Goal: Download file/media

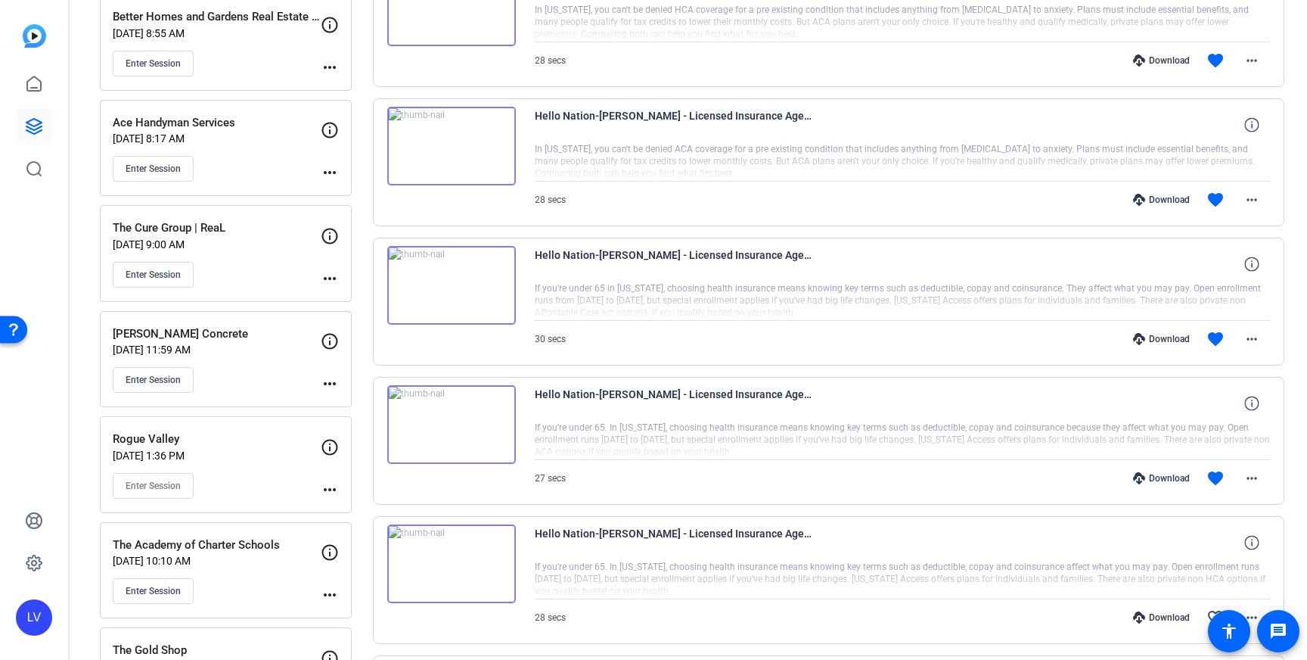
scroll to position [1087, 0]
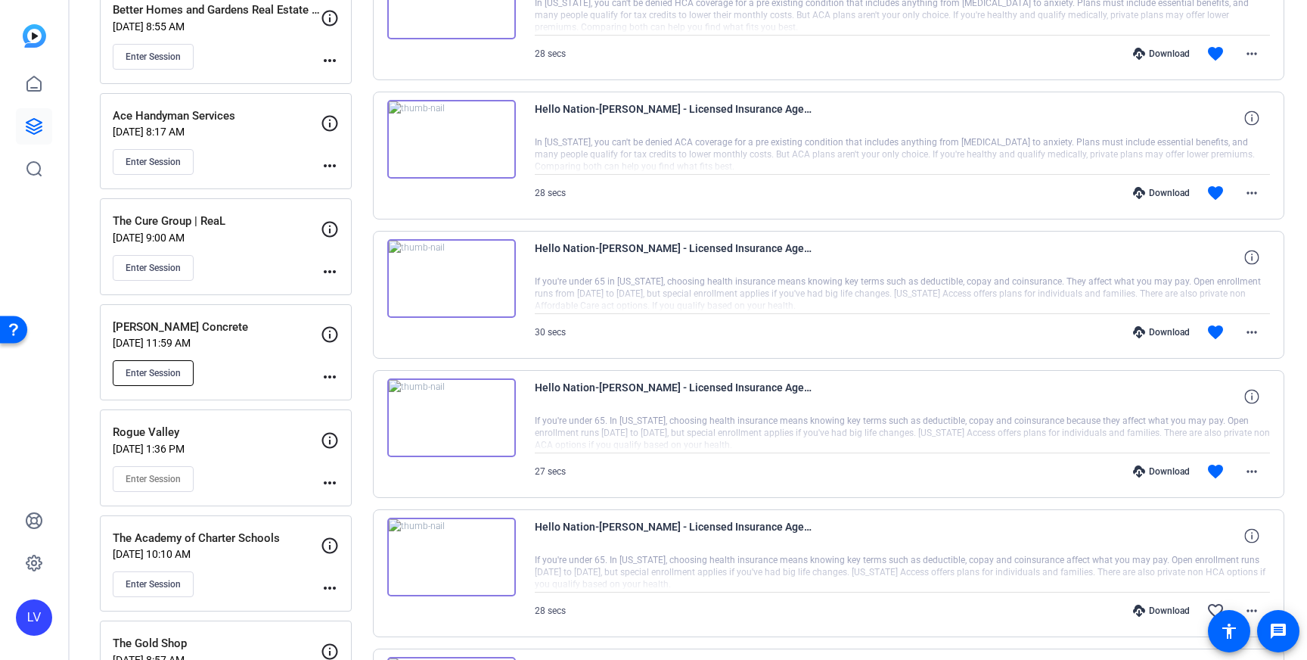
click at [161, 377] on span "Enter Session" at bounding box center [153, 373] width 55 height 12
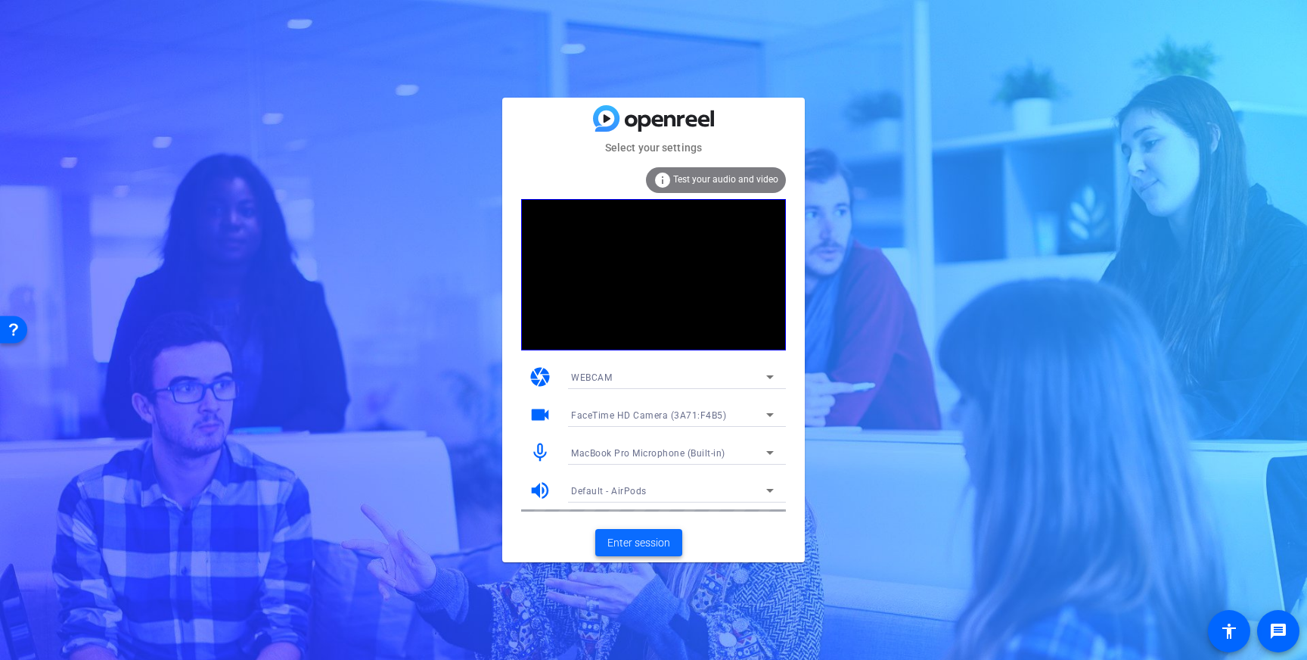
click at [638, 544] on span "Enter session" at bounding box center [638, 543] width 63 height 16
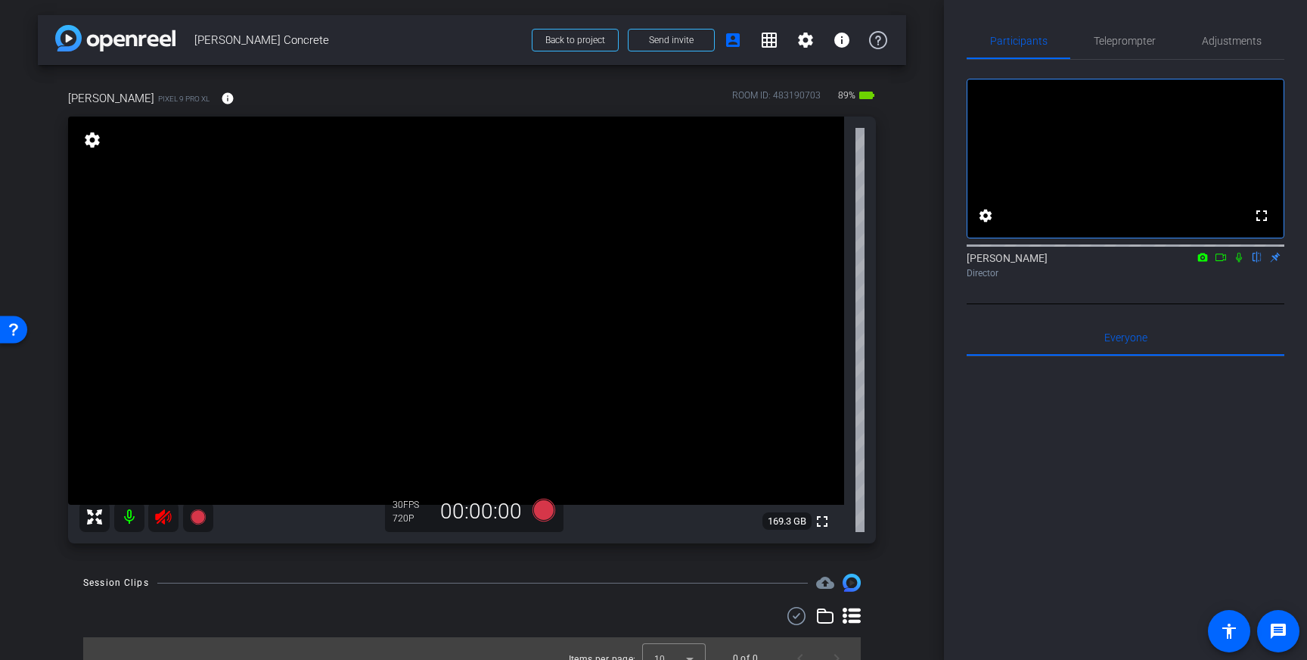
click at [166, 511] on icon at bounding box center [163, 517] width 18 height 18
click at [1250, 48] on span "Adjustments" at bounding box center [1232, 41] width 60 height 36
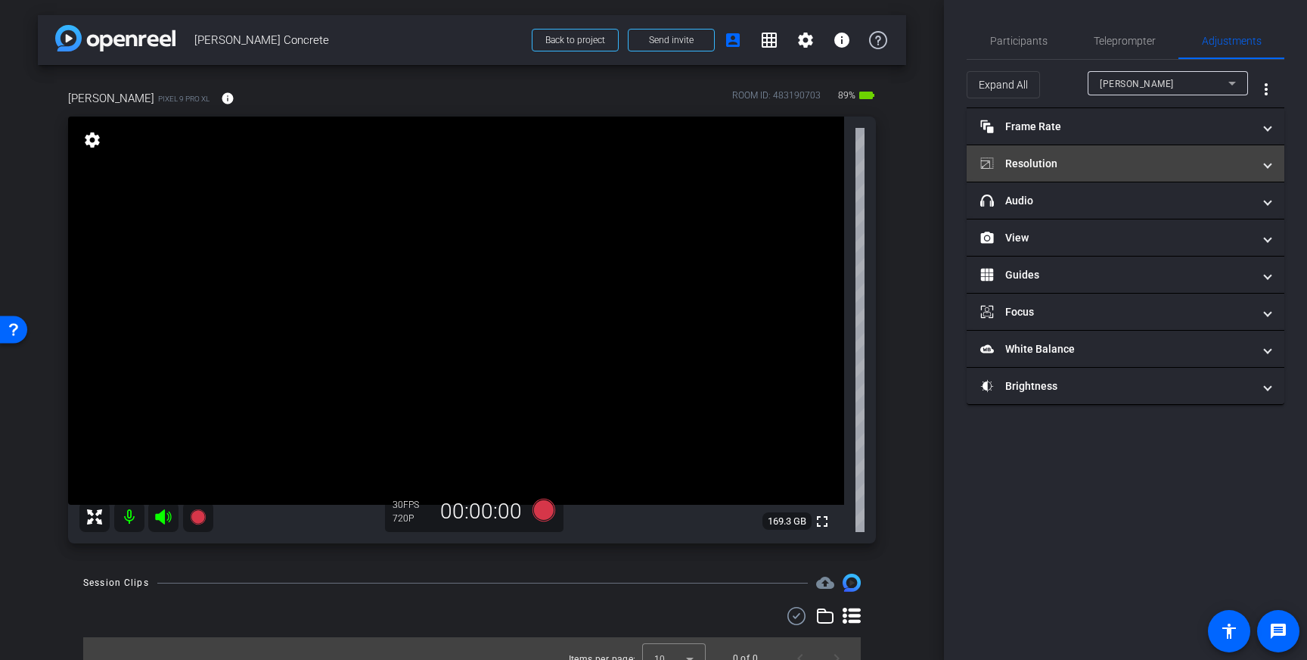
click at [1165, 169] on mat-panel-title "Resolution" at bounding box center [1116, 164] width 272 height 16
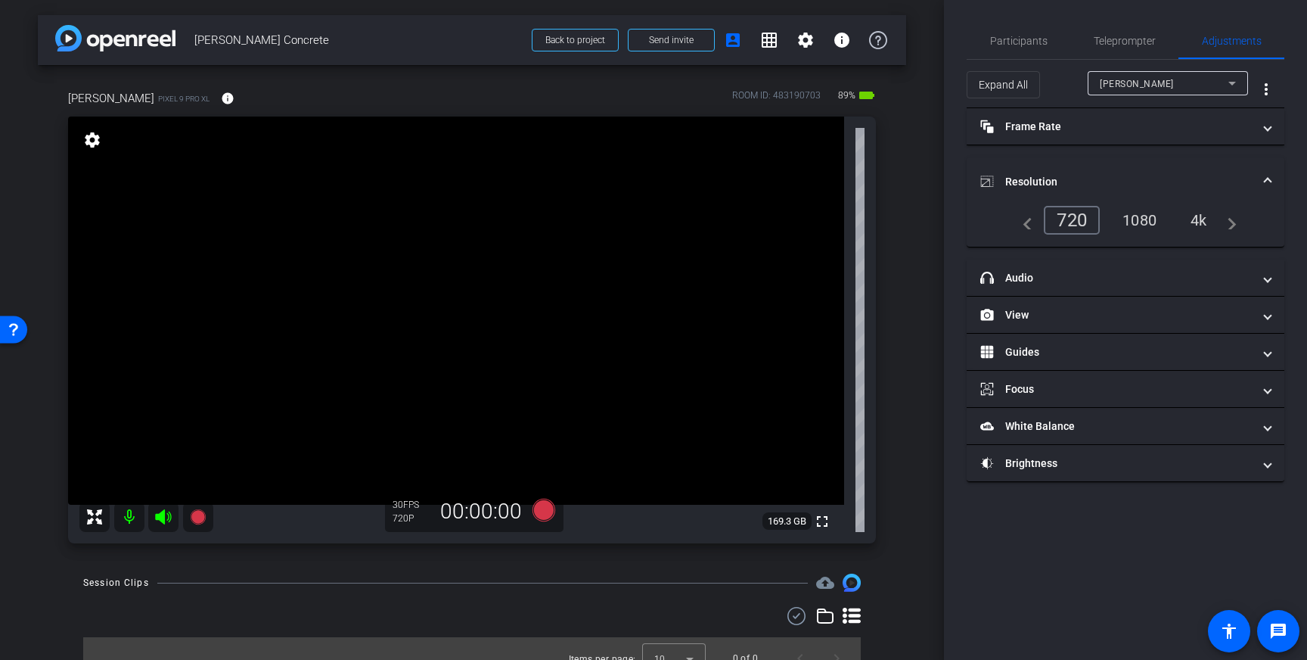
click at [1143, 217] on div "1080" at bounding box center [1139, 220] width 57 height 26
click at [1270, 175] on span at bounding box center [1268, 182] width 6 height 16
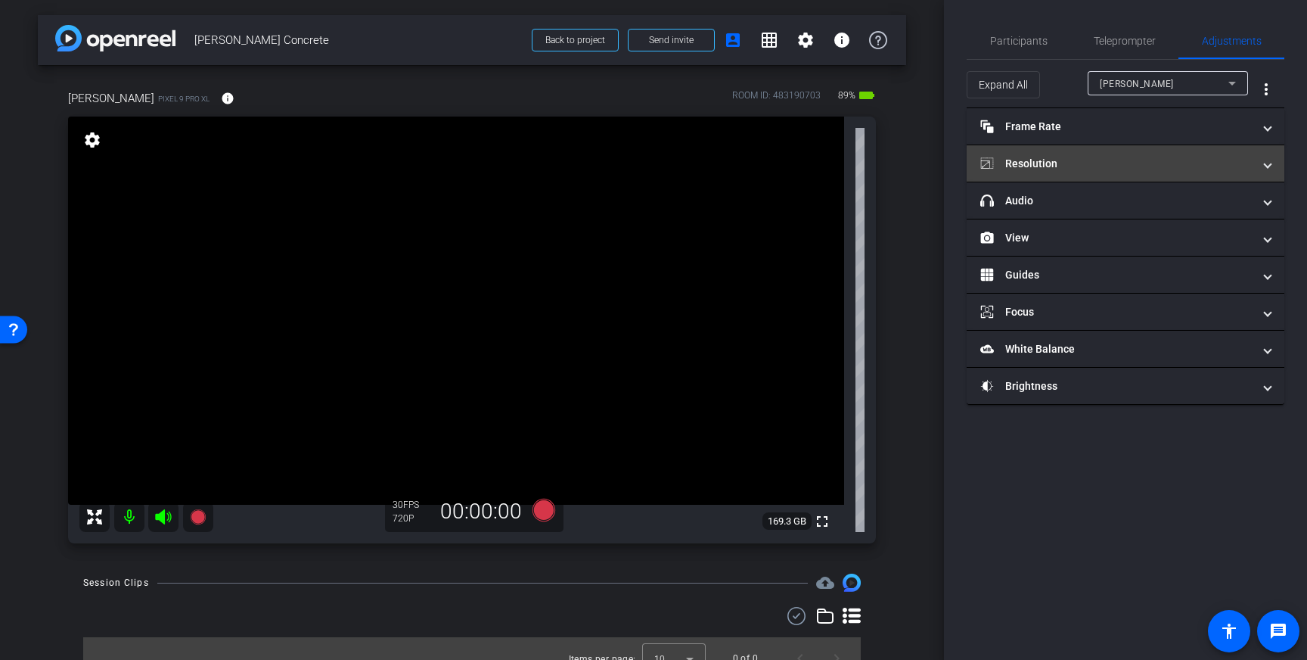
click at [1268, 163] on span at bounding box center [1268, 164] width 6 height 16
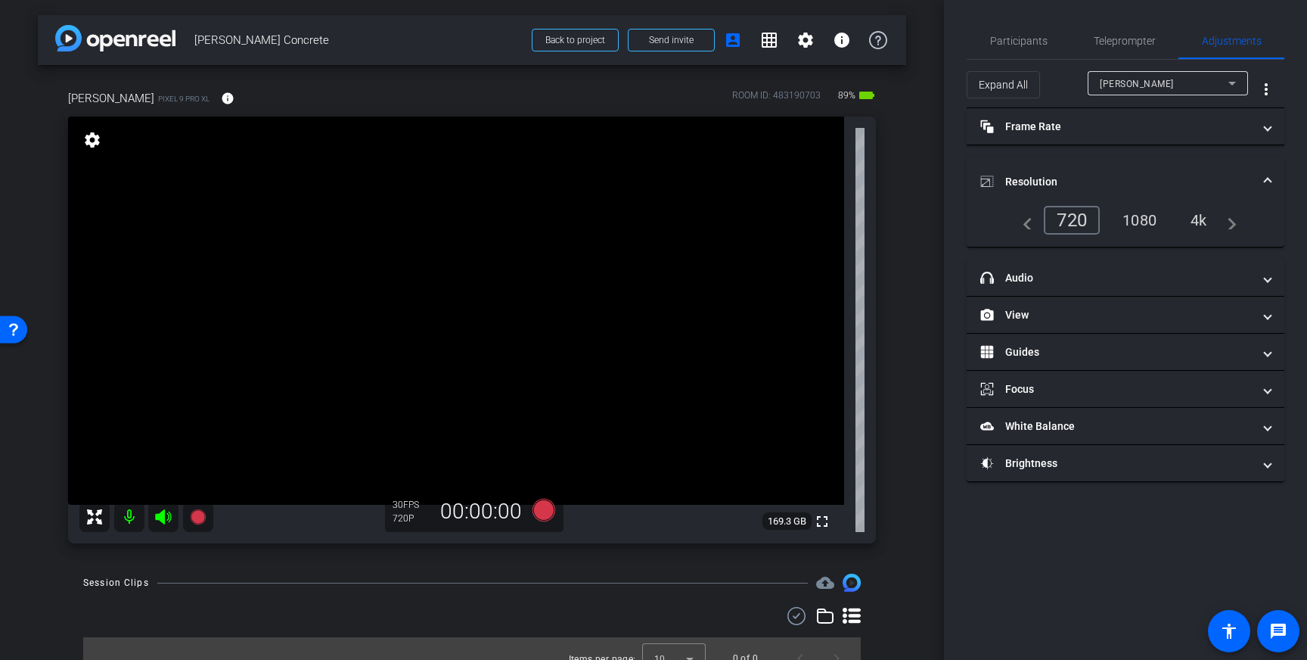
click at [1129, 221] on div "1080" at bounding box center [1139, 220] width 57 height 26
drag, startPoint x: 1270, startPoint y: 176, endPoint x: 1111, endPoint y: 197, distance: 160.2
click at [1270, 176] on span at bounding box center [1268, 182] width 6 height 16
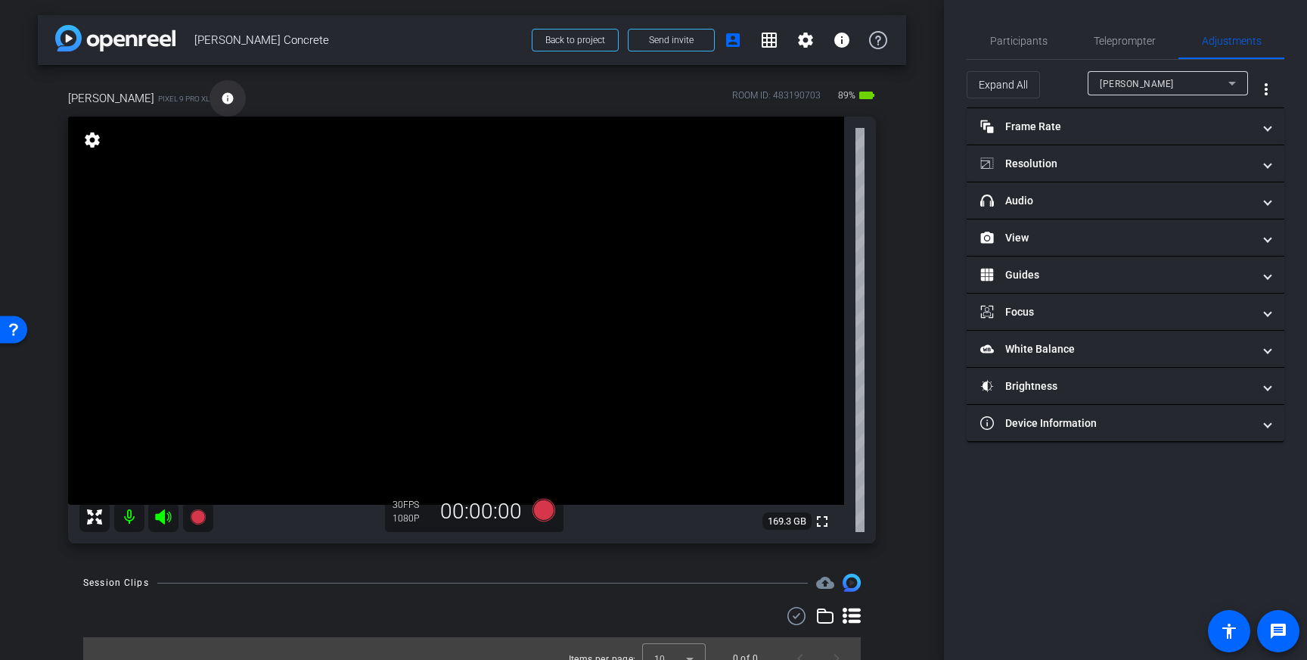
click at [221, 99] on mat-icon "info" at bounding box center [228, 99] width 14 height 14
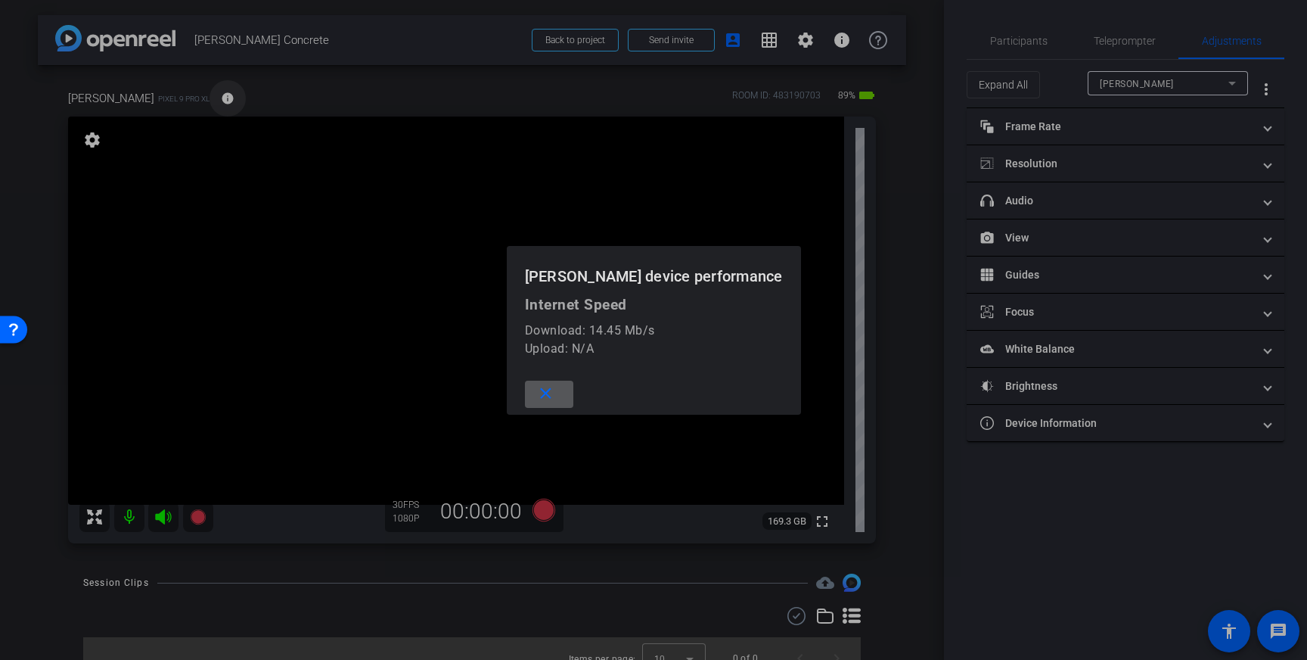
click at [198, 98] on div at bounding box center [653, 330] width 1307 height 660
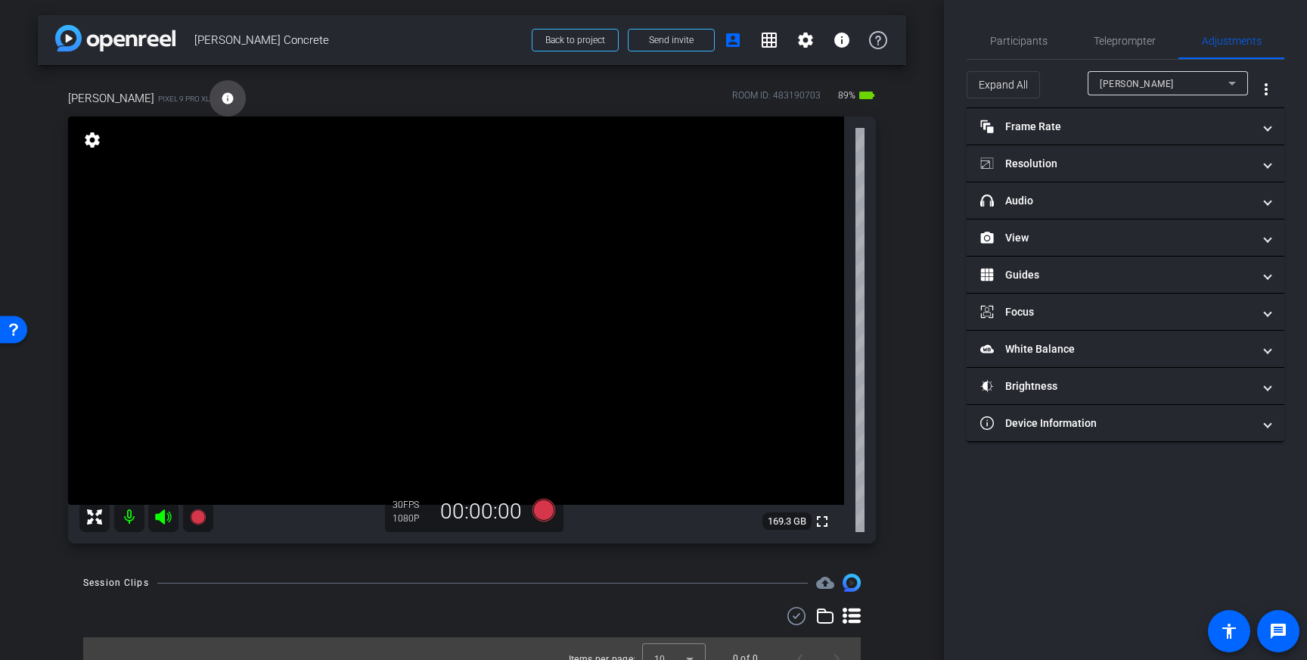
click at [210, 99] on span at bounding box center [228, 98] width 36 height 36
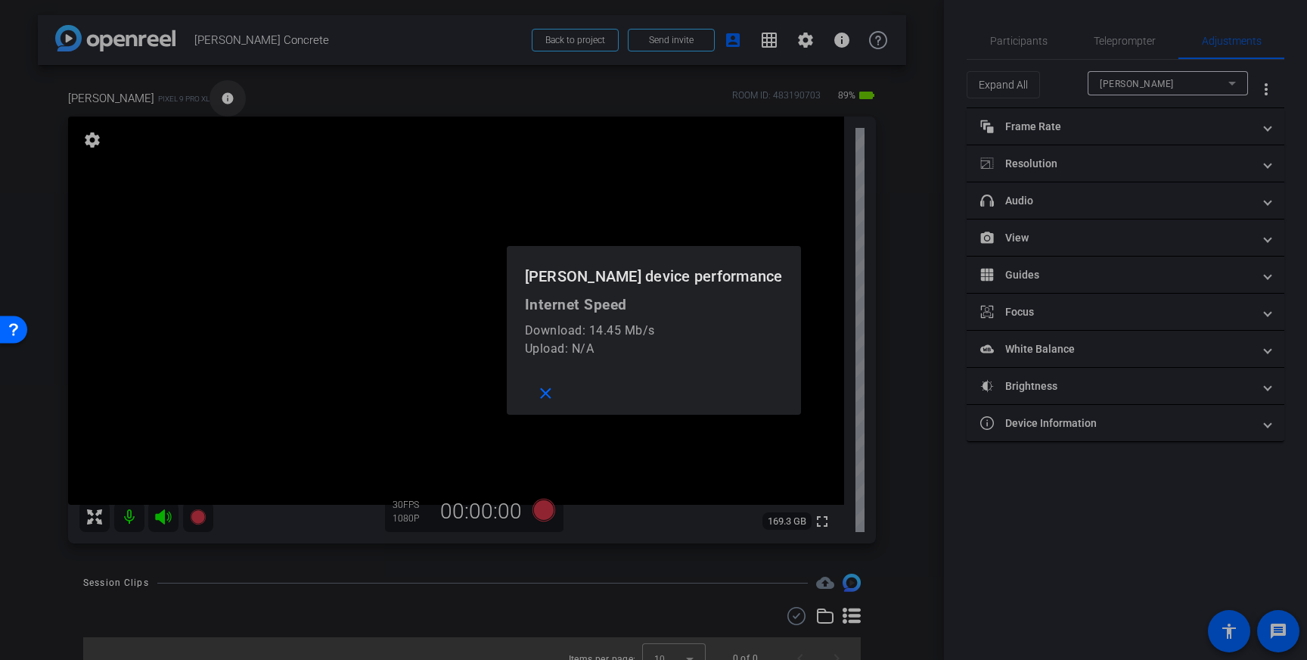
click at [203, 99] on div at bounding box center [653, 330] width 1307 height 660
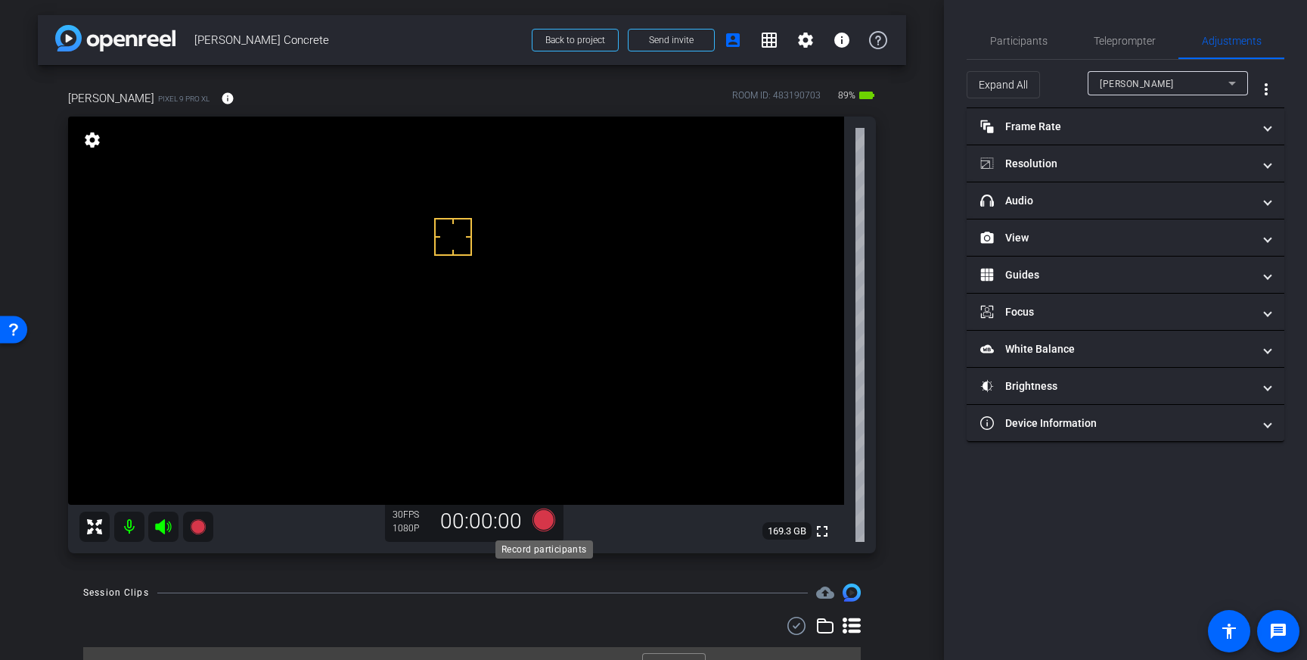
click at [542, 520] on icon at bounding box center [544, 519] width 23 height 23
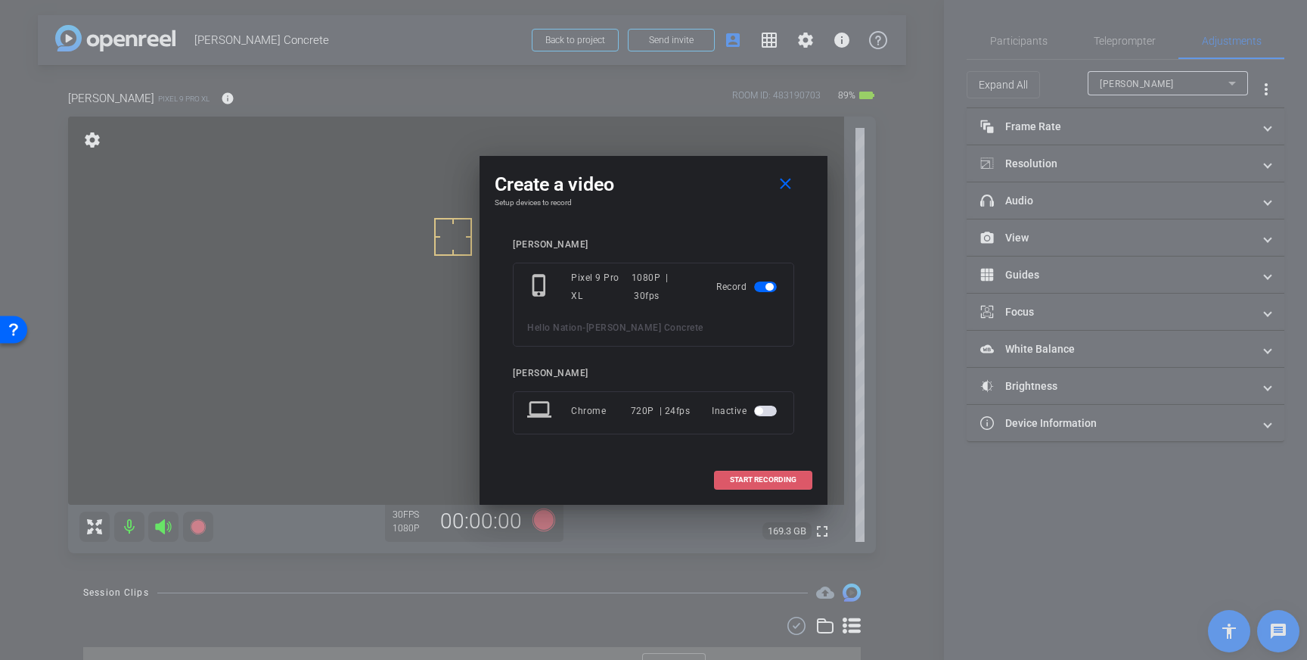
click at [766, 477] on span "START RECORDING" at bounding box center [763, 480] width 67 height 8
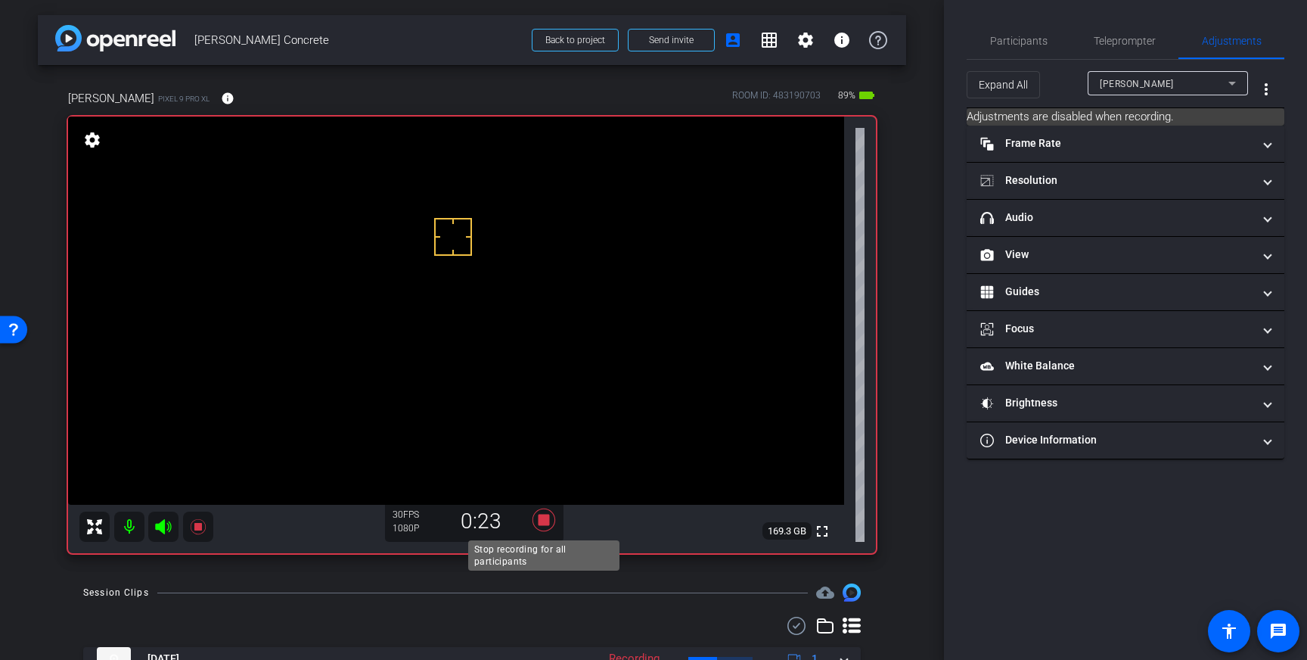
click at [542, 520] on icon at bounding box center [544, 519] width 23 height 23
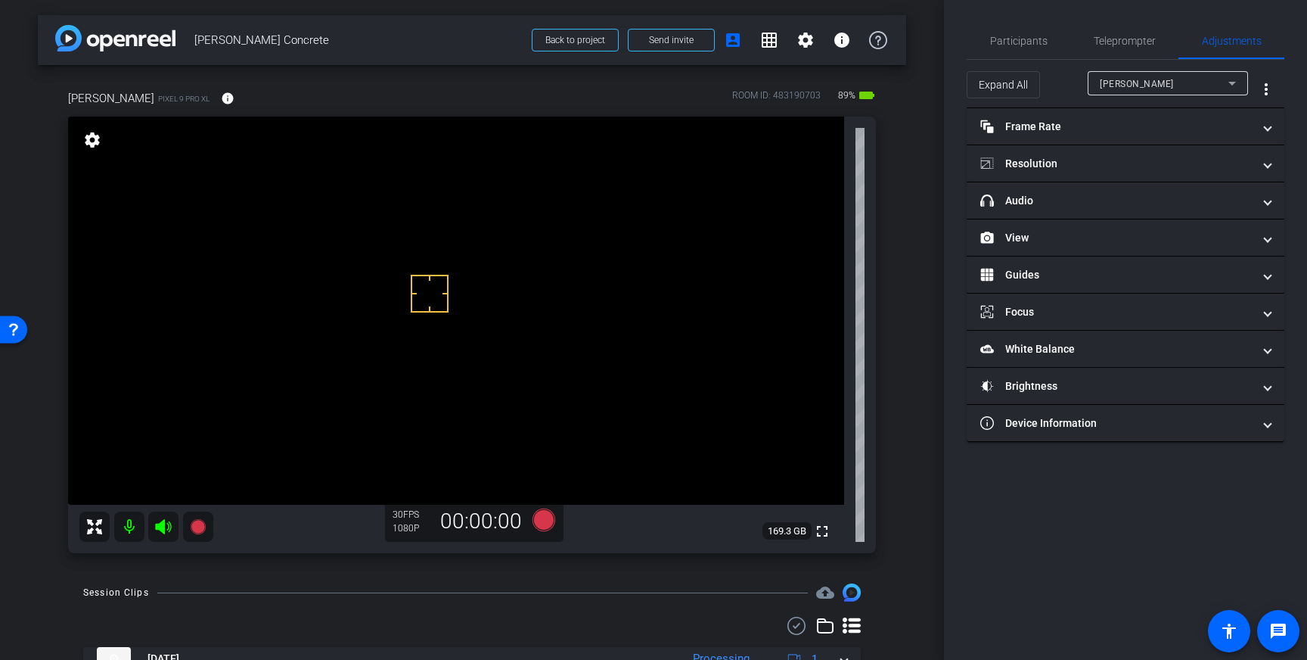
drag, startPoint x: 430, startPoint y: 262, endPoint x: 434, endPoint y: 275, distance: 14.1
click at [536, 526] on icon at bounding box center [544, 519] width 23 height 23
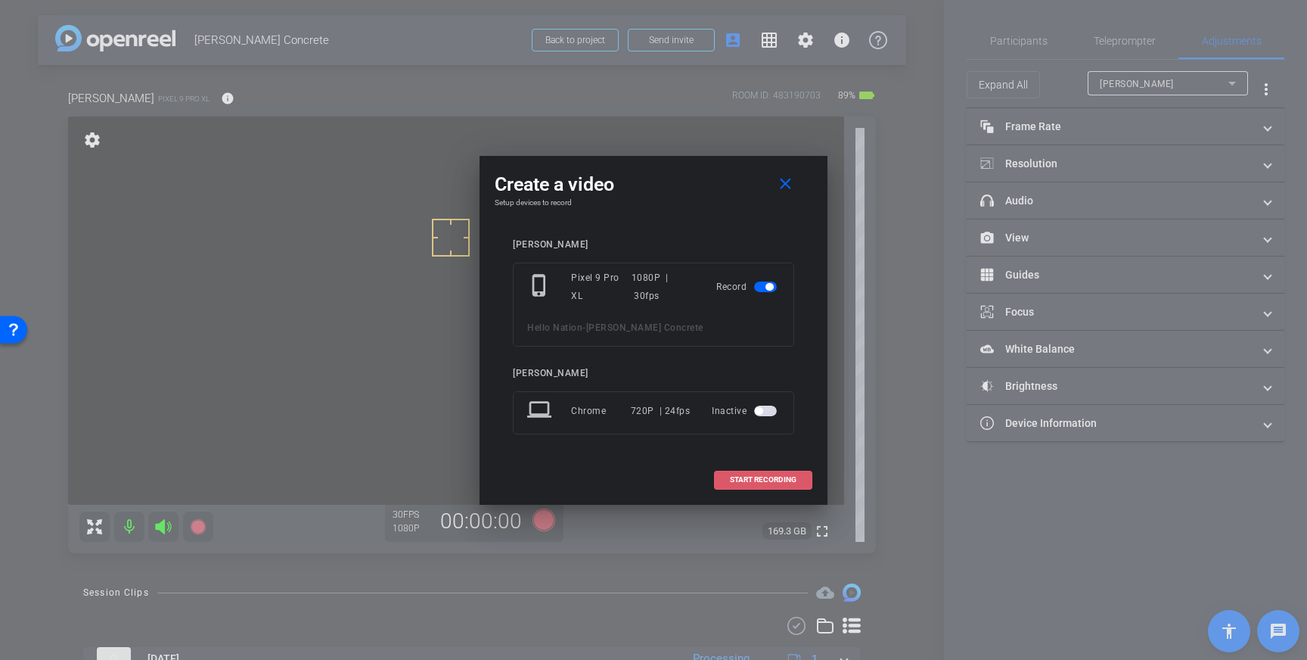
click at [782, 477] on span "START RECORDING" at bounding box center [763, 480] width 67 height 8
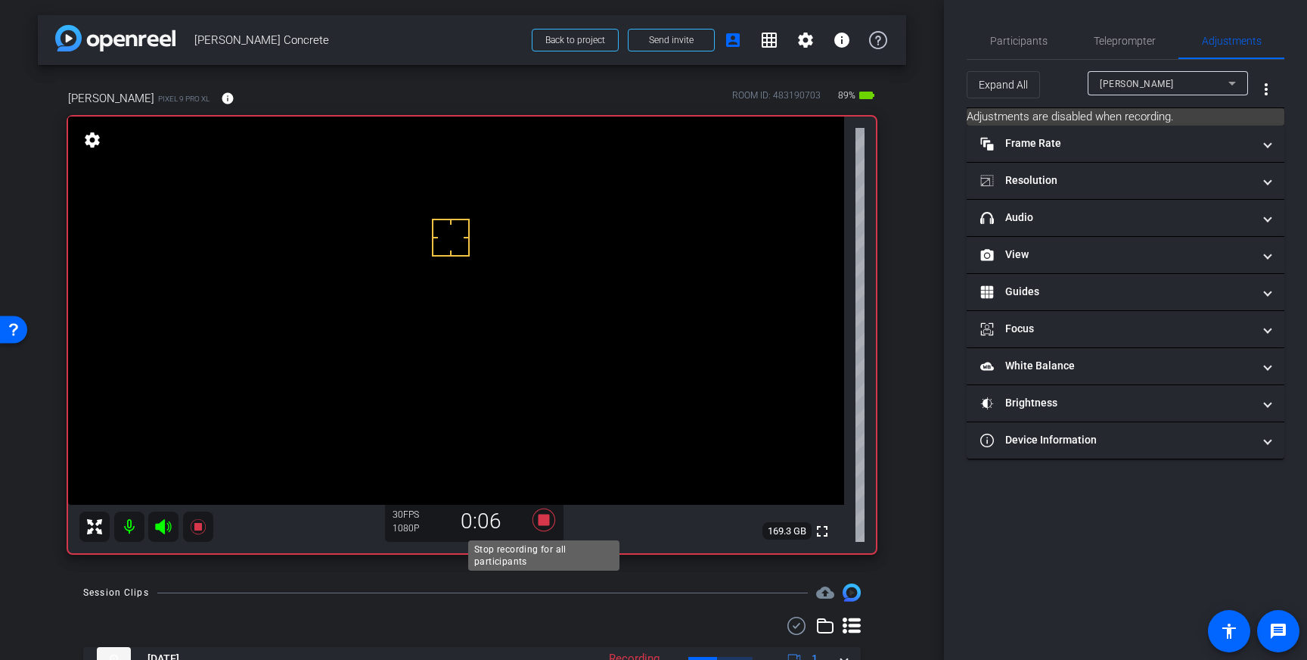
click at [542, 520] on icon at bounding box center [544, 519] width 23 height 23
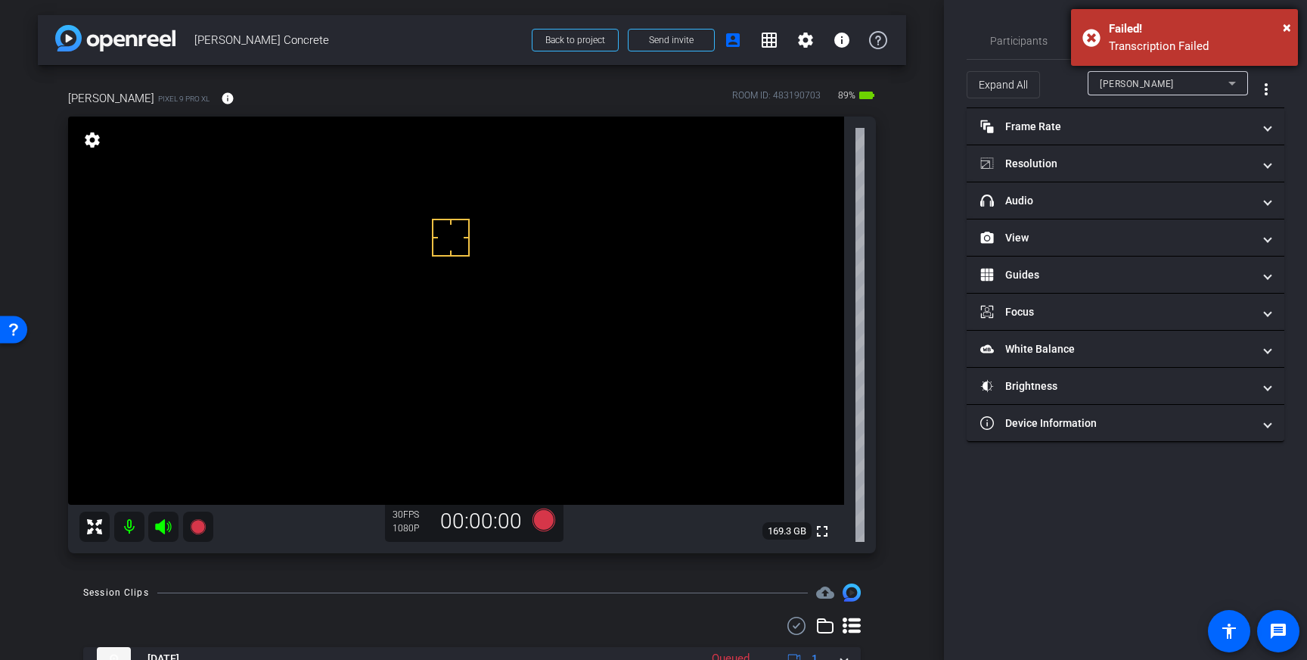
click at [1088, 30] on div "× Failed! Transcription Failed" at bounding box center [1184, 37] width 227 height 57
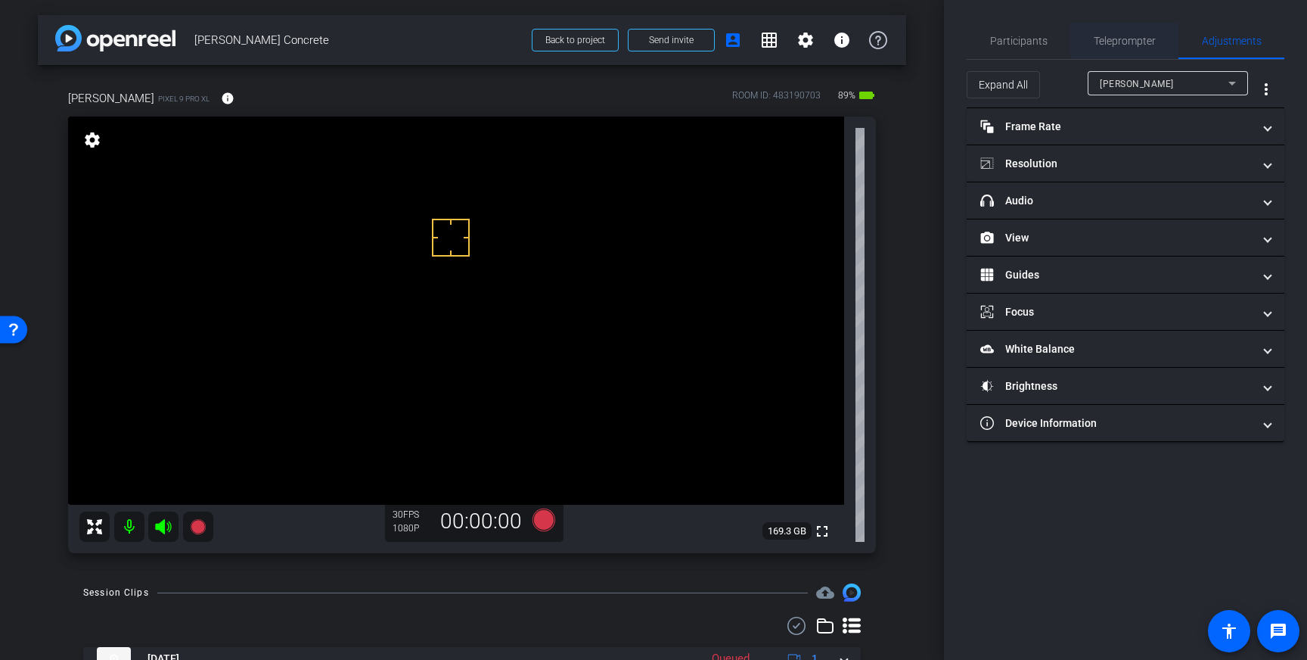
click at [1119, 36] on span "Teleprompter" at bounding box center [1125, 41] width 62 height 11
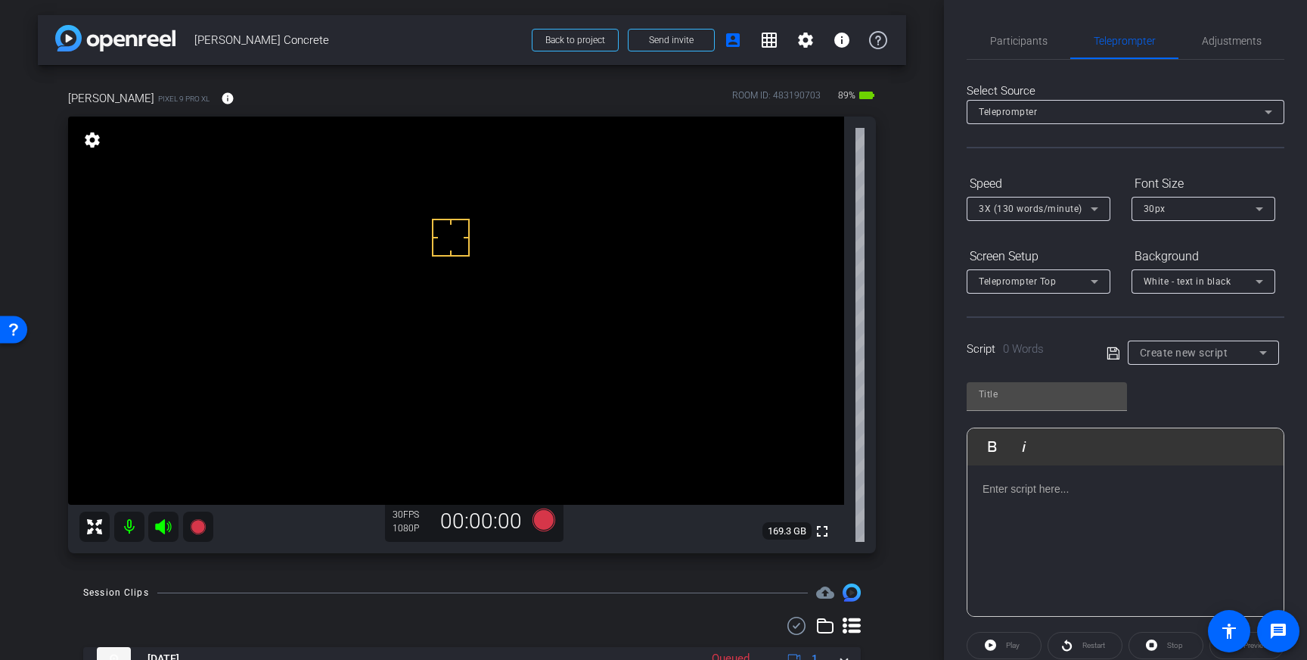
click at [1109, 483] on p at bounding box center [1126, 488] width 286 height 17
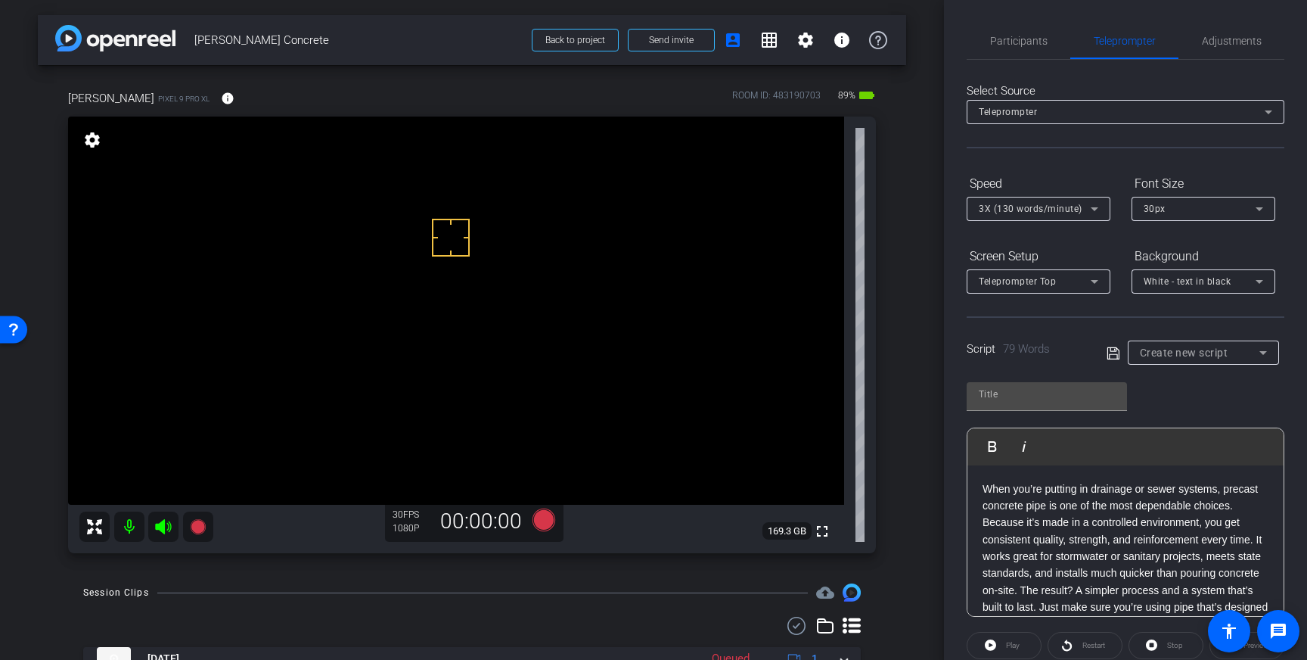
scroll to position [17, 0]
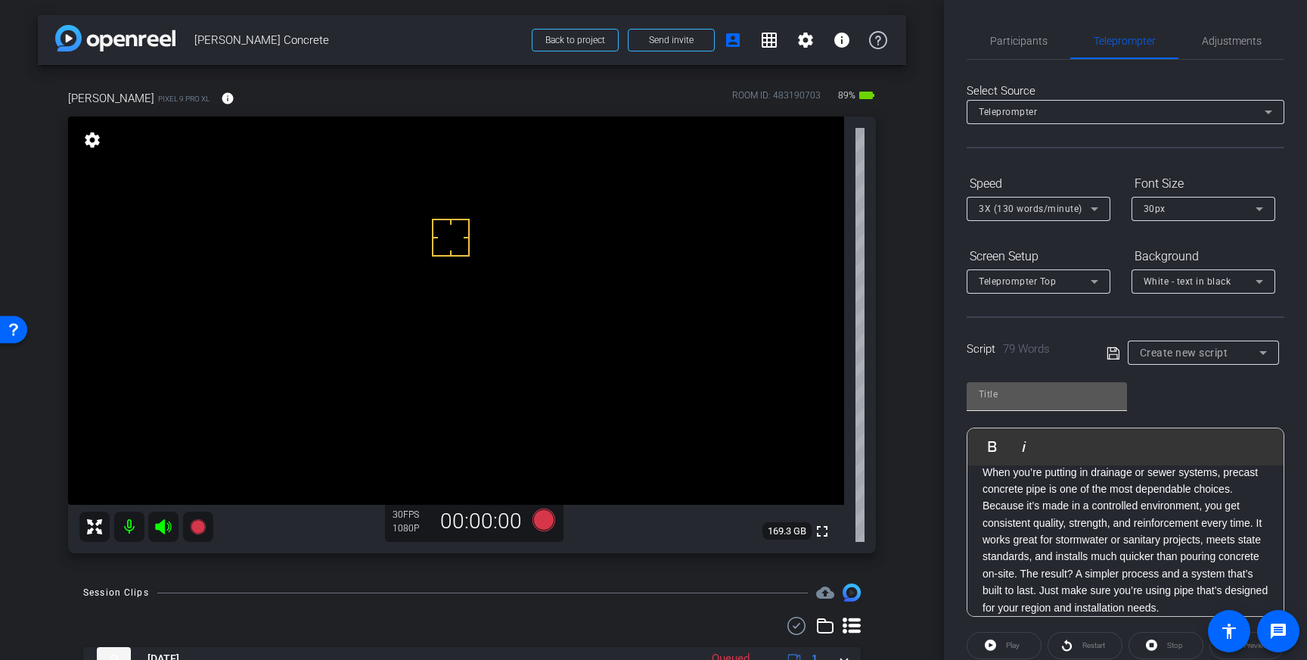
click at [1040, 393] on input "text" at bounding box center [1047, 394] width 136 height 18
type input "Shope"
drag, startPoint x: 1111, startPoint y: 352, endPoint x: 1142, endPoint y: 363, distance: 32.8
click at [1112, 353] on icon at bounding box center [1114, 353] width 14 height 18
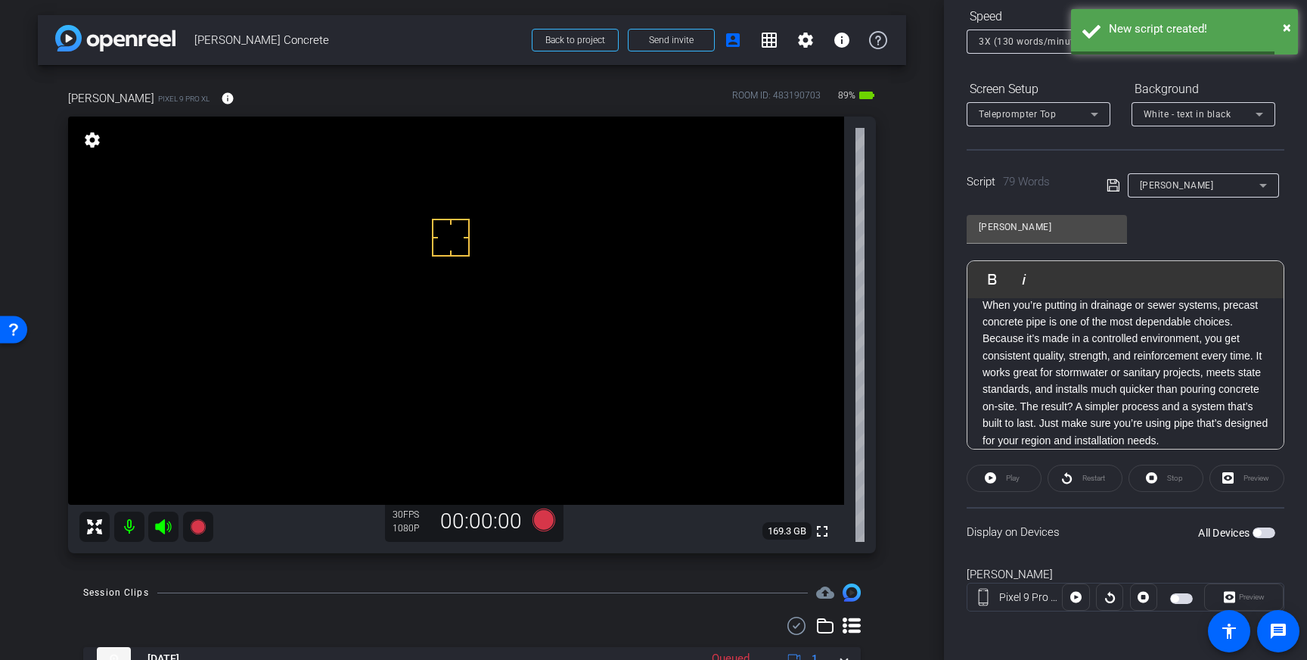
click at [1256, 533] on span "button" at bounding box center [1257, 533] width 8 height 8
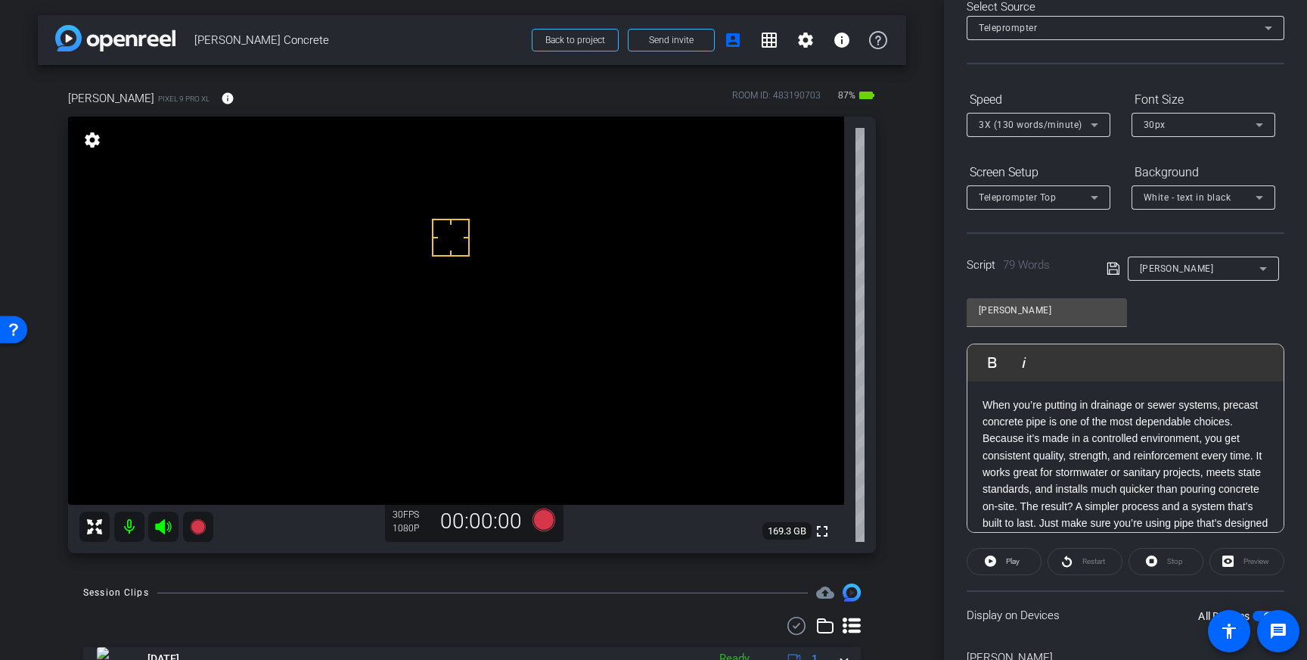
scroll to position [0, 0]
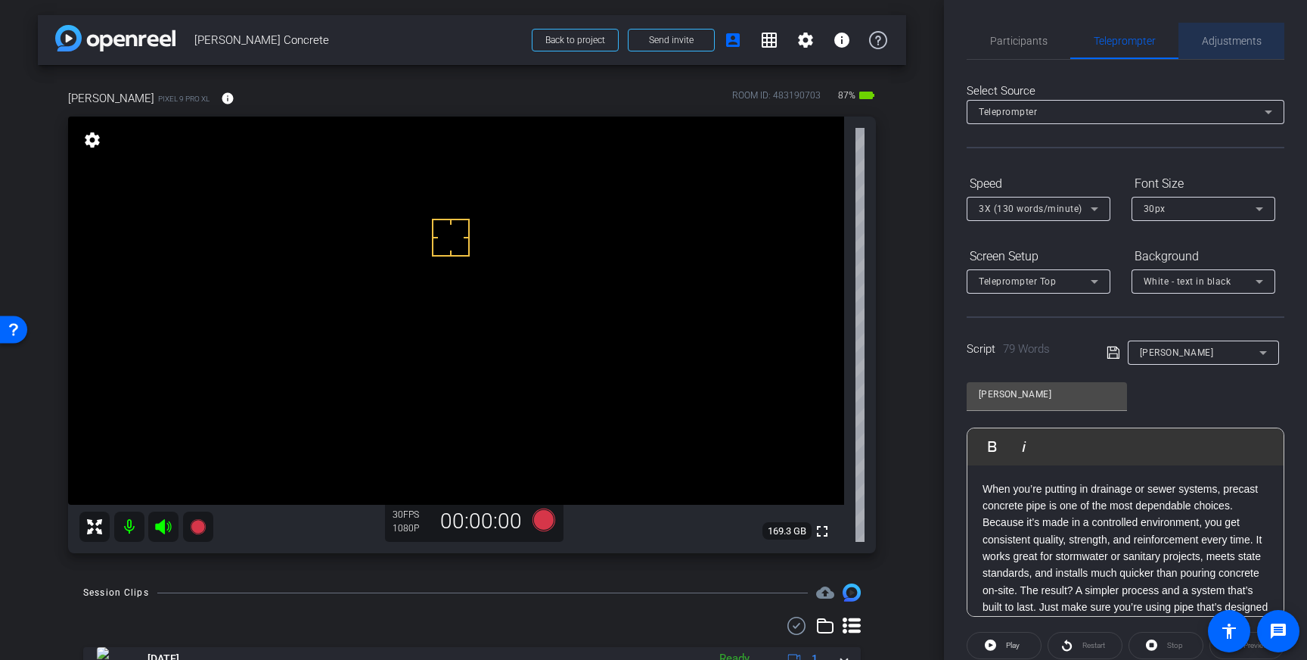
click at [1225, 47] on span "Adjustments" at bounding box center [1232, 41] width 60 height 36
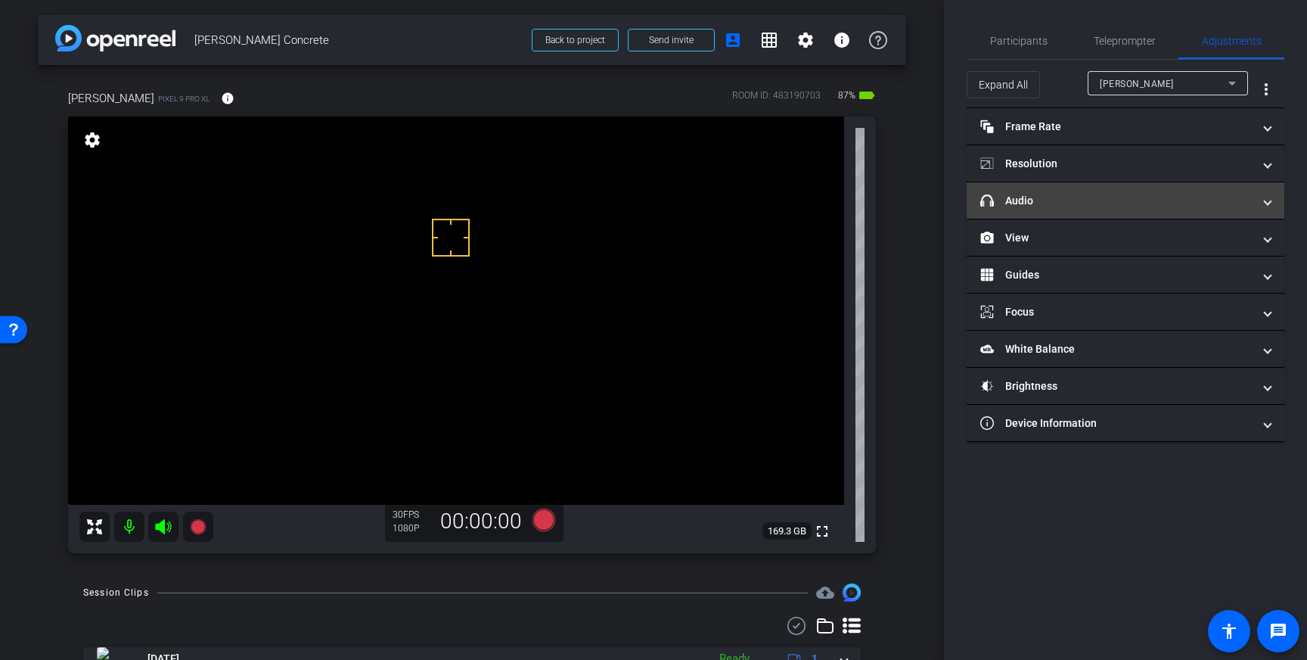
click at [1184, 203] on mat-panel-title "headphone icon Audio" at bounding box center [1116, 201] width 272 height 16
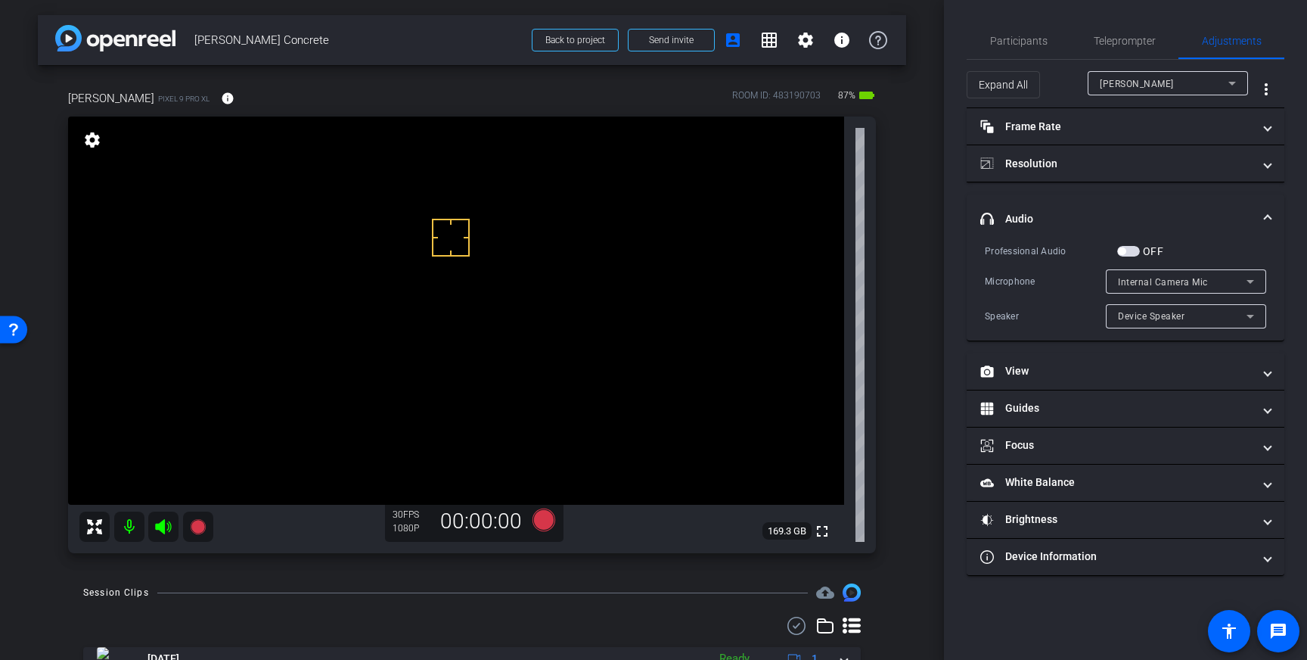
click at [1129, 253] on span "button" at bounding box center [1128, 251] width 23 height 11
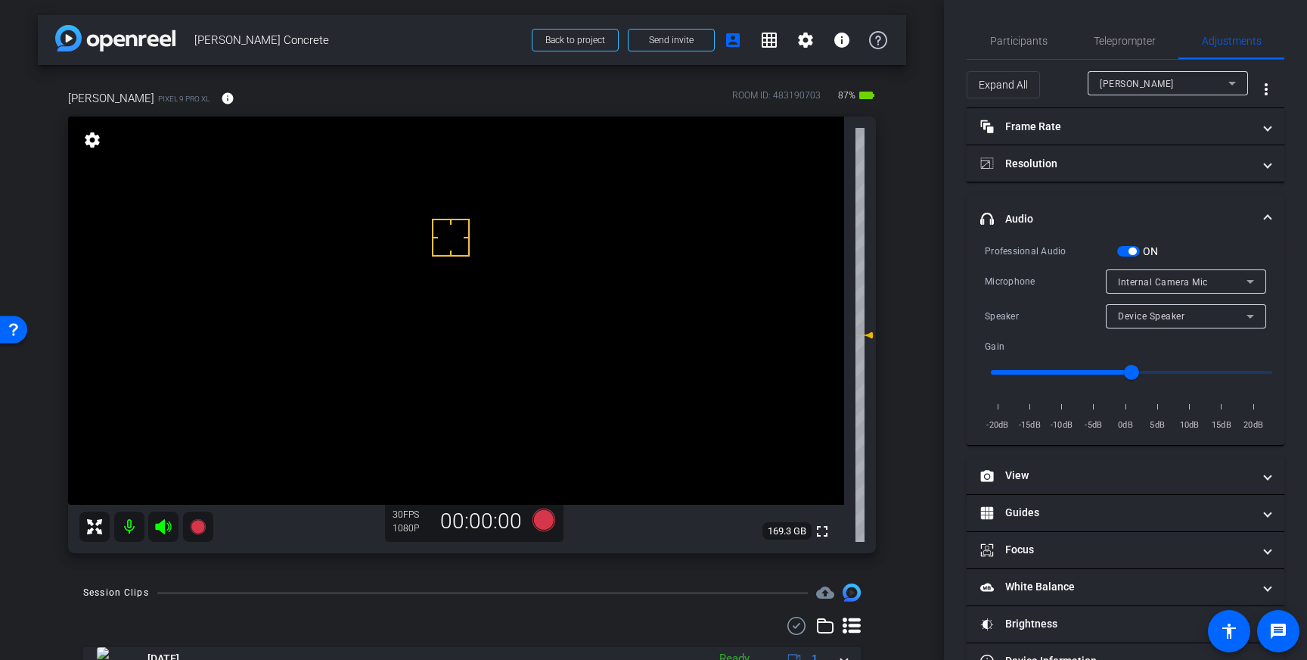
click at [1251, 284] on icon at bounding box center [1250, 281] width 18 height 18
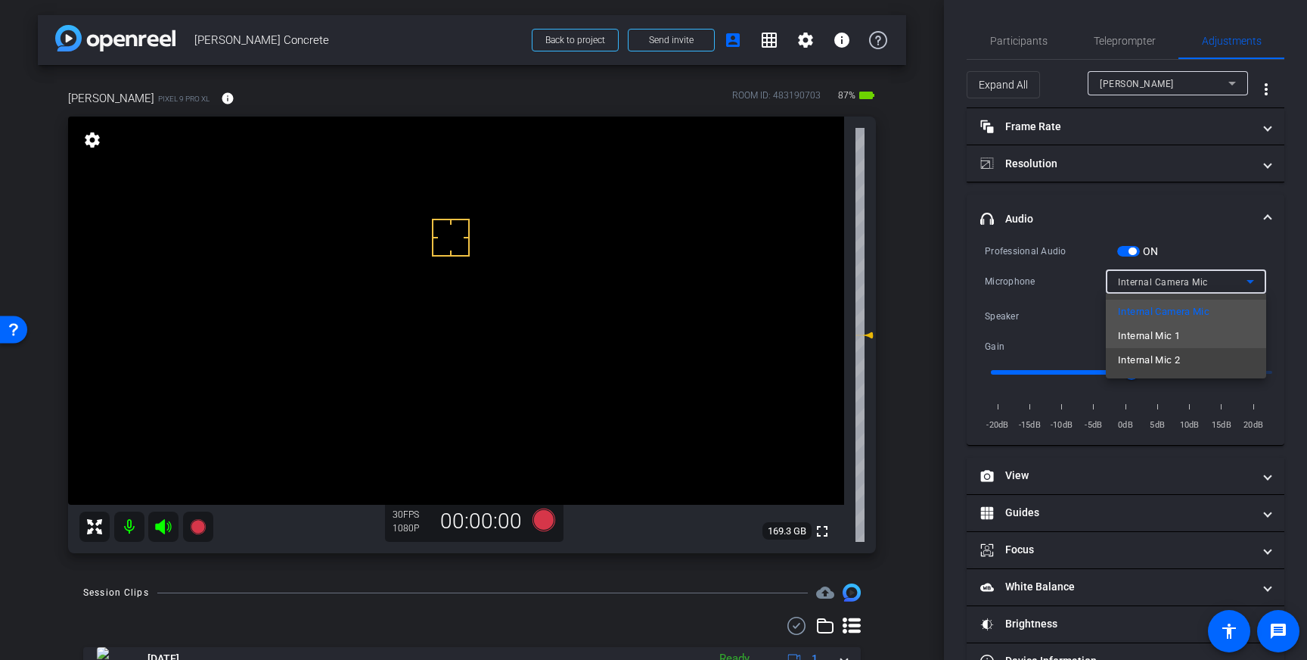
click at [1196, 334] on mat-option "Internal Mic 1" at bounding box center [1186, 336] width 160 height 24
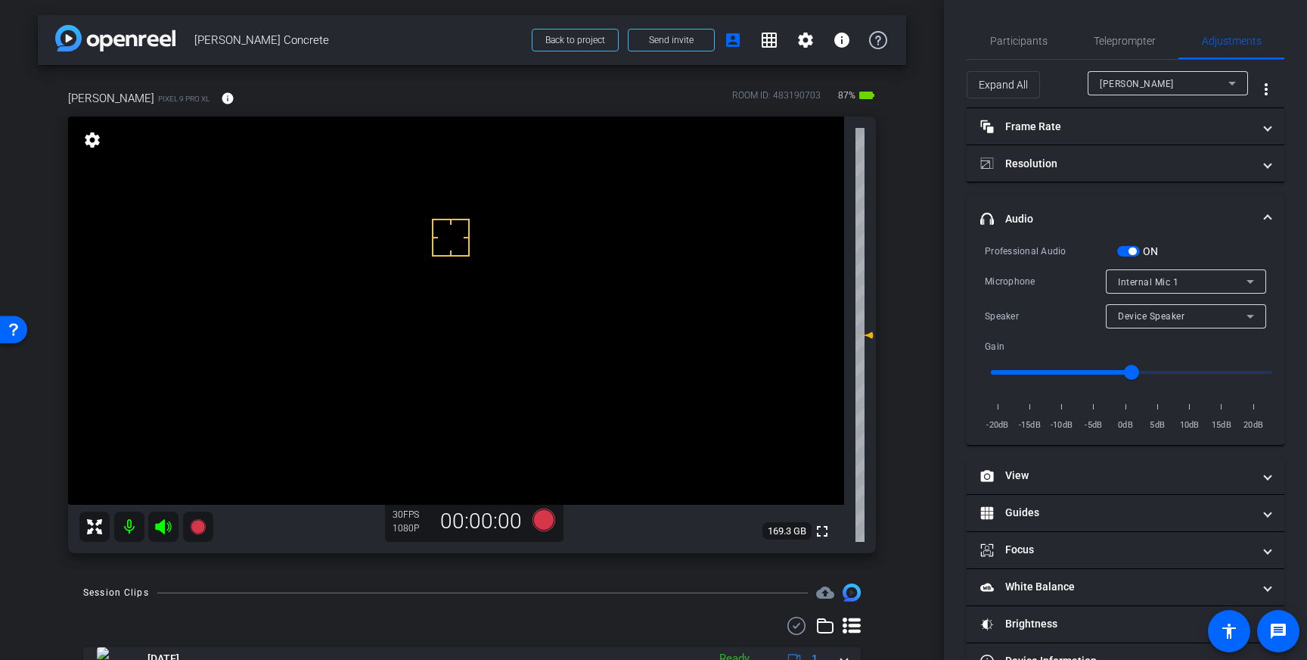
click at [1232, 269] on div "Internal Mic 1" at bounding box center [1186, 281] width 136 height 24
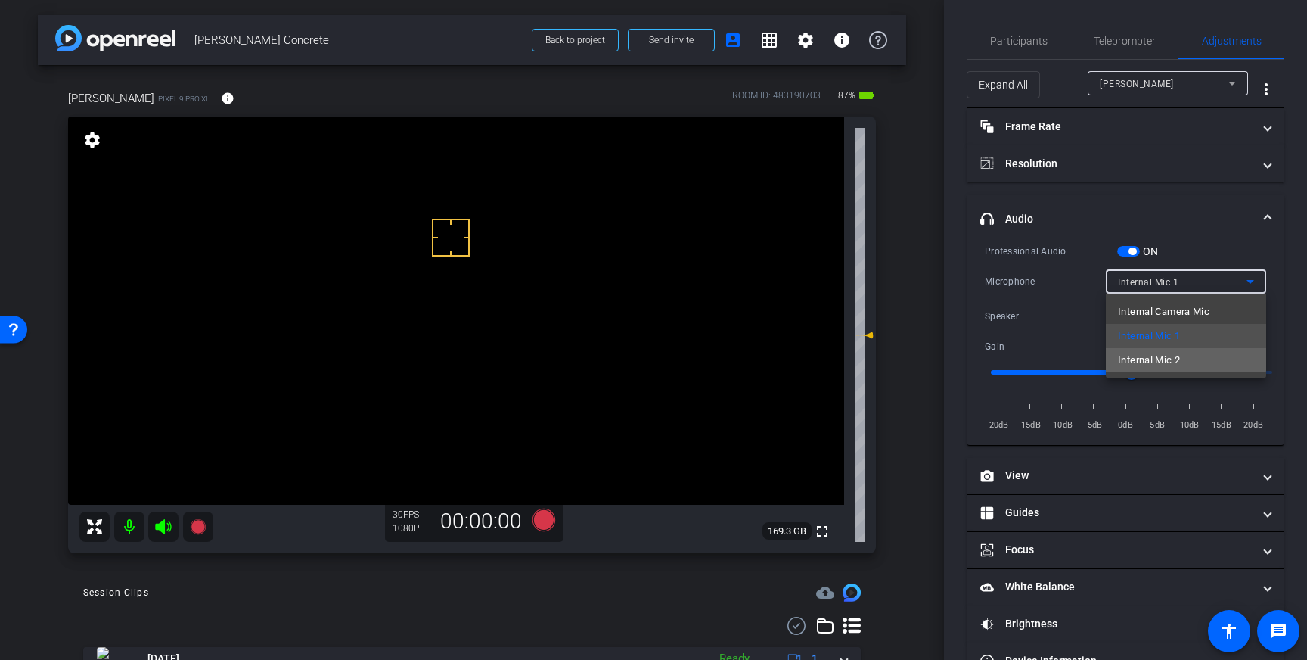
click at [1176, 351] on span "Internal Mic 2" at bounding box center [1149, 360] width 62 height 18
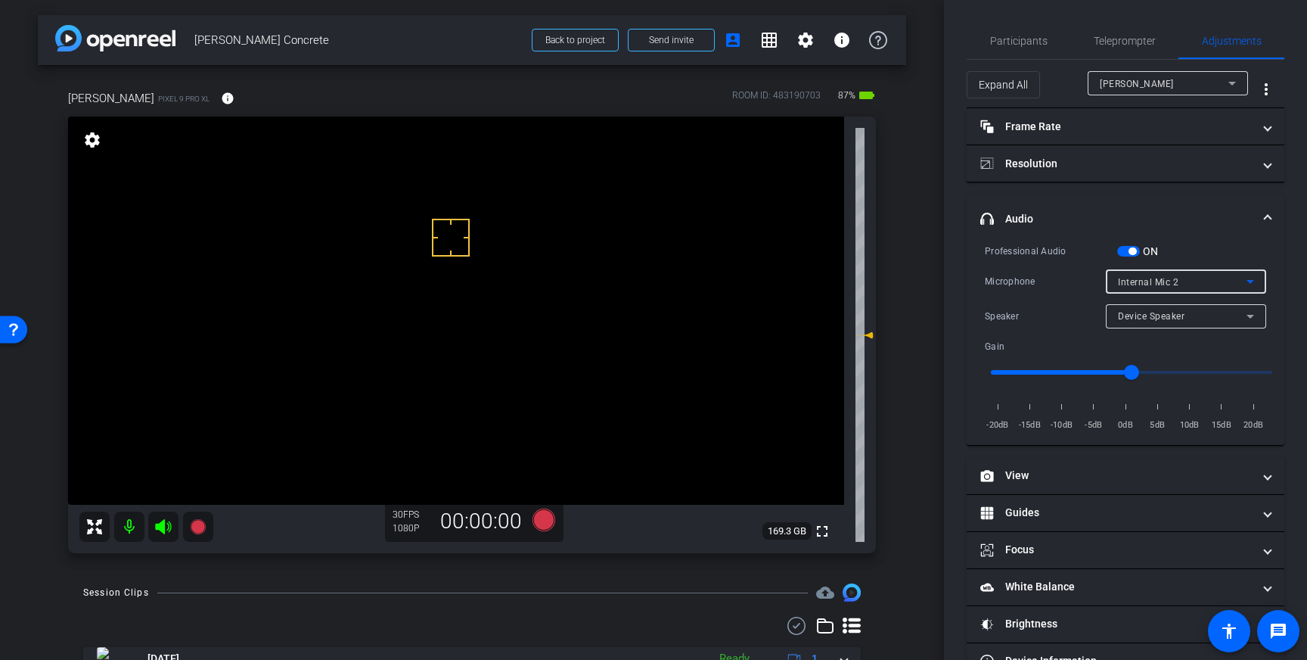
click at [1231, 285] on div "Internal Mic 2" at bounding box center [1182, 281] width 129 height 19
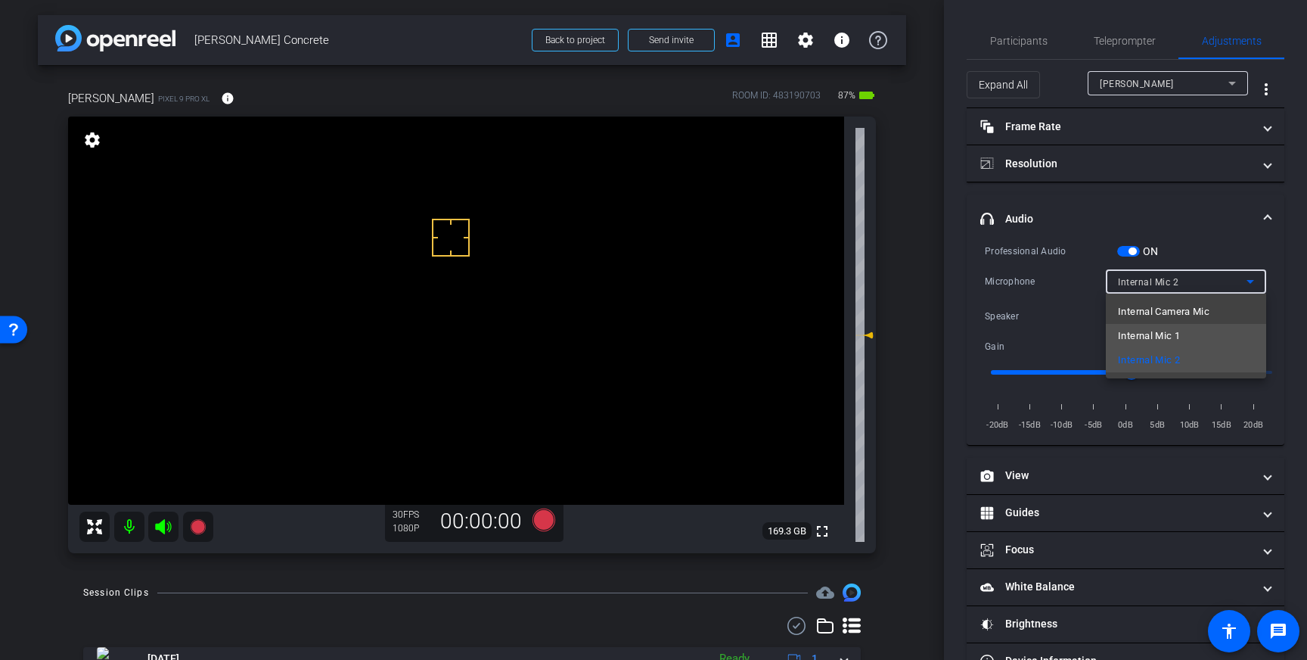
click at [1206, 333] on mat-option "Internal Mic 1" at bounding box center [1186, 336] width 160 height 24
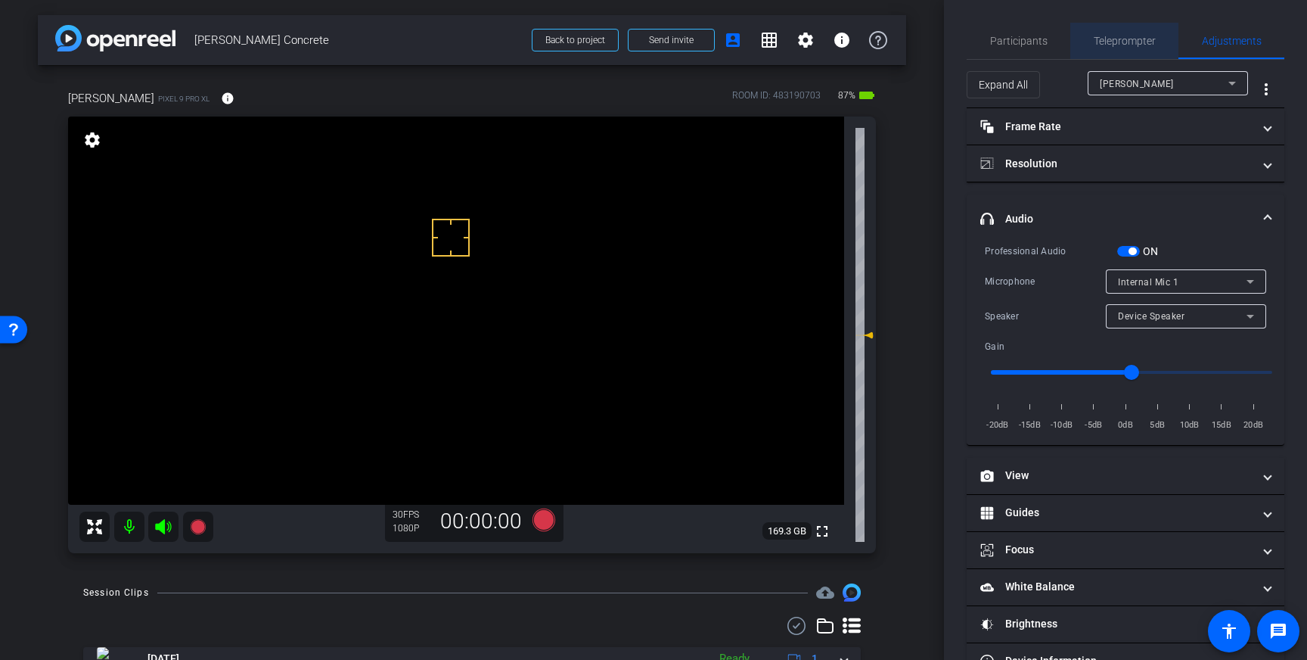
drag, startPoint x: 1129, startPoint y: 38, endPoint x: 1135, endPoint y: 59, distance: 21.8
click at [1129, 38] on span "Teleprompter" at bounding box center [1125, 41] width 62 height 11
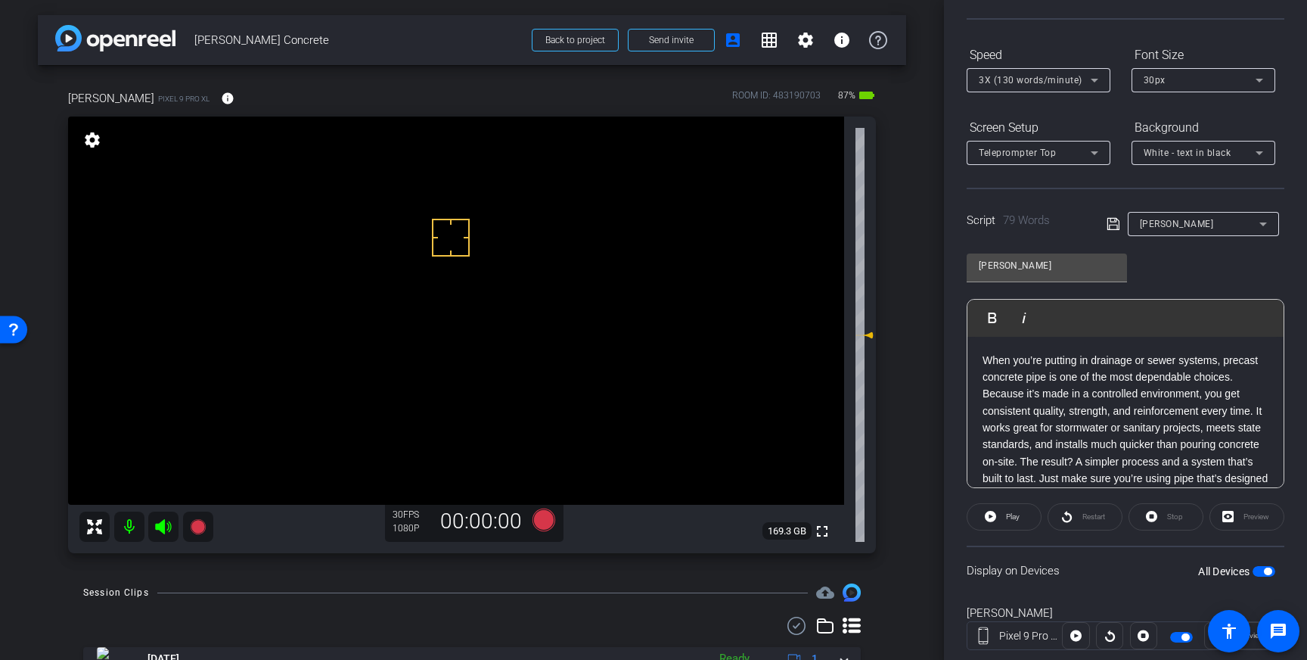
scroll to position [5, 0]
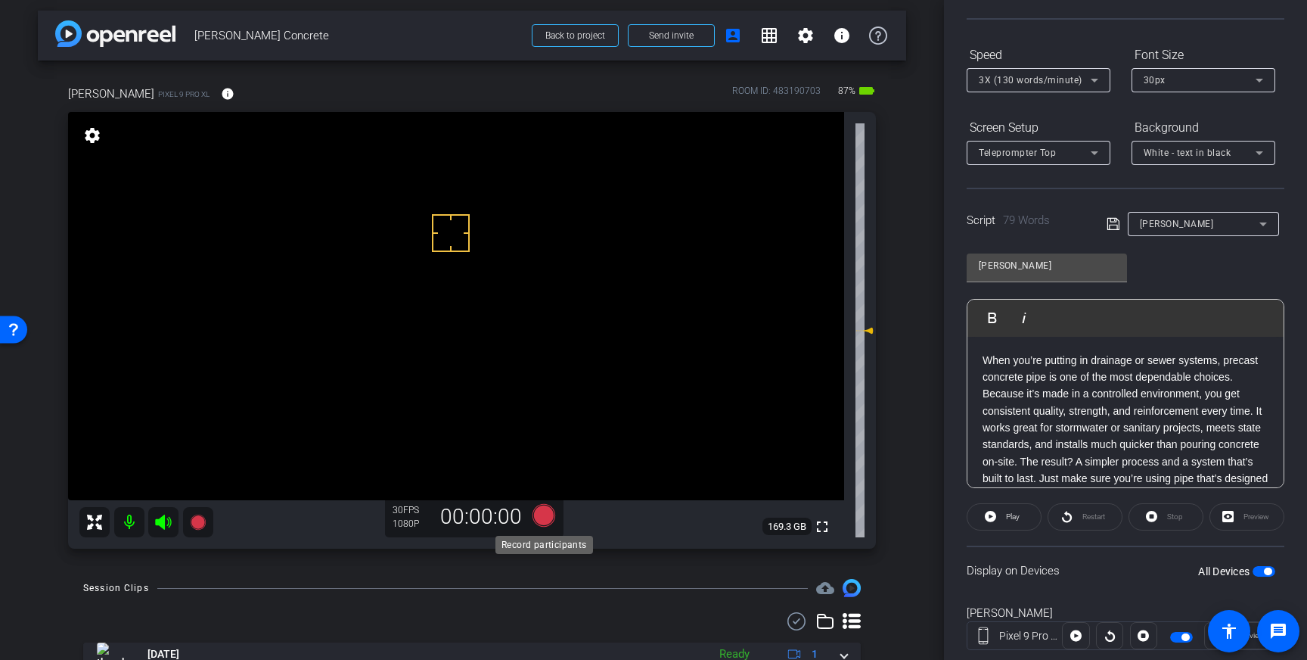
click at [546, 515] on icon at bounding box center [544, 515] width 23 height 23
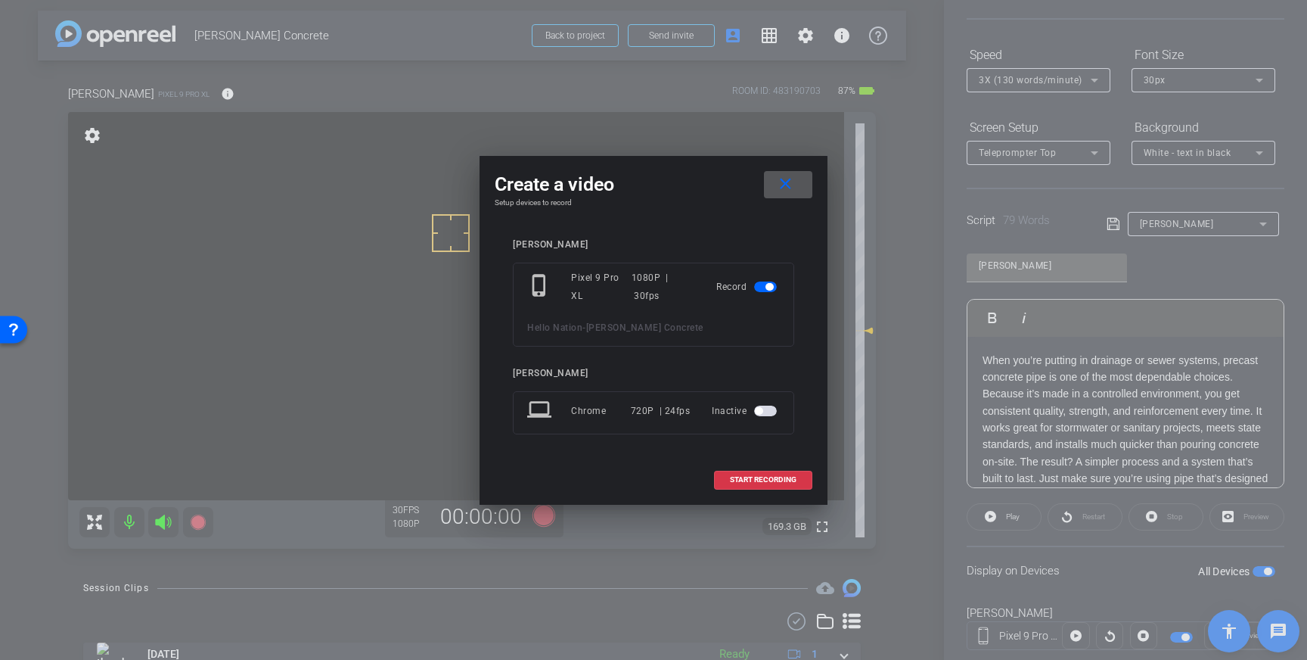
drag, startPoint x: 729, startPoint y: 480, endPoint x: 873, endPoint y: 430, distance: 151.9
click at [730, 480] on span "START RECORDING" at bounding box center [763, 480] width 67 height 8
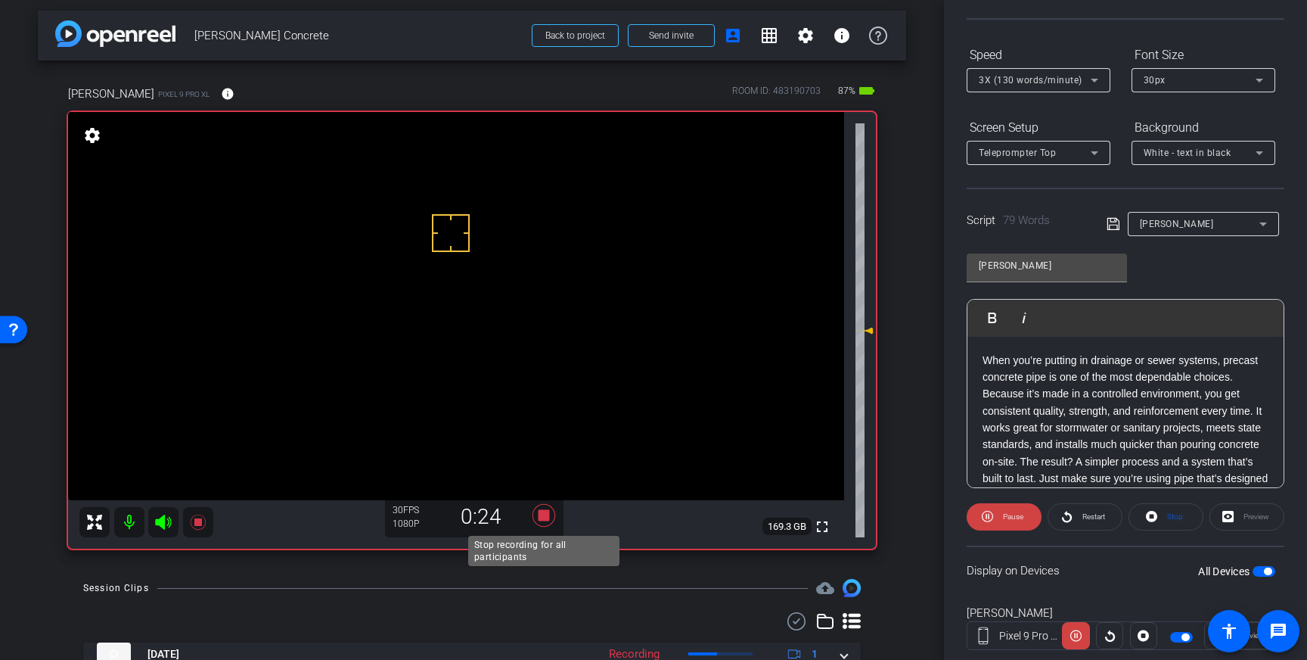
click at [538, 510] on icon at bounding box center [544, 514] width 36 height 27
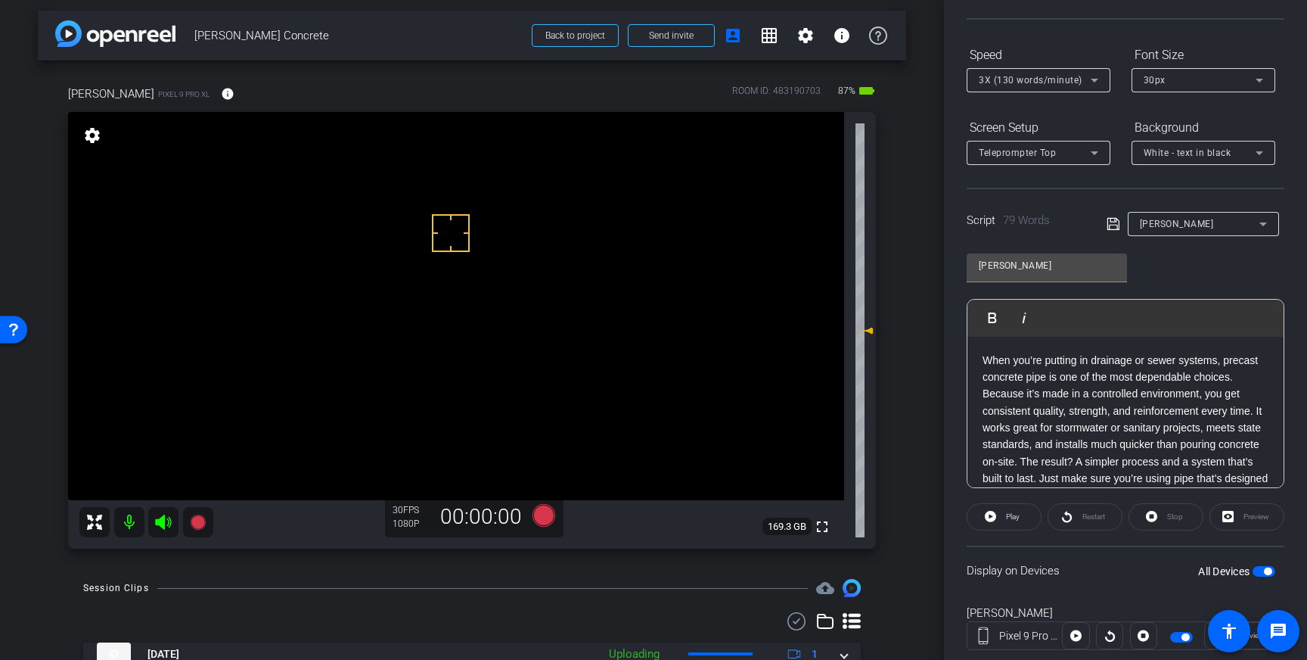
click at [1073, 75] on span "3X (130 words/minute)" at bounding box center [1031, 80] width 104 height 11
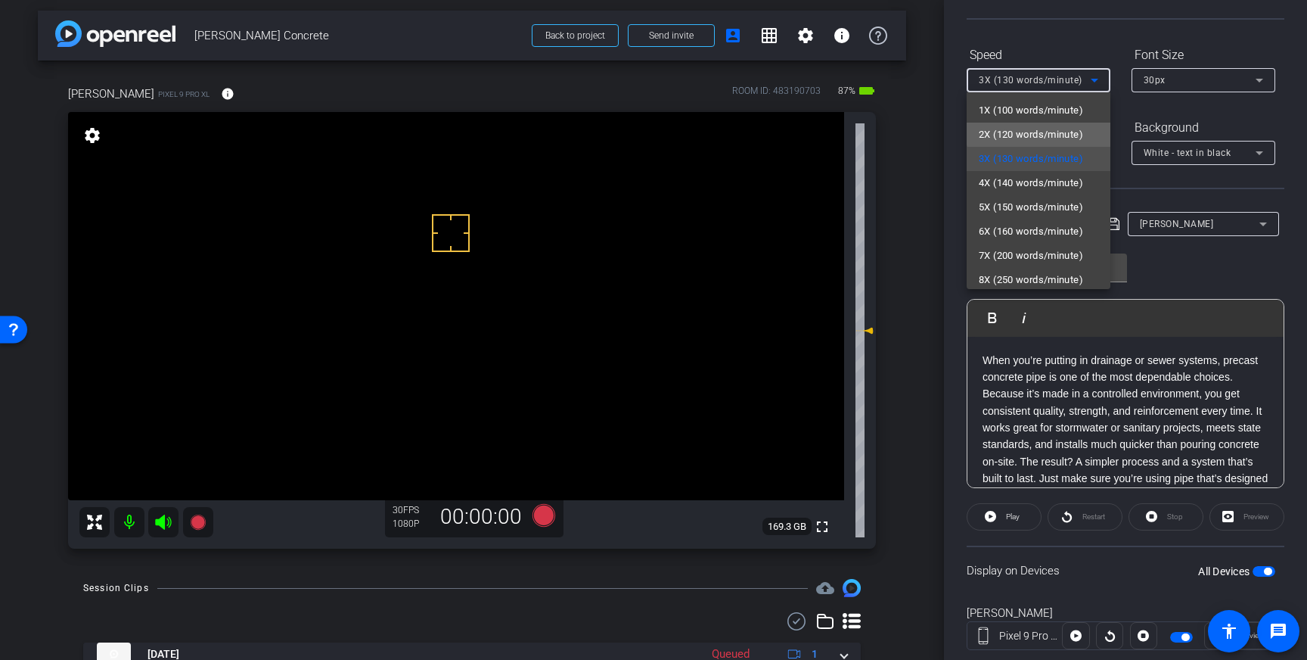
click at [1043, 129] on span "2X (120 words/minute)" at bounding box center [1031, 135] width 104 height 18
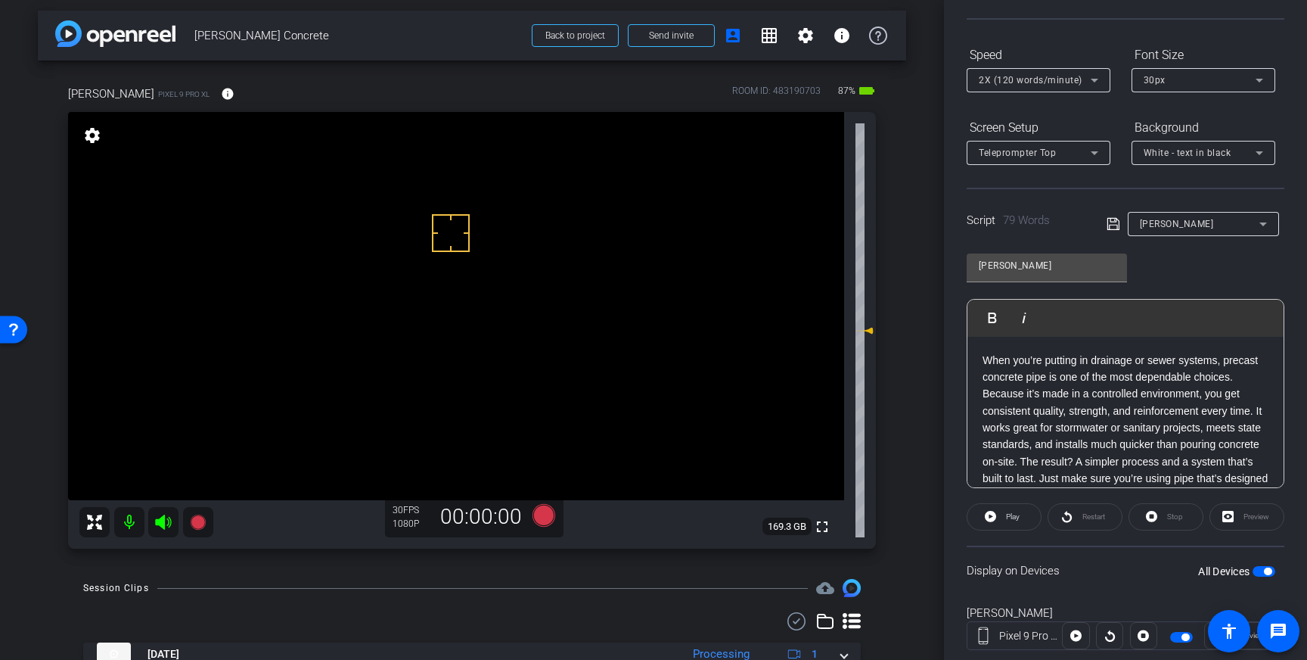
click at [1109, 225] on icon at bounding box center [1113, 224] width 12 height 12
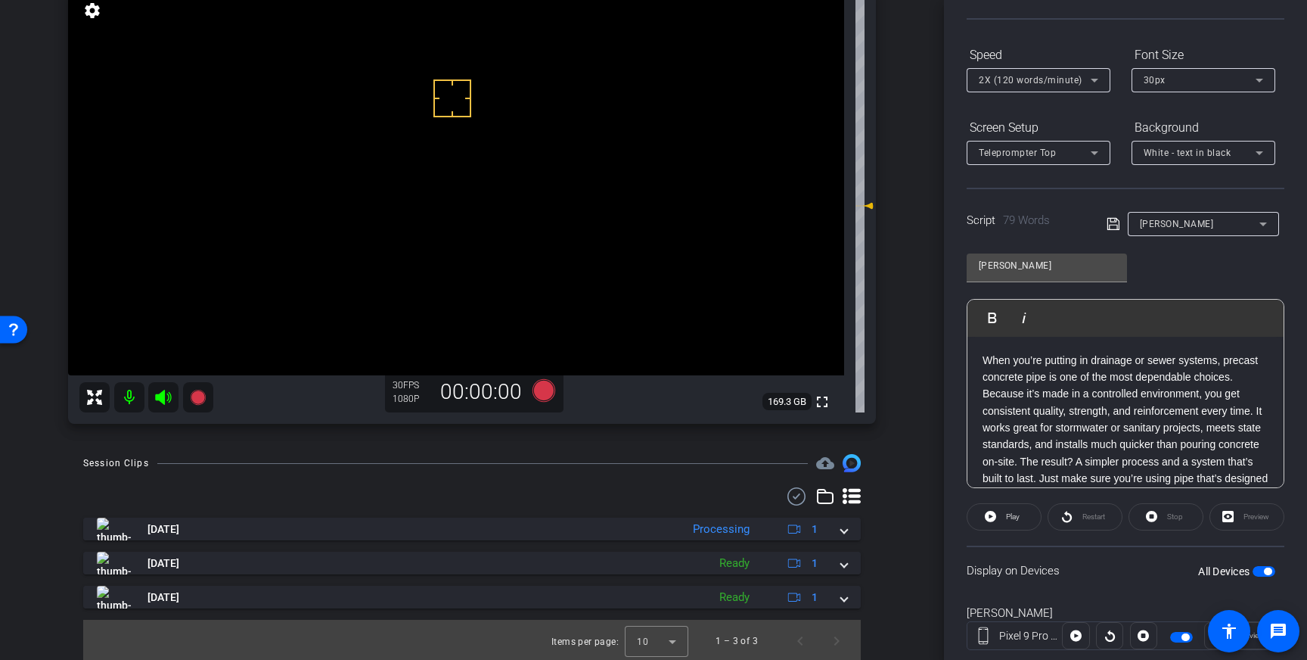
scroll to position [132, 0]
click at [544, 390] on icon at bounding box center [544, 388] width 23 height 23
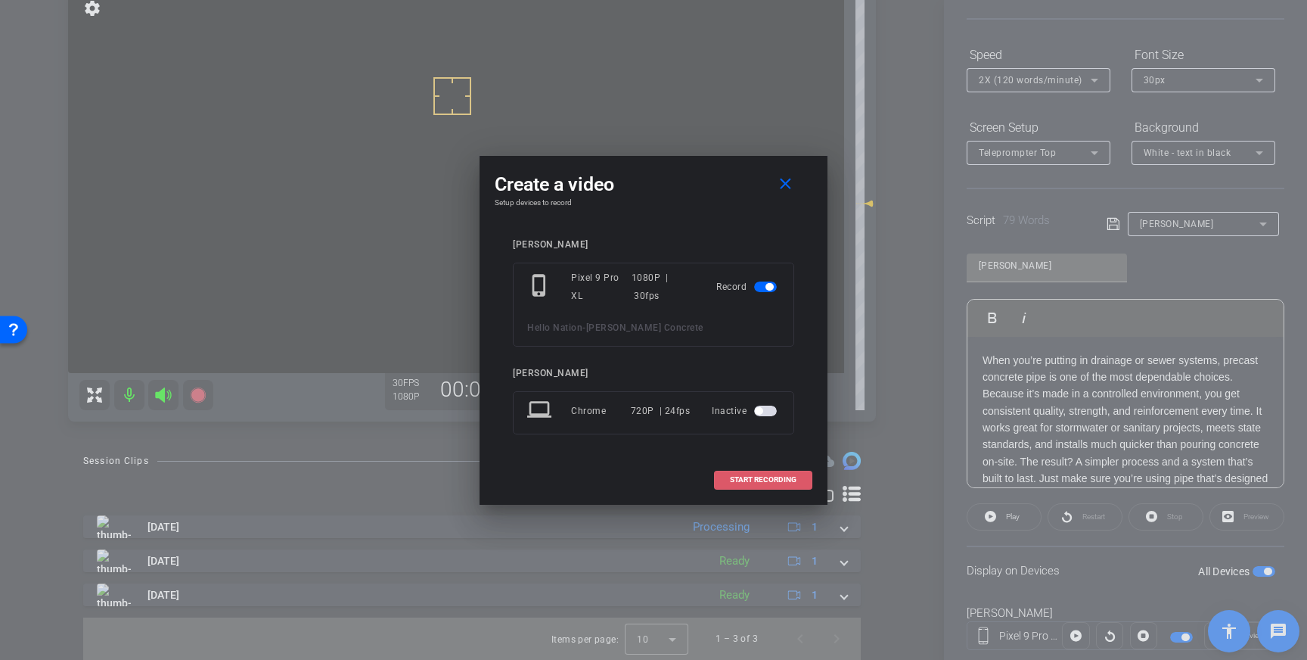
click at [801, 486] on span at bounding box center [763, 479] width 97 height 36
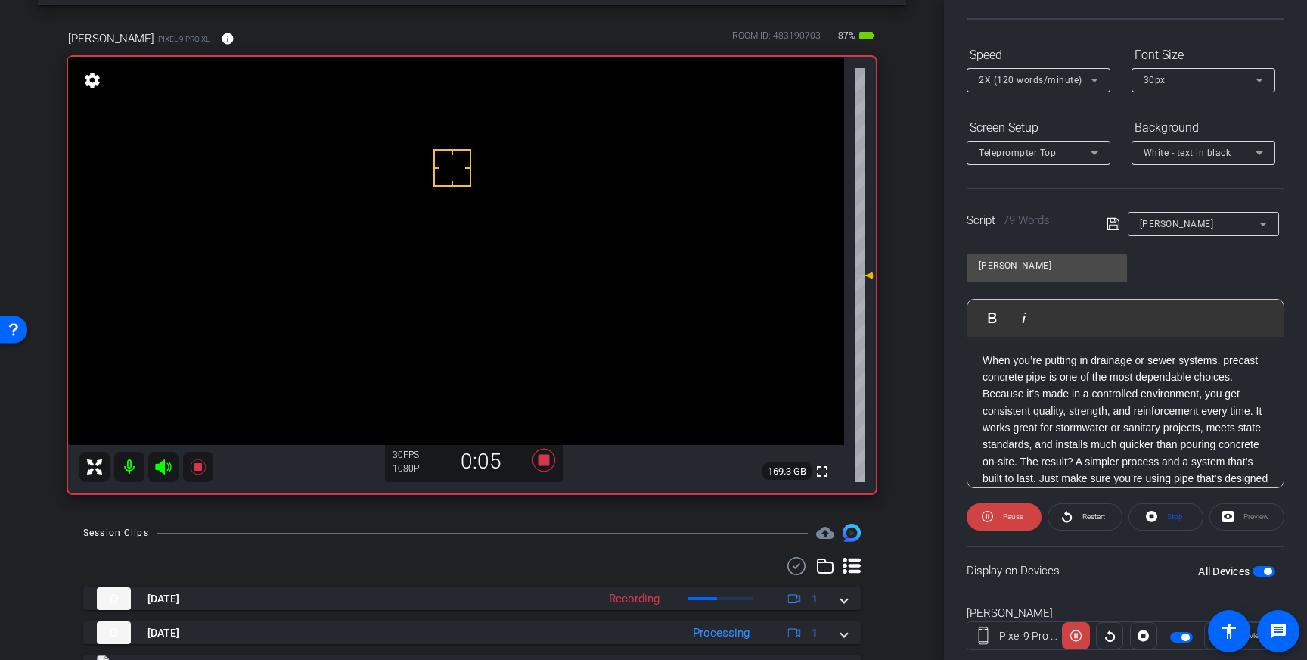
scroll to position [0, 0]
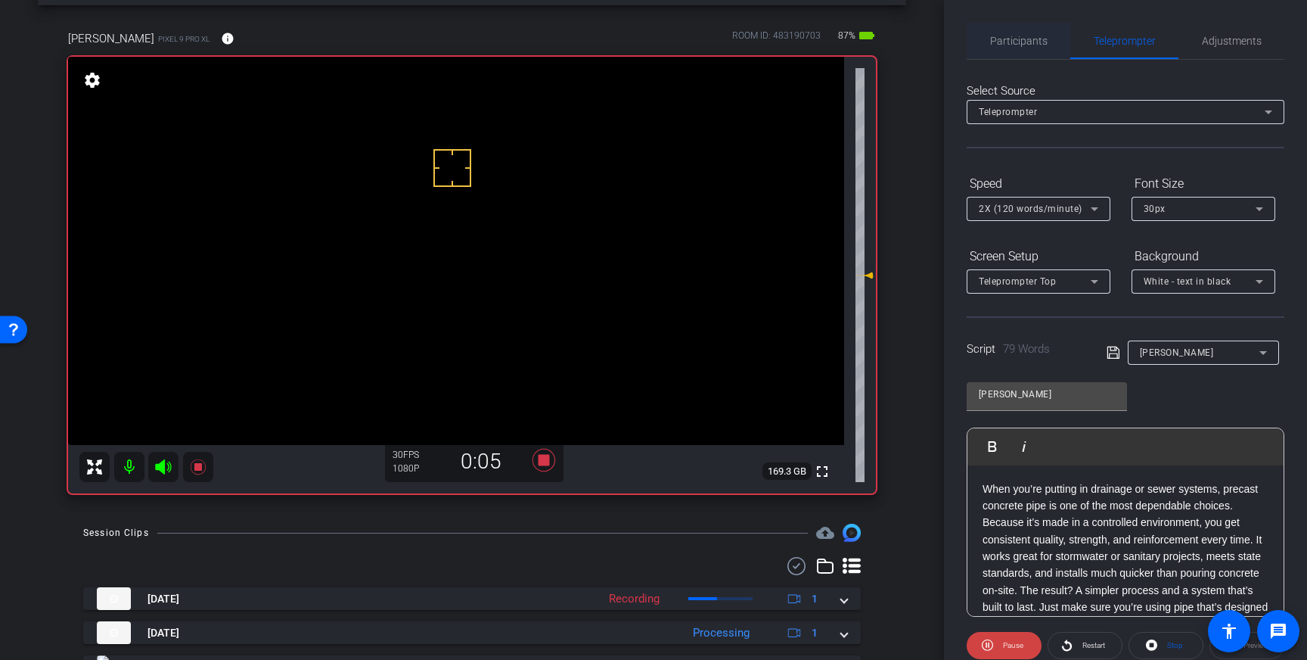
click at [1019, 50] on span "Participants" at bounding box center [1018, 41] width 57 height 36
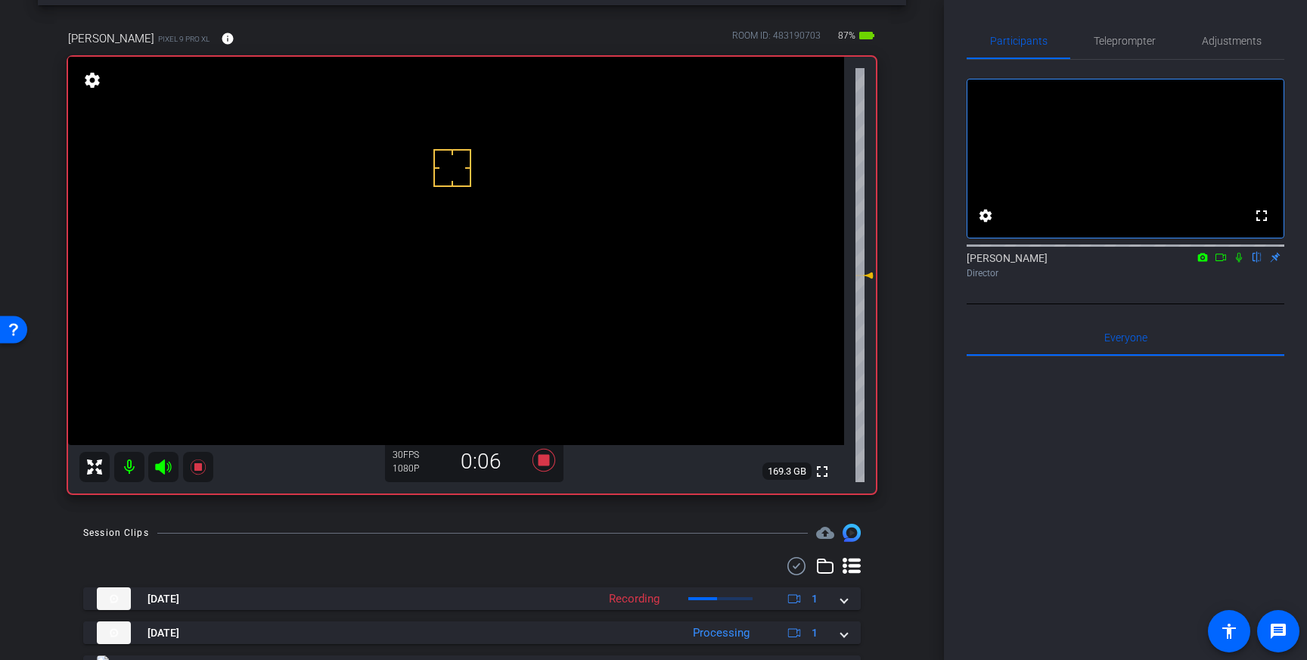
click at [1235, 262] on icon at bounding box center [1239, 257] width 12 height 11
click at [545, 456] on icon at bounding box center [544, 460] width 23 height 23
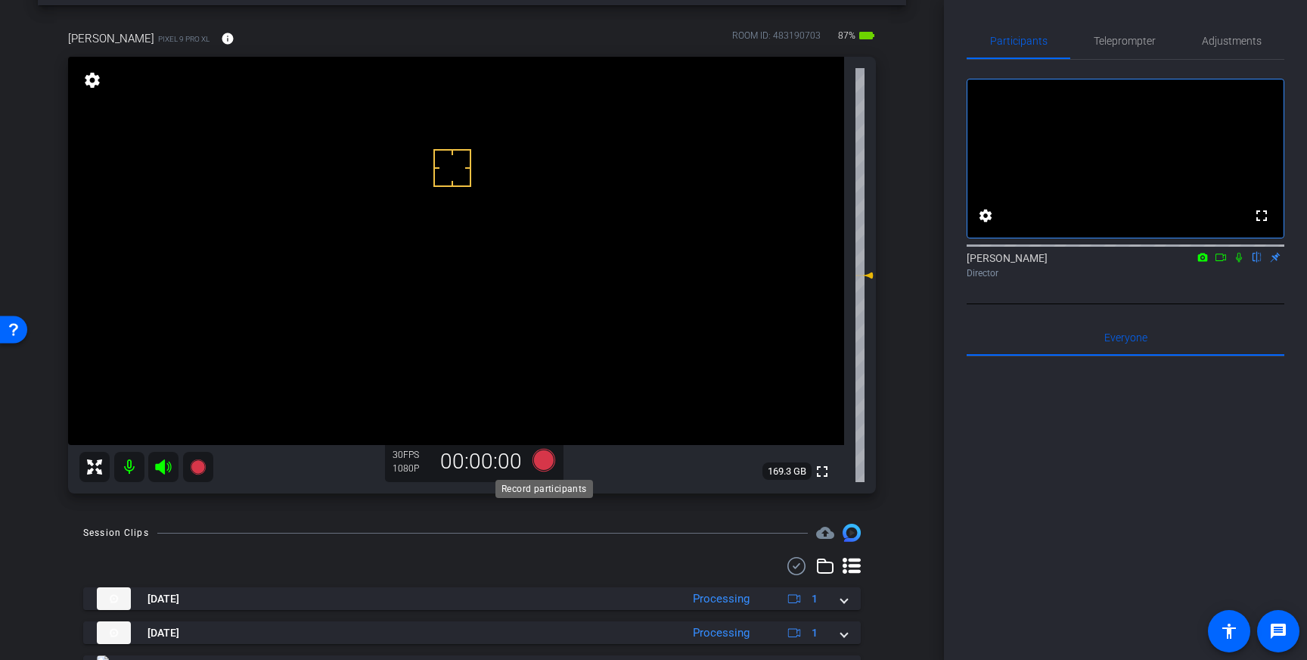
click at [530, 458] on icon at bounding box center [544, 459] width 36 height 27
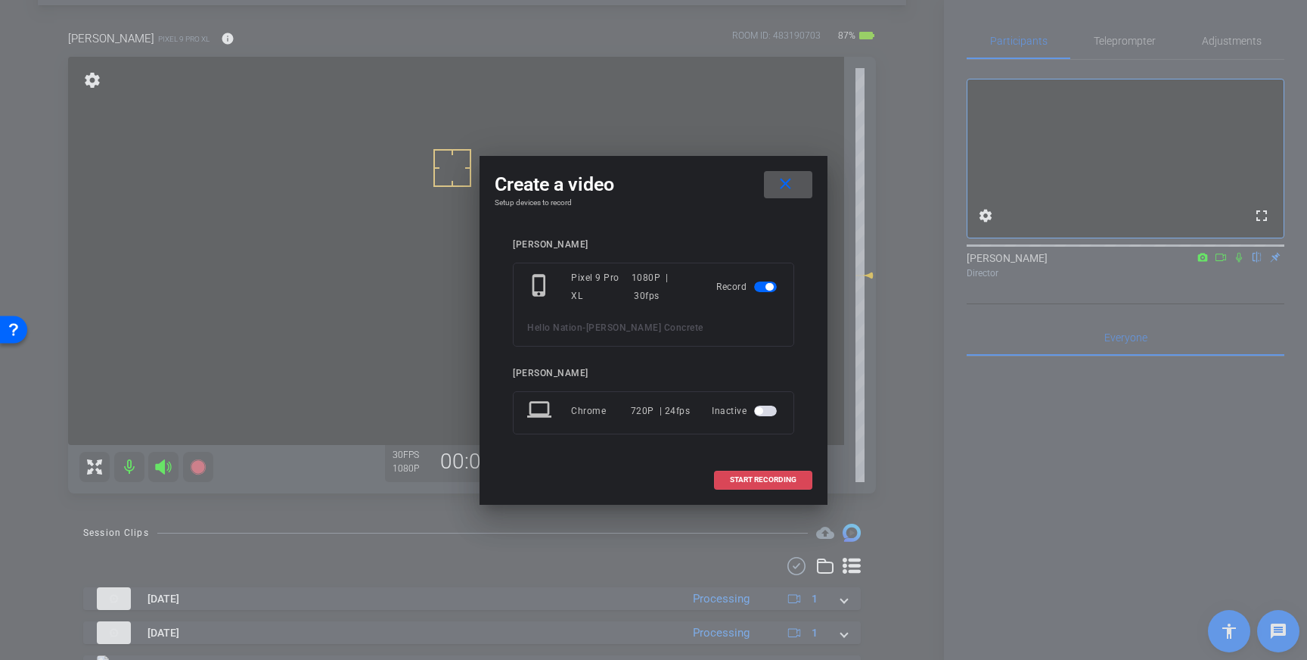
click at [790, 480] on span "START RECORDING" at bounding box center [763, 480] width 67 height 8
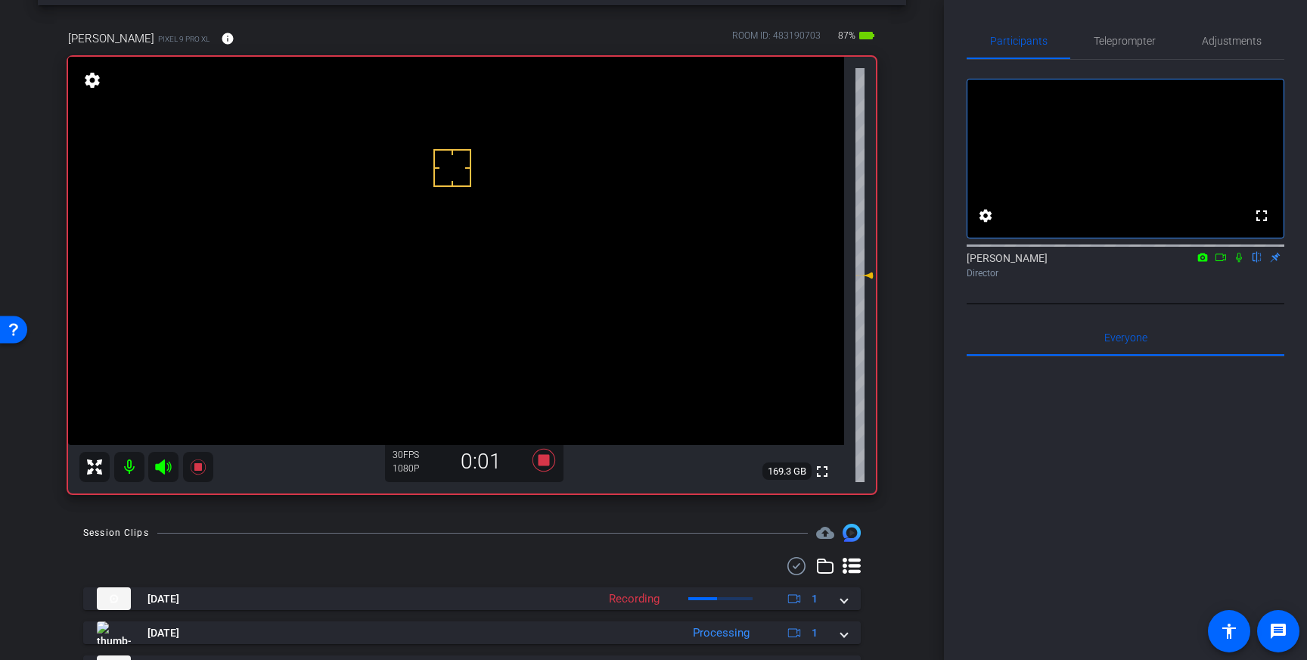
click at [1240, 262] on icon at bounding box center [1239, 258] width 6 height 10
click at [545, 464] on icon at bounding box center [544, 460] width 23 height 23
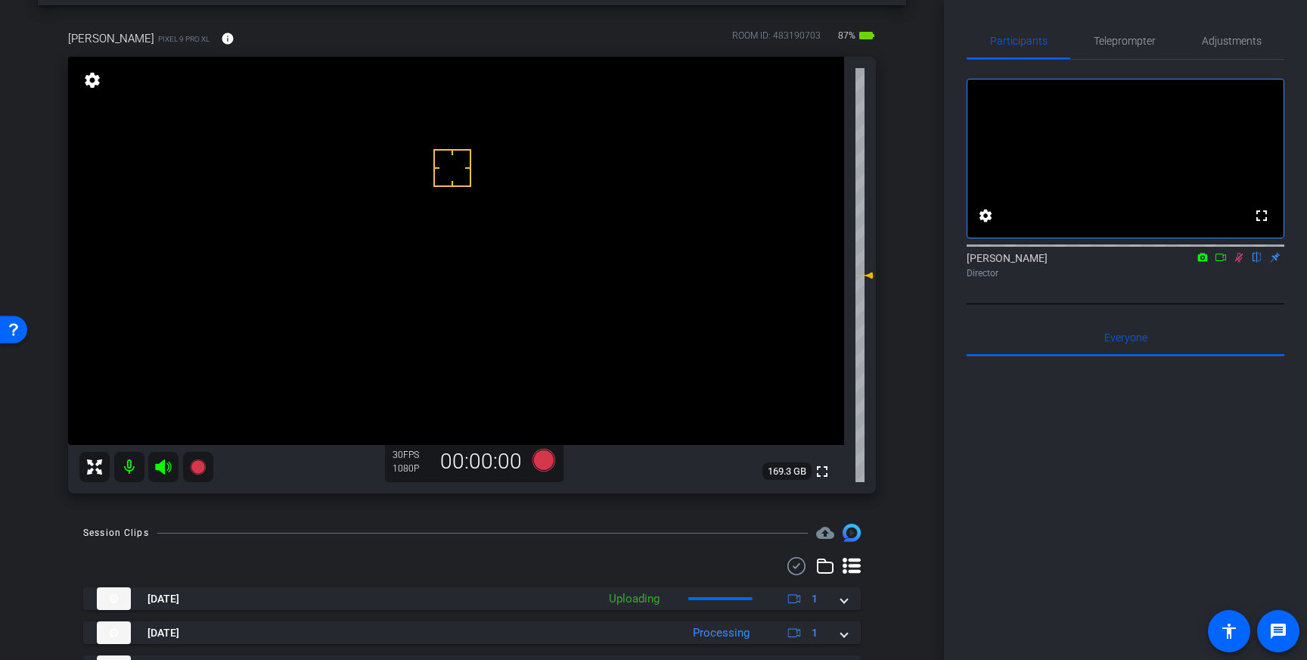
click at [1240, 262] on icon at bounding box center [1239, 258] width 8 height 10
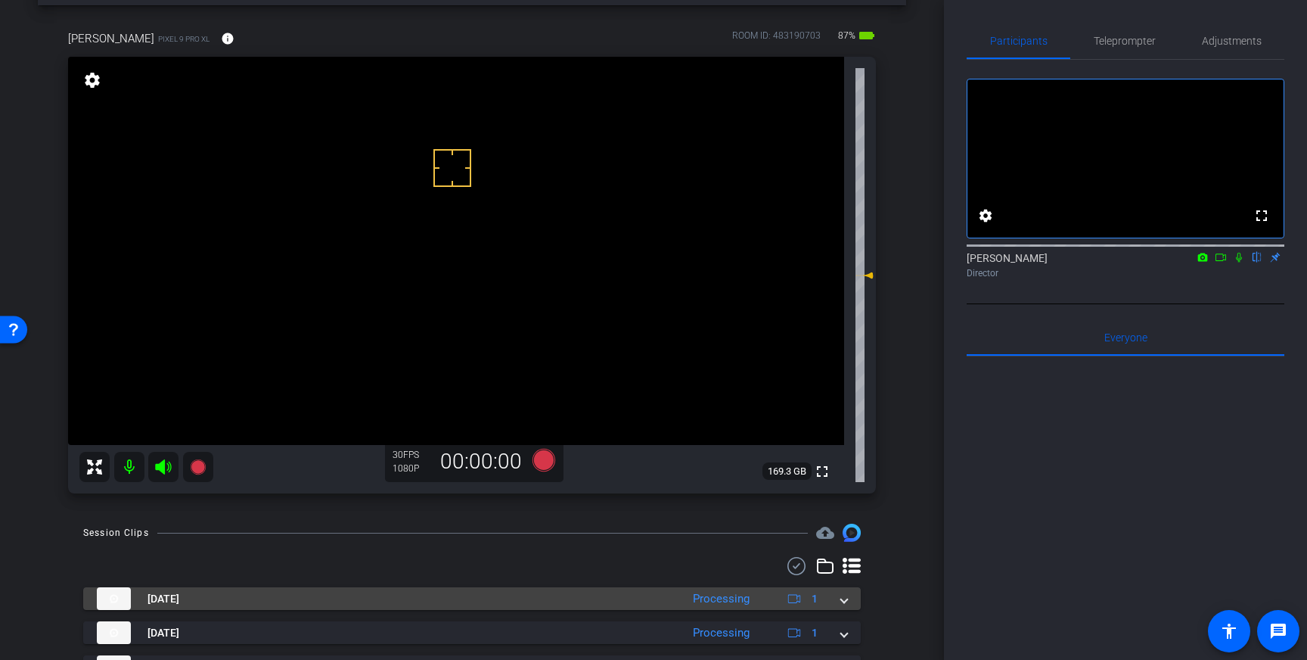
click at [846, 605] on span at bounding box center [844, 599] width 6 height 16
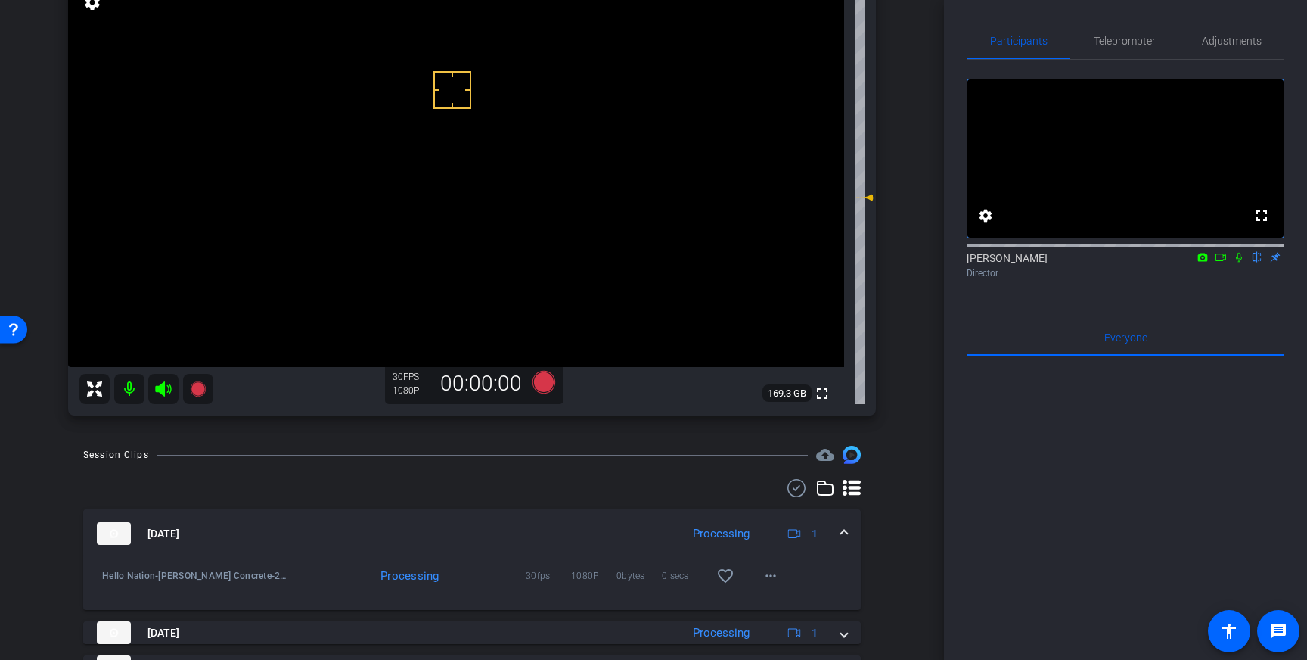
scroll to position [138, 0]
click at [726, 582] on mat-icon "favorite_border" at bounding box center [725, 575] width 18 height 18
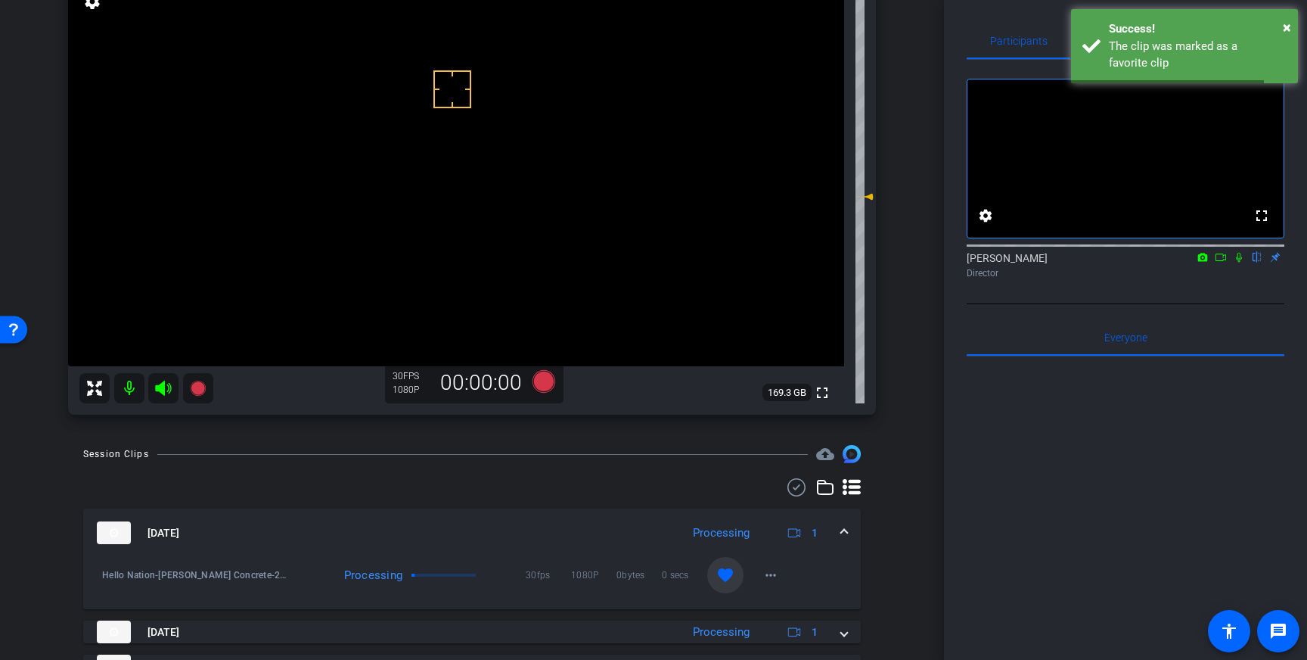
click at [842, 535] on span at bounding box center [844, 533] width 6 height 16
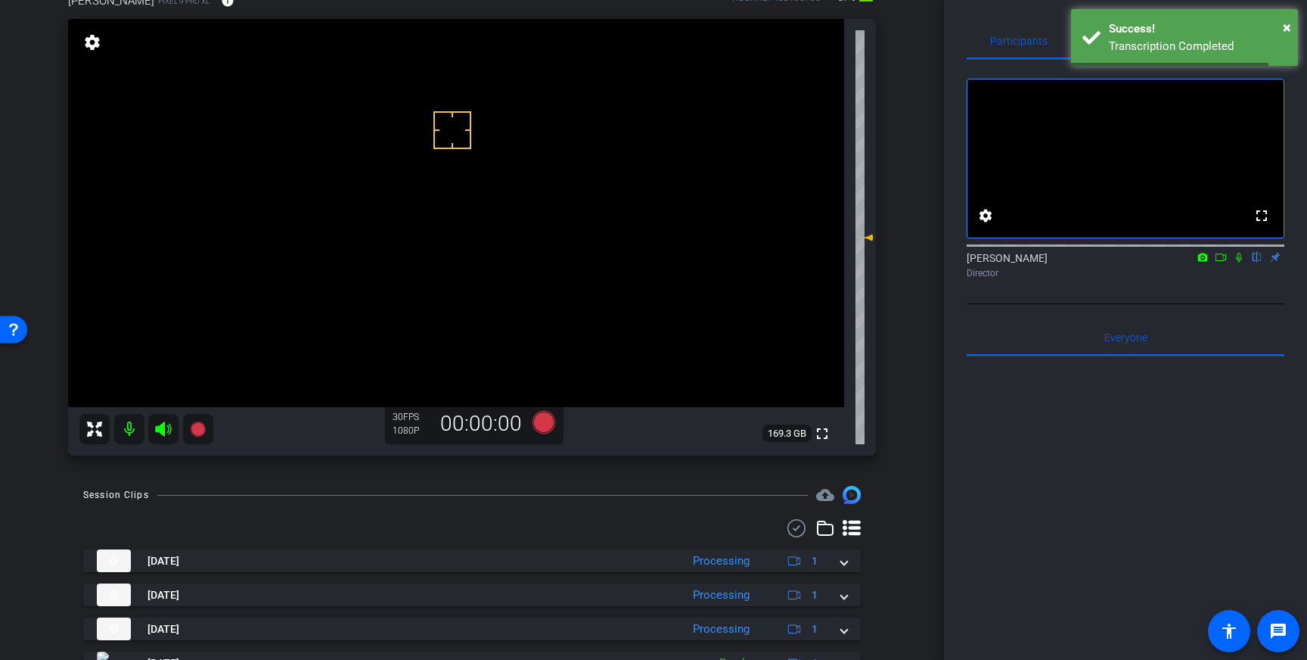
scroll to position [83, 0]
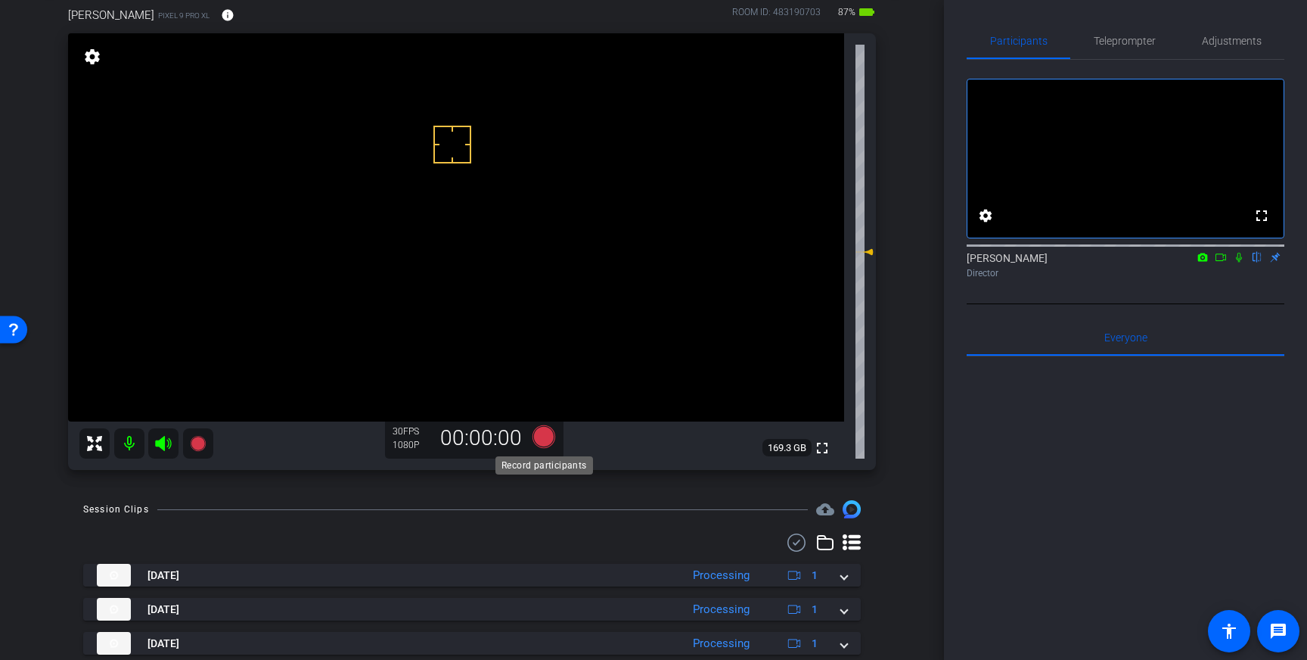
click at [543, 441] on icon at bounding box center [544, 436] width 23 height 23
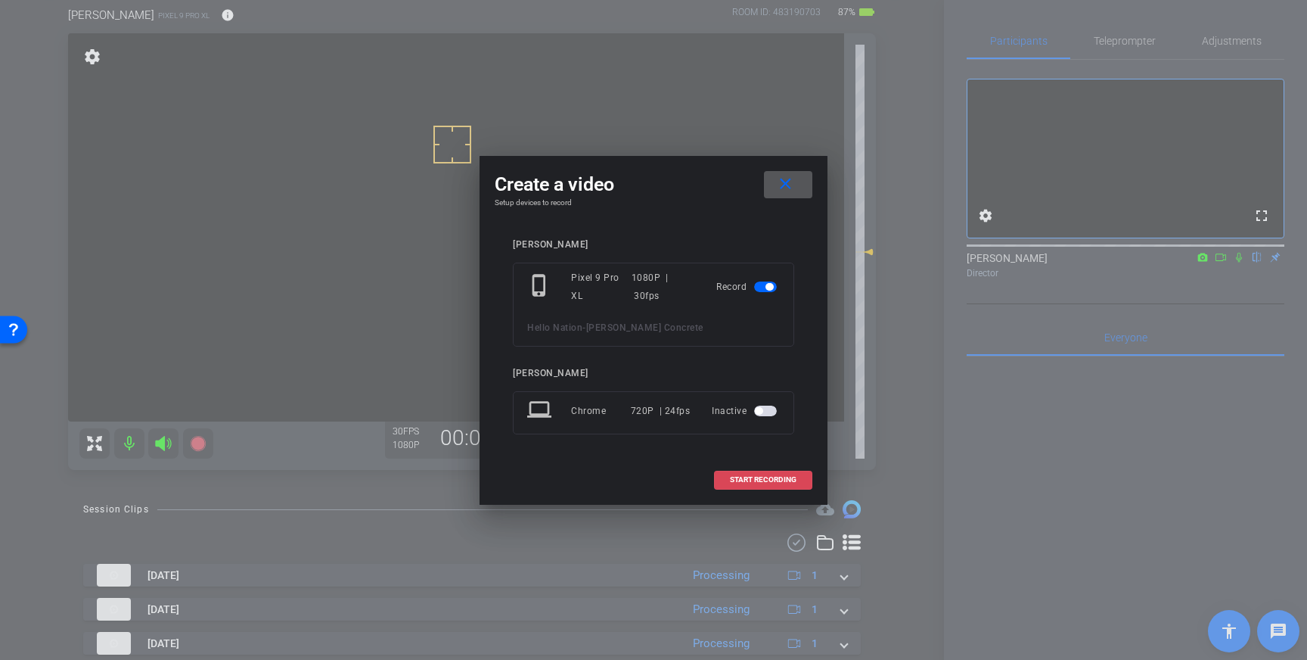
click at [762, 476] on span "START RECORDING" at bounding box center [763, 480] width 67 height 8
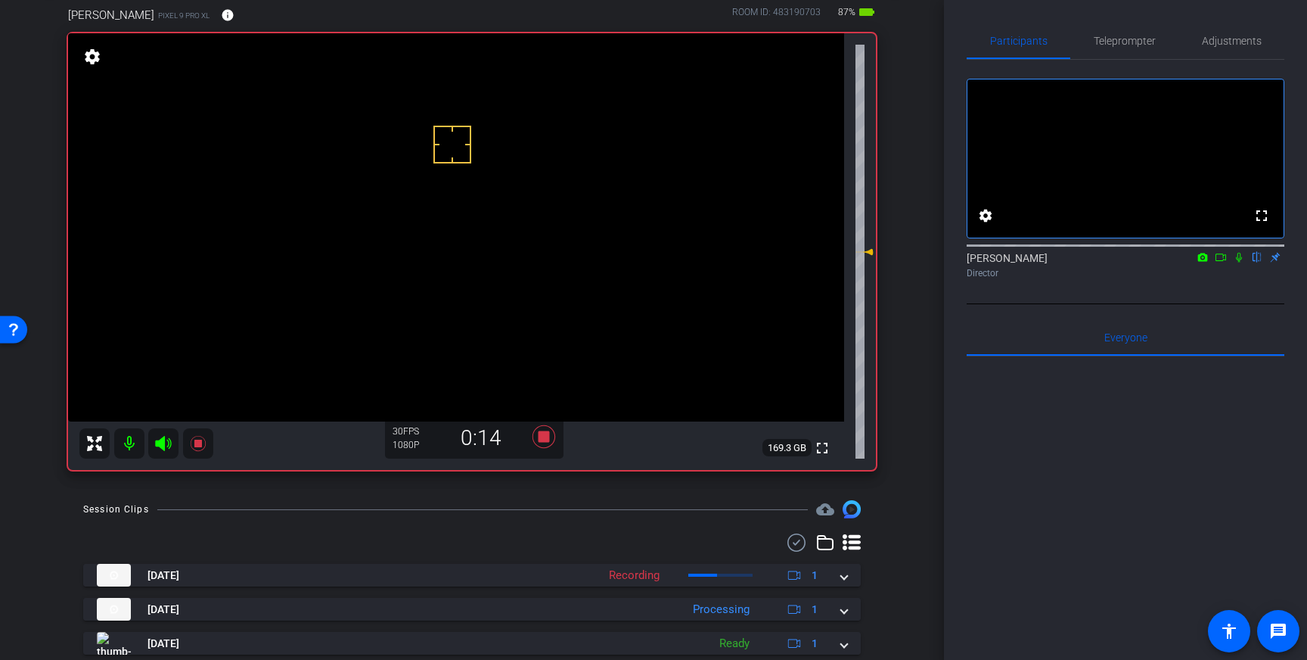
click at [1239, 262] on icon at bounding box center [1239, 257] width 12 height 11
click at [1237, 262] on icon at bounding box center [1239, 258] width 8 height 10
click at [542, 431] on icon at bounding box center [544, 436] width 23 height 23
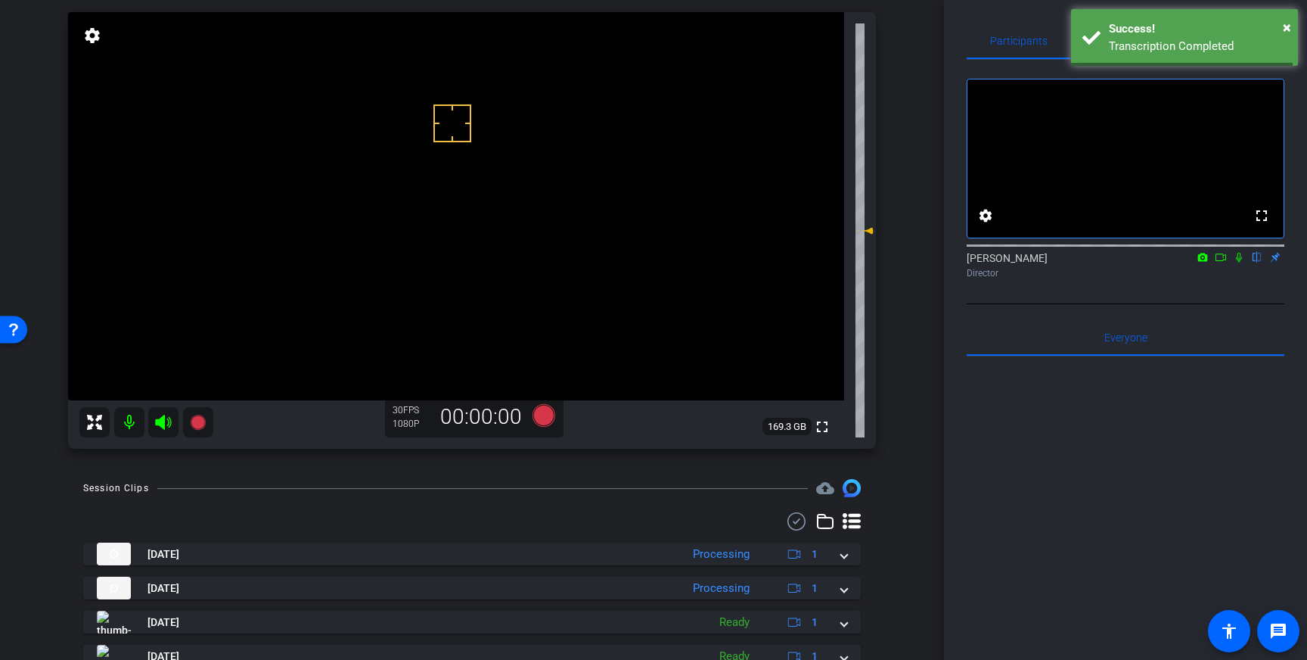
scroll to position [93, 0]
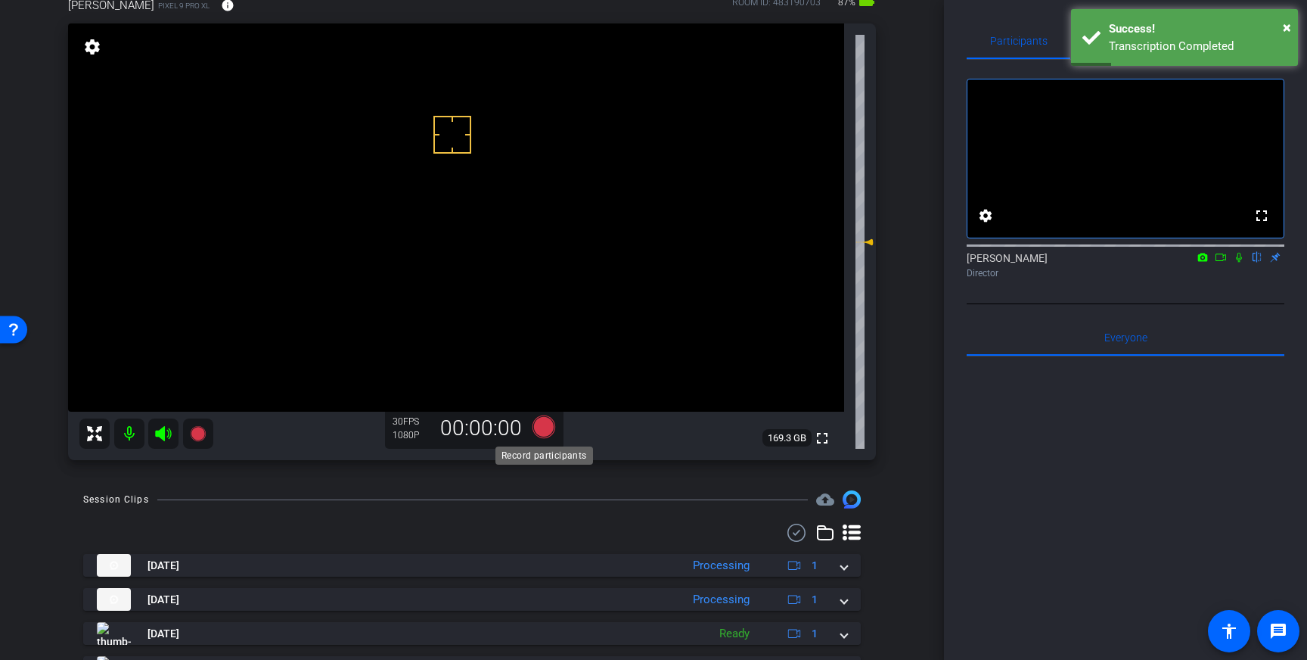
click at [544, 428] on icon at bounding box center [544, 426] width 23 height 23
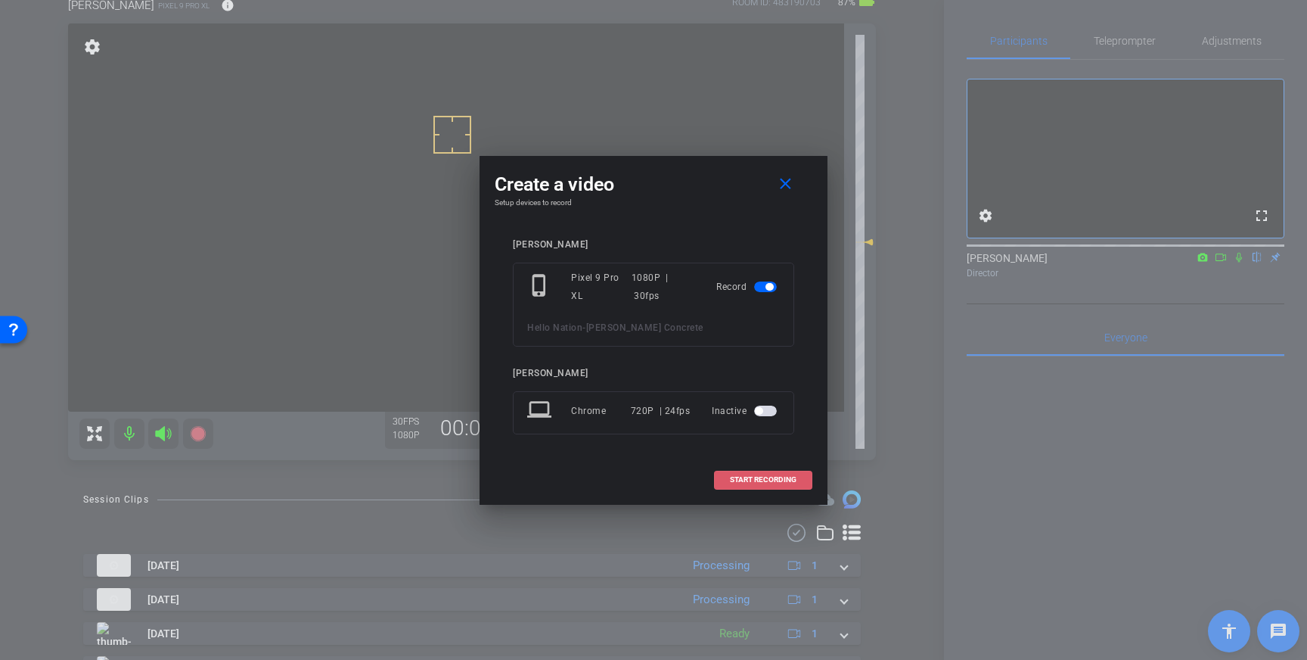
click at [776, 468] on span at bounding box center [763, 479] width 97 height 36
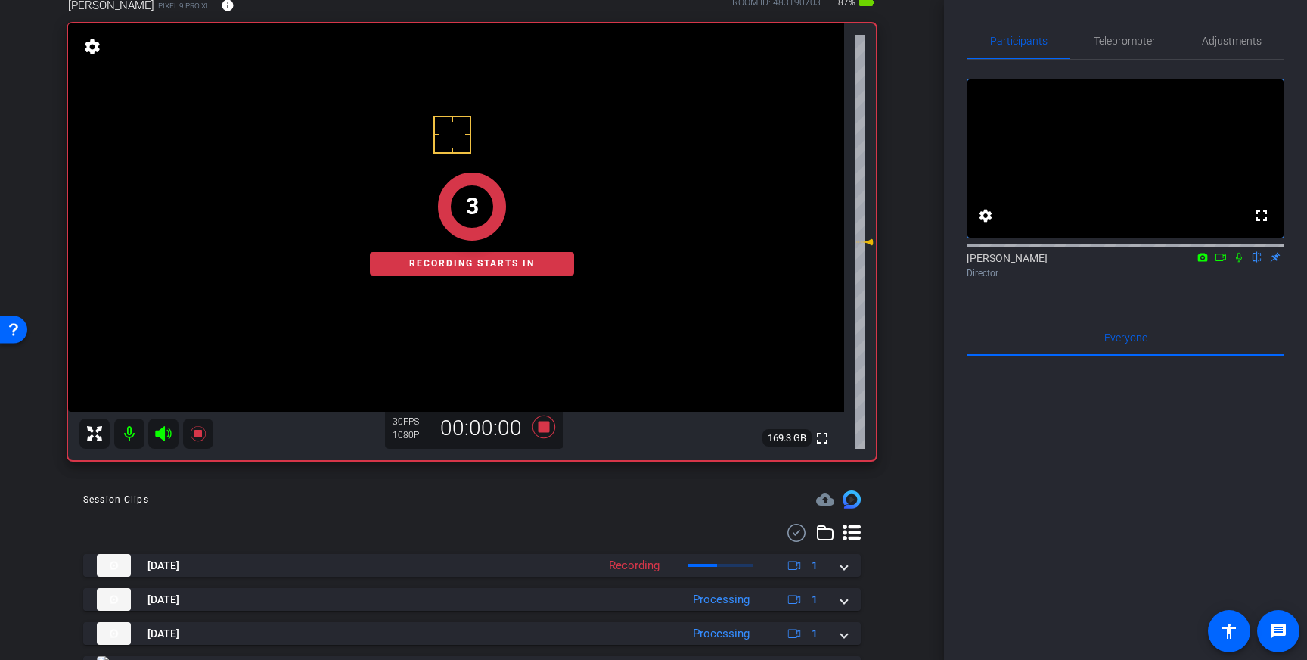
click at [1237, 262] on icon at bounding box center [1239, 257] width 12 height 11
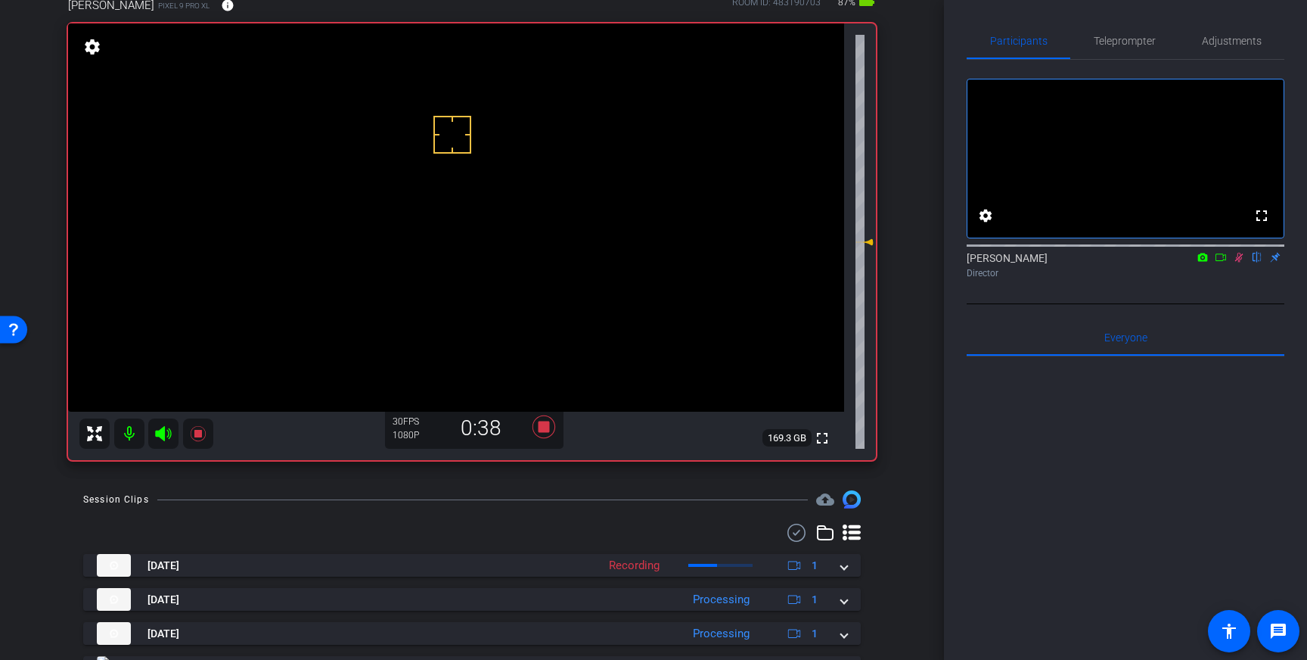
click at [1243, 262] on icon at bounding box center [1239, 257] width 12 height 11
click at [546, 428] on icon at bounding box center [544, 426] width 23 height 23
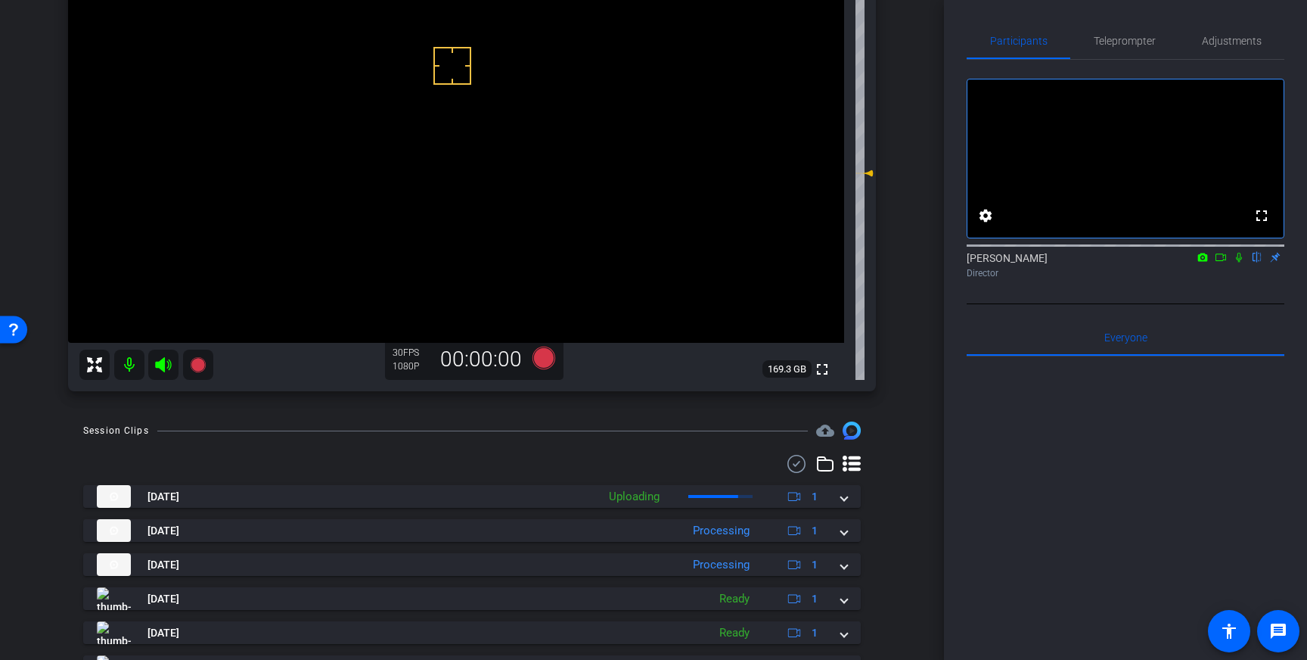
scroll to position [198, 0]
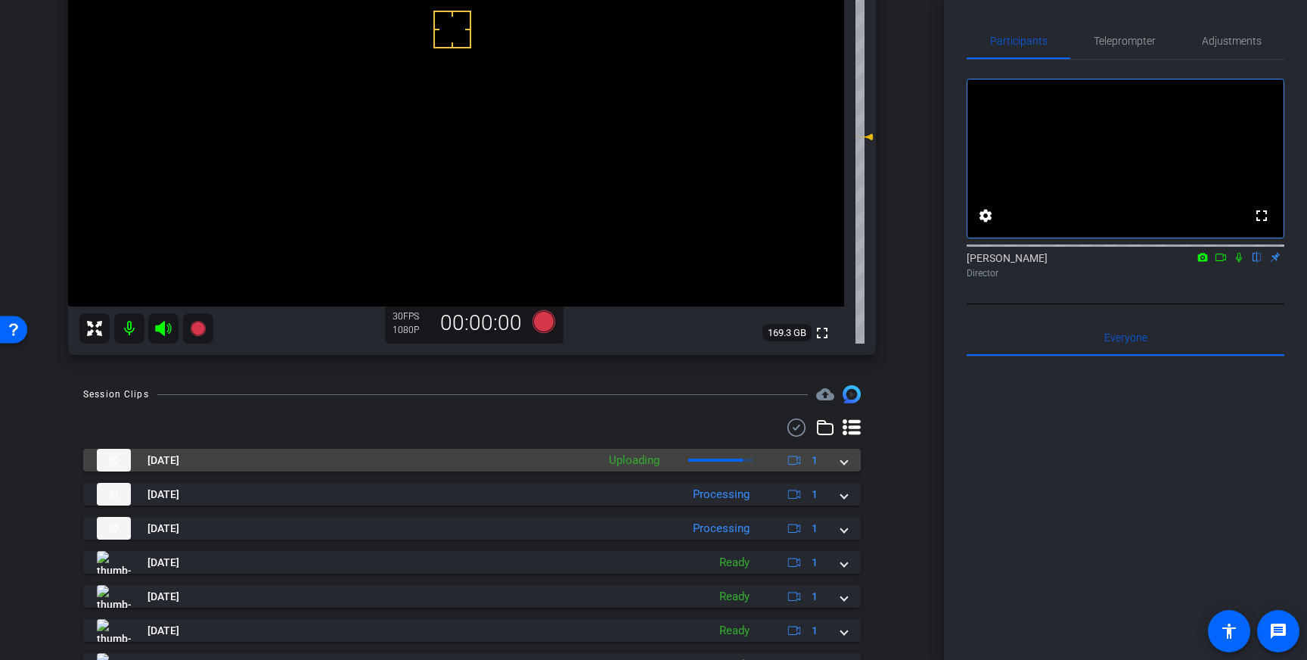
click at [842, 457] on span at bounding box center [844, 460] width 6 height 16
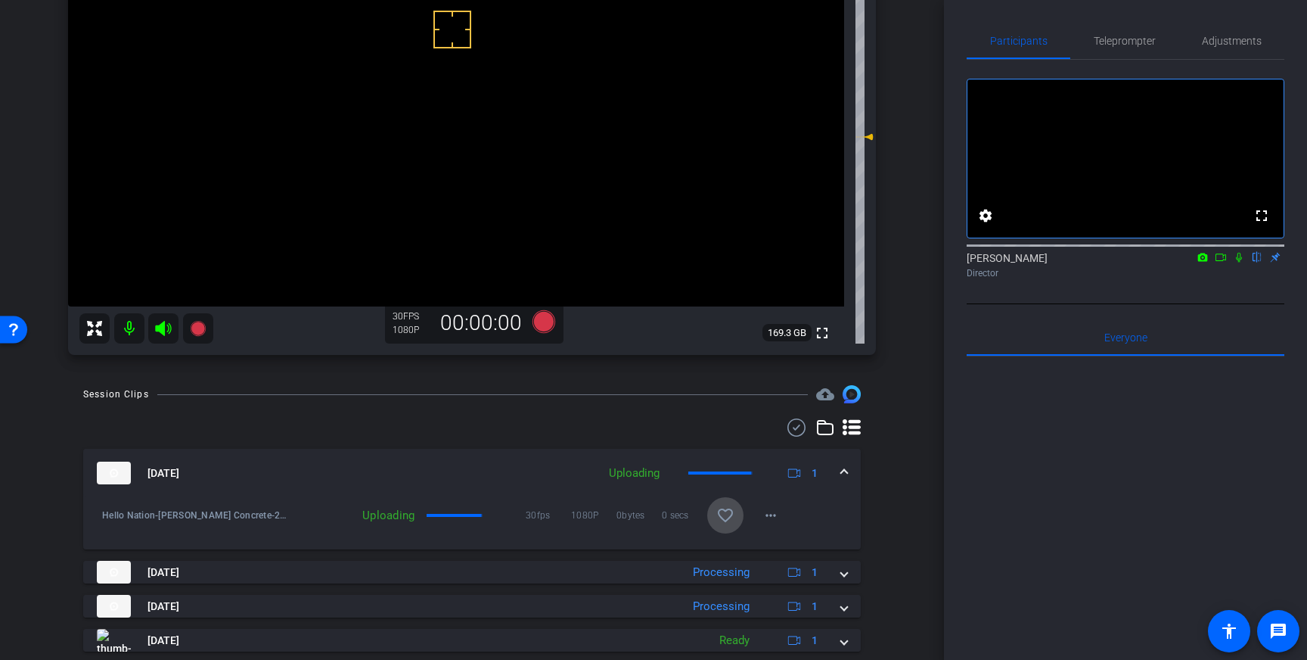
click at [724, 512] on mat-icon "favorite_border" at bounding box center [725, 515] width 18 height 18
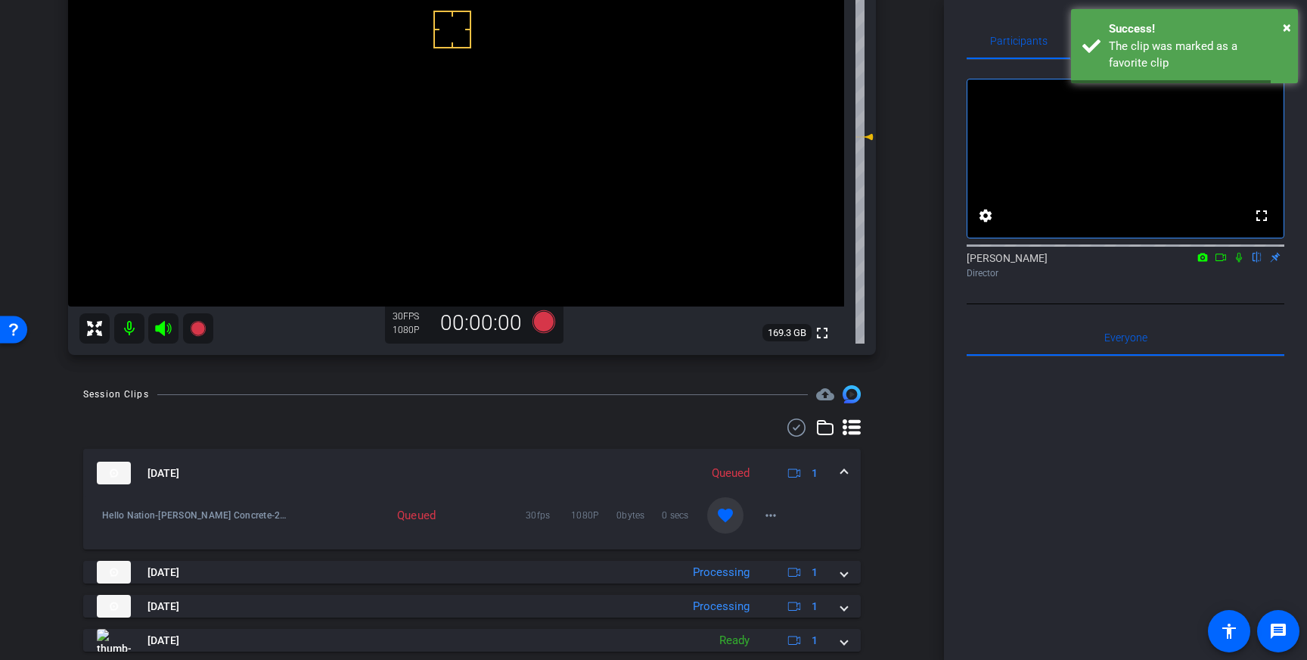
click at [844, 469] on span at bounding box center [844, 473] width 6 height 16
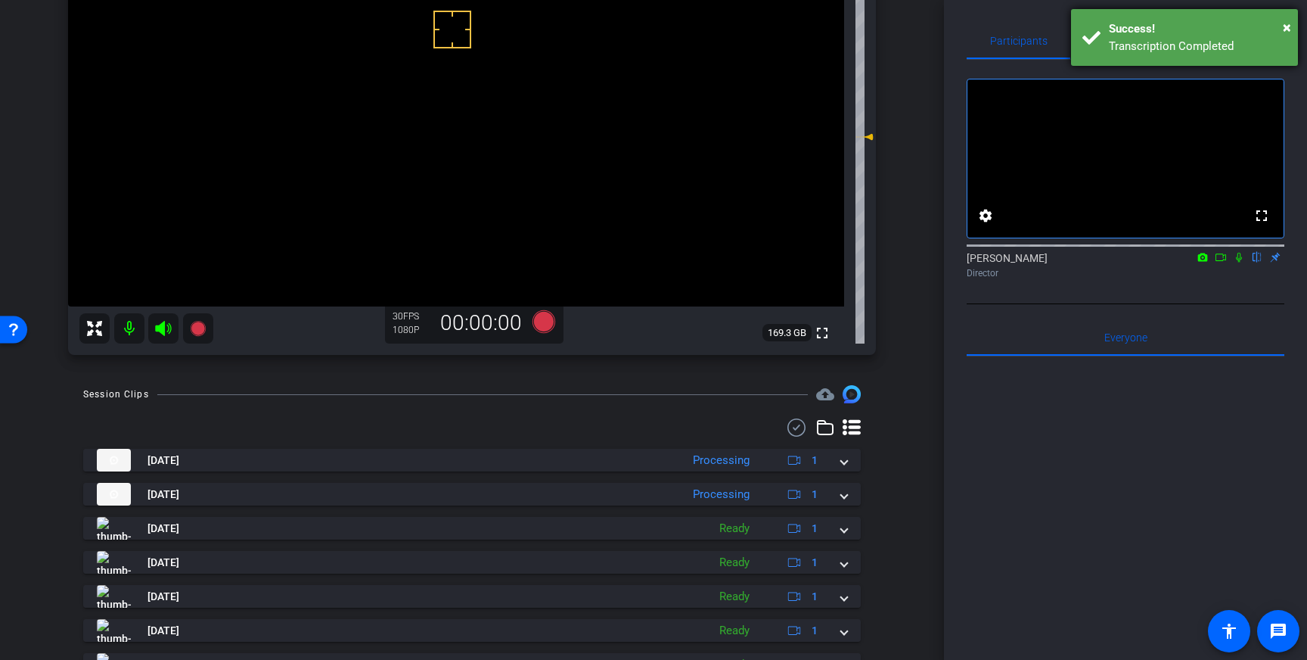
click at [1124, 62] on div "× Success! Transcription Completed" at bounding box center [1184, 37] width 227 height 57
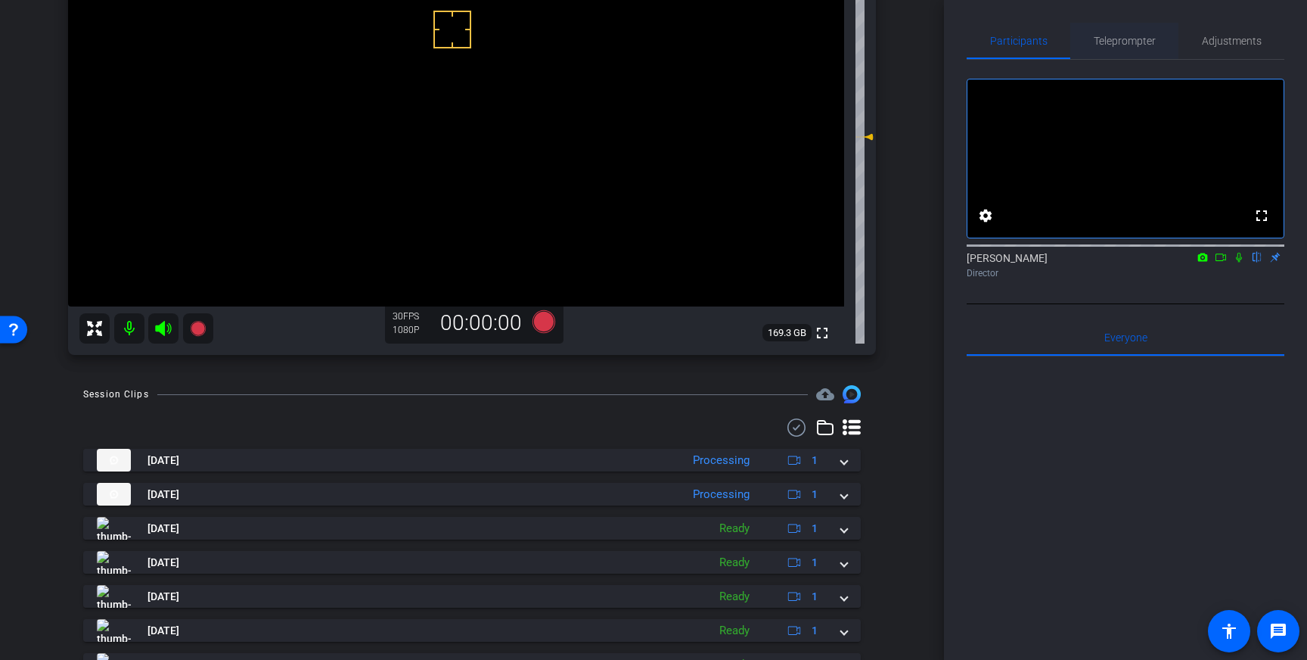
click at [1120, 39] on span "Teleprompter" at bounding box center [1125, 41] width 62 height 11
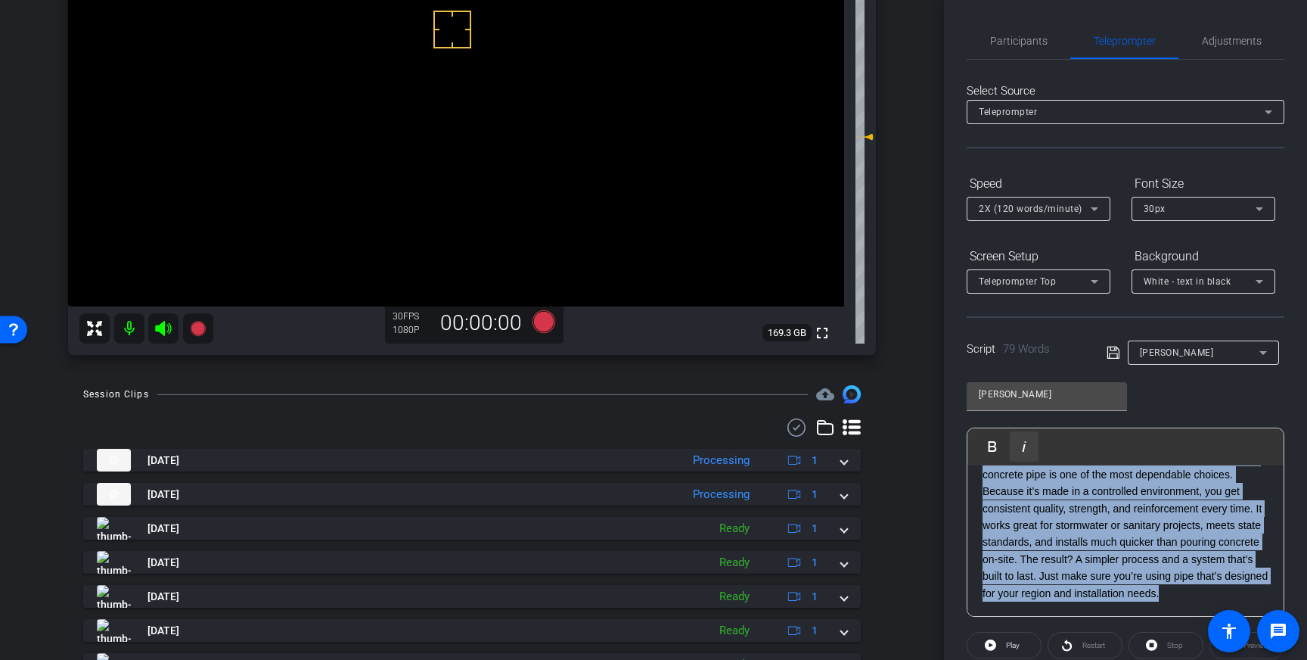
scroll to position [0, 0]
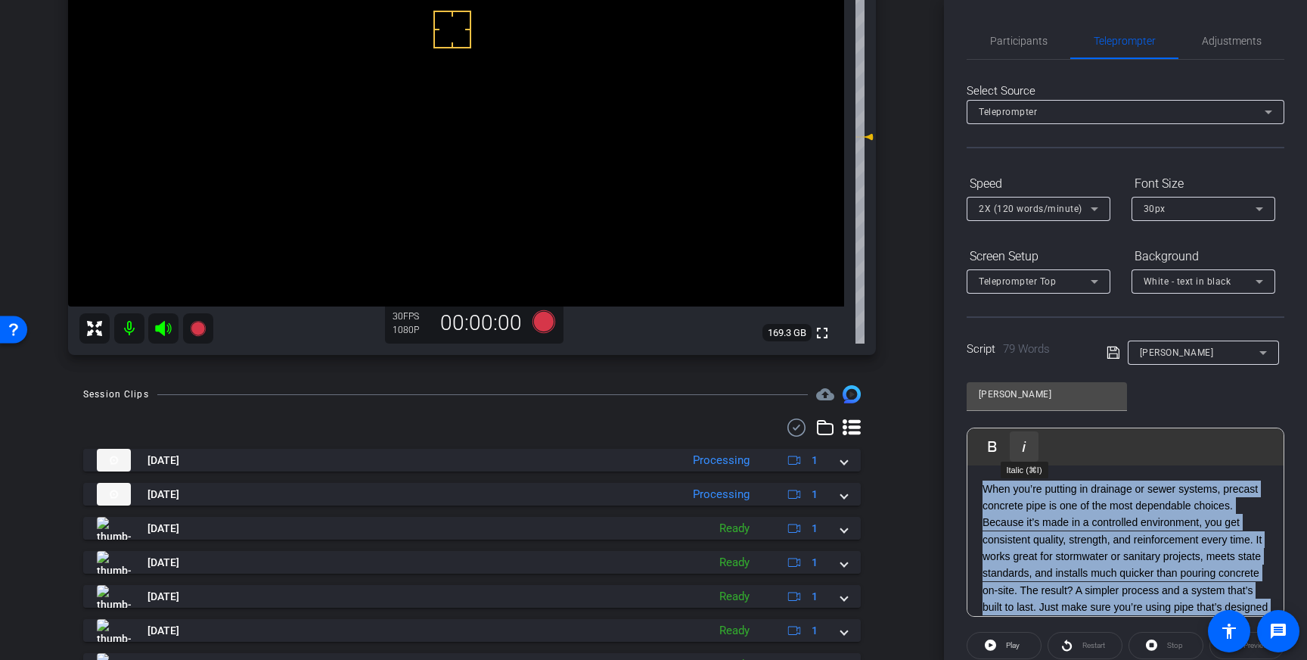
drag, startPoint x: 1215, startPoint y: 597, endPoint x: 1035, endPoint y: 454, distance: 229.9
click at [1035, 454] on div "Play Play from this location Play Selected Play and display the selected text o…" at bounding box center [1126, 521] width 318 height 189
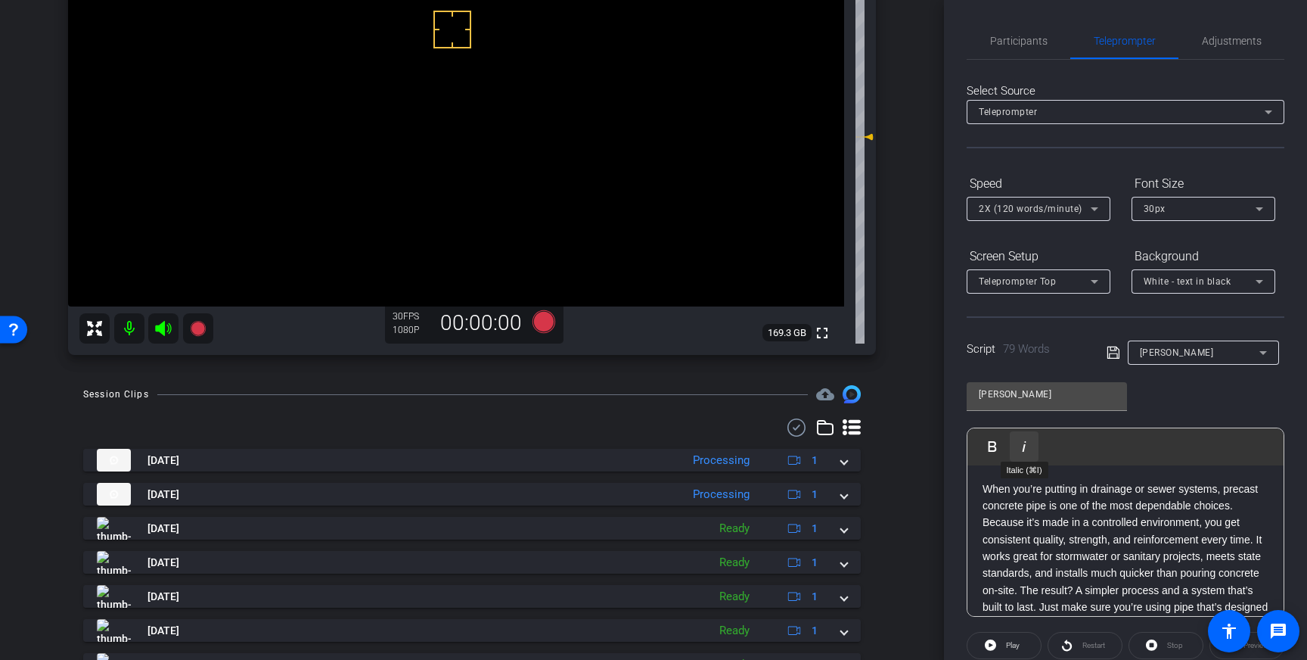
scroll to position [33, 0]
click at [1111, 352] on icon at bounding box center [1114, 352] width 14 height 18
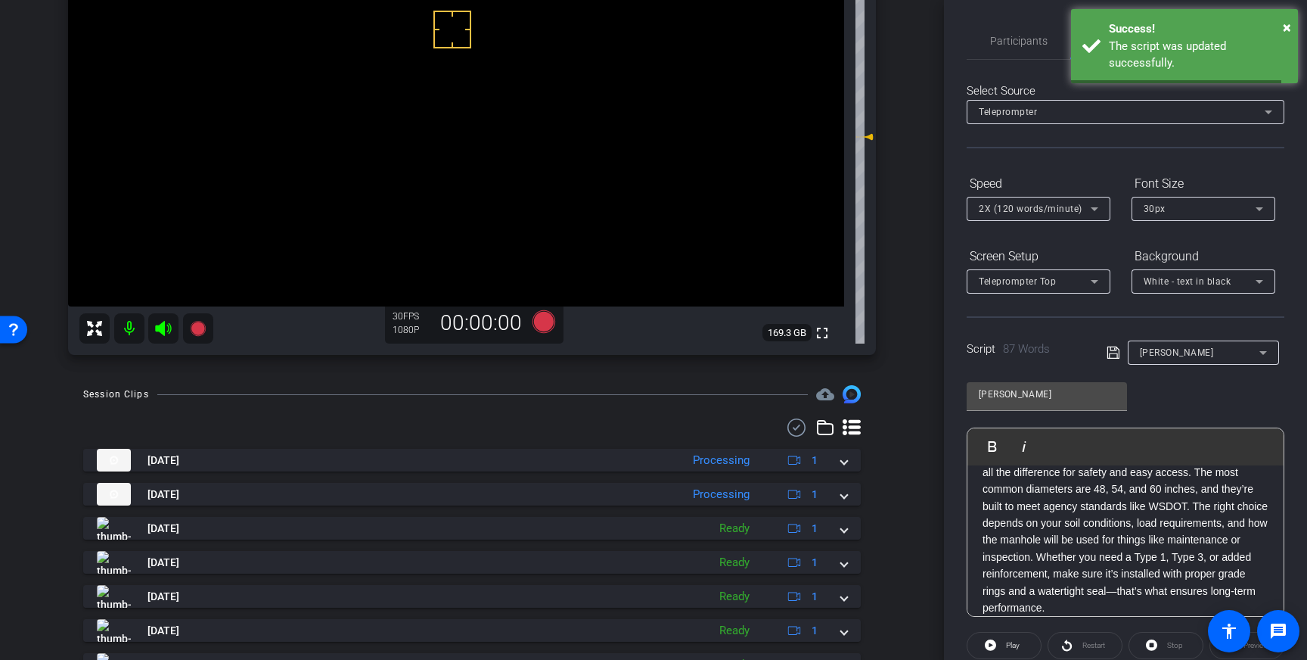
scroll to position [167, 0]
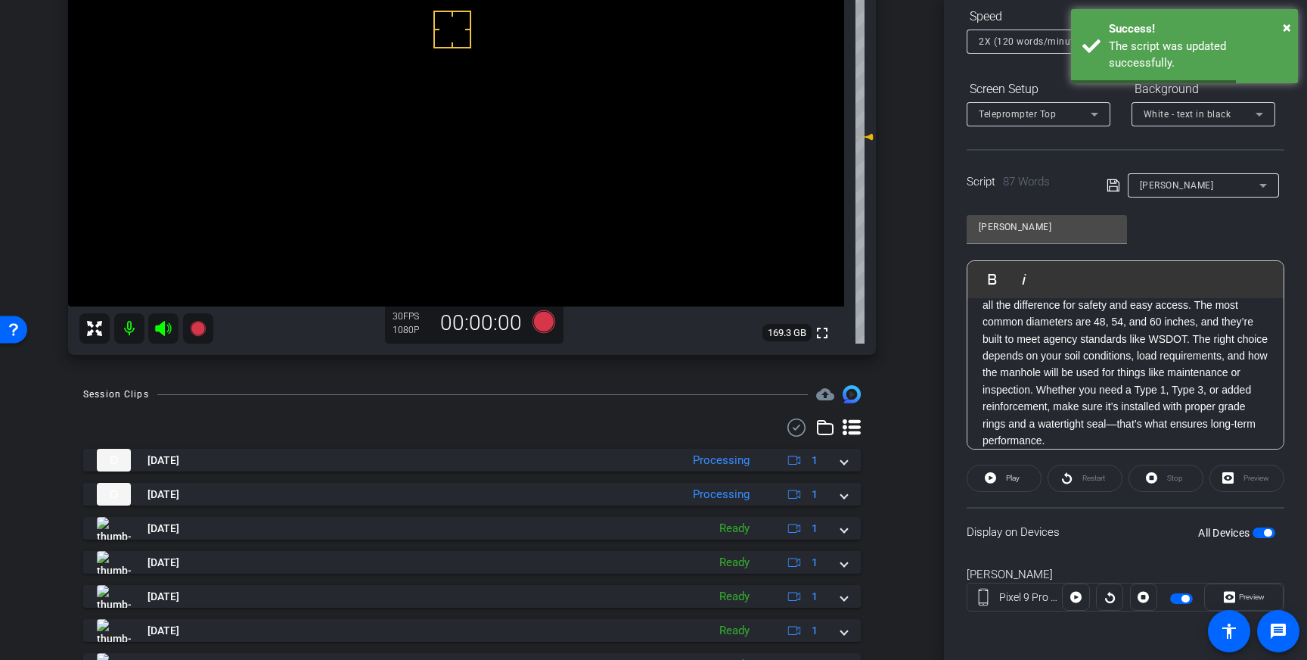
click at [1258, 529] on span "button" at bounding box center [1264, 532] width 23 height 11
click at [1259, 529] on span "button" at bounding box center [1257, 533] width 8 height 8
click at [1110, 189] on icon at bounding box center [1114, 185] width 14 height 18
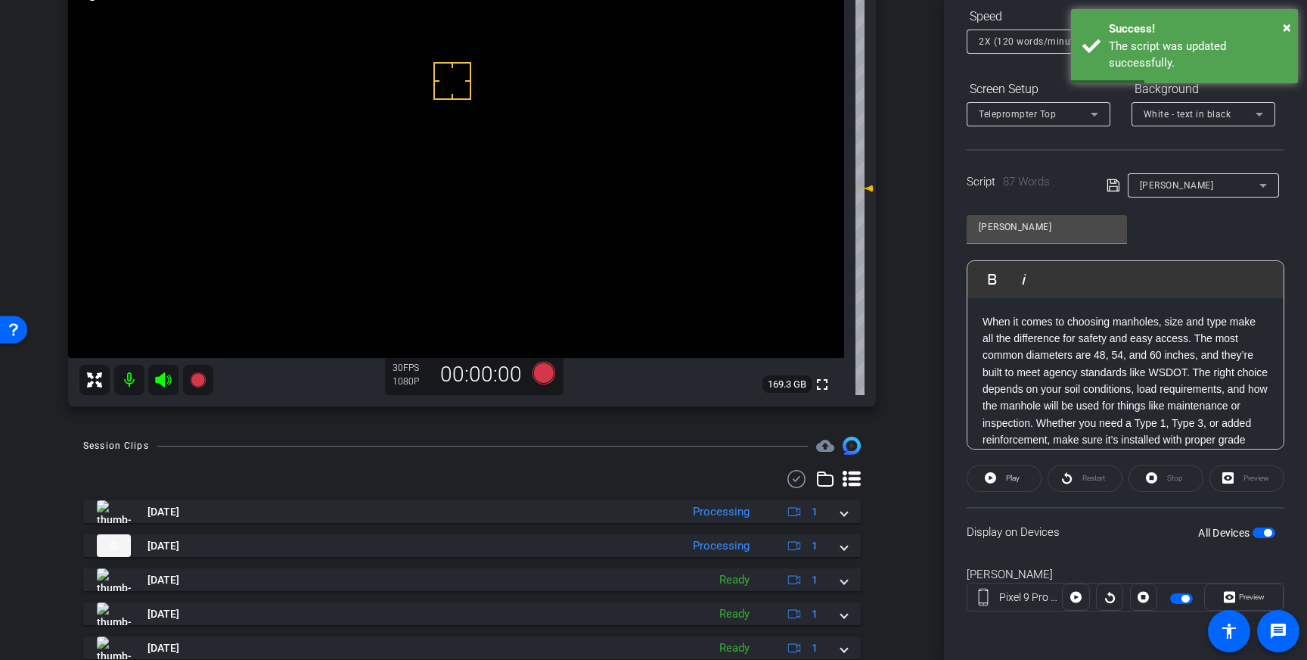
scroll to position [101, 0]
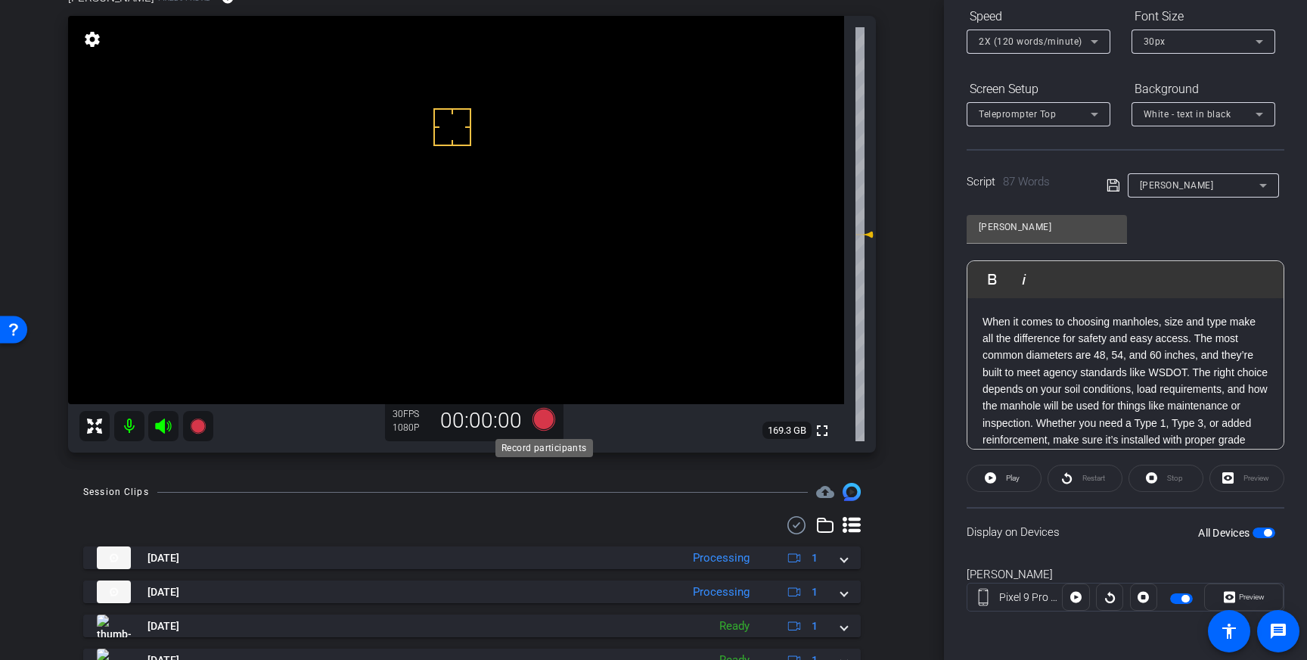
click at [543, 420] on icon at bounding box center [544, 419] width 23 height 23
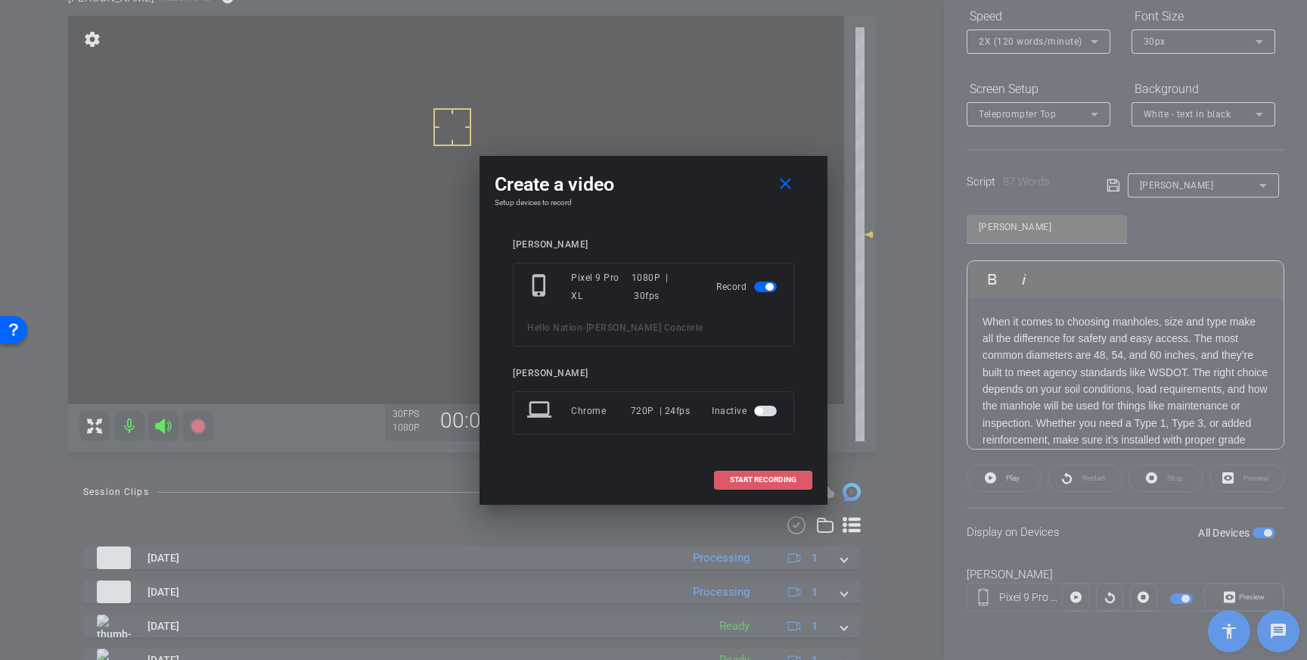
click at [740, 480] on span "START RECORDING" at bounding box center [763, 480] width 67 height 8
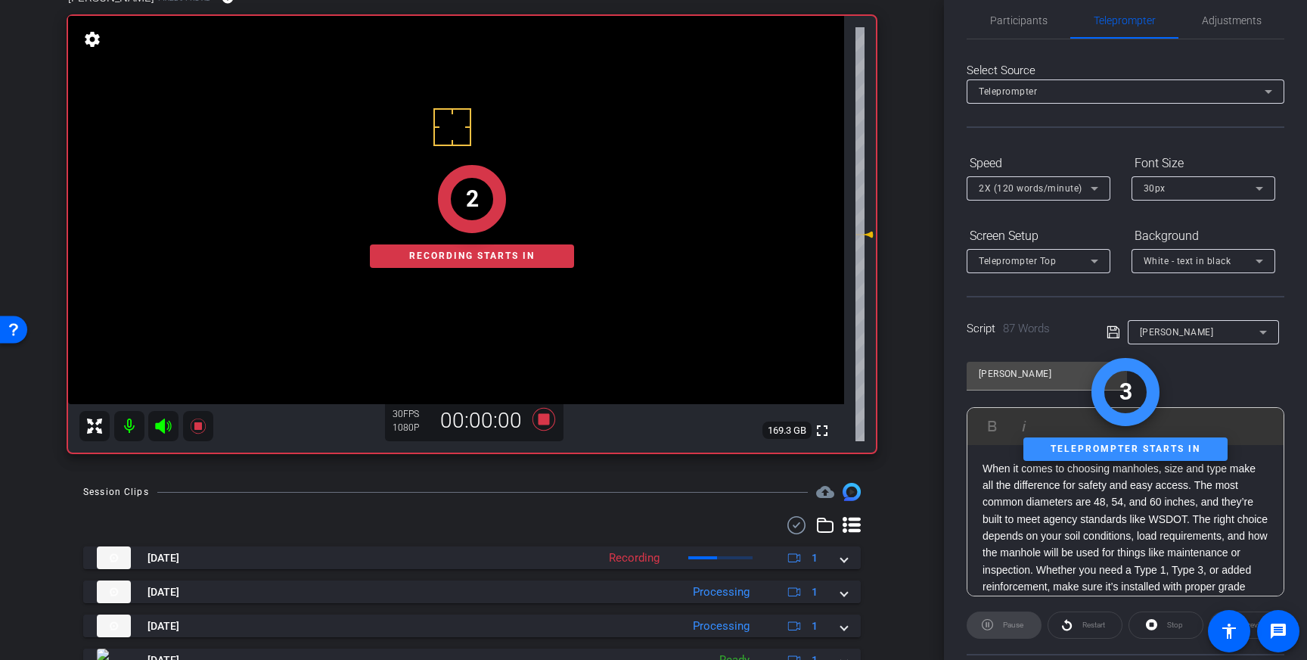
scroll to position [0, 0]
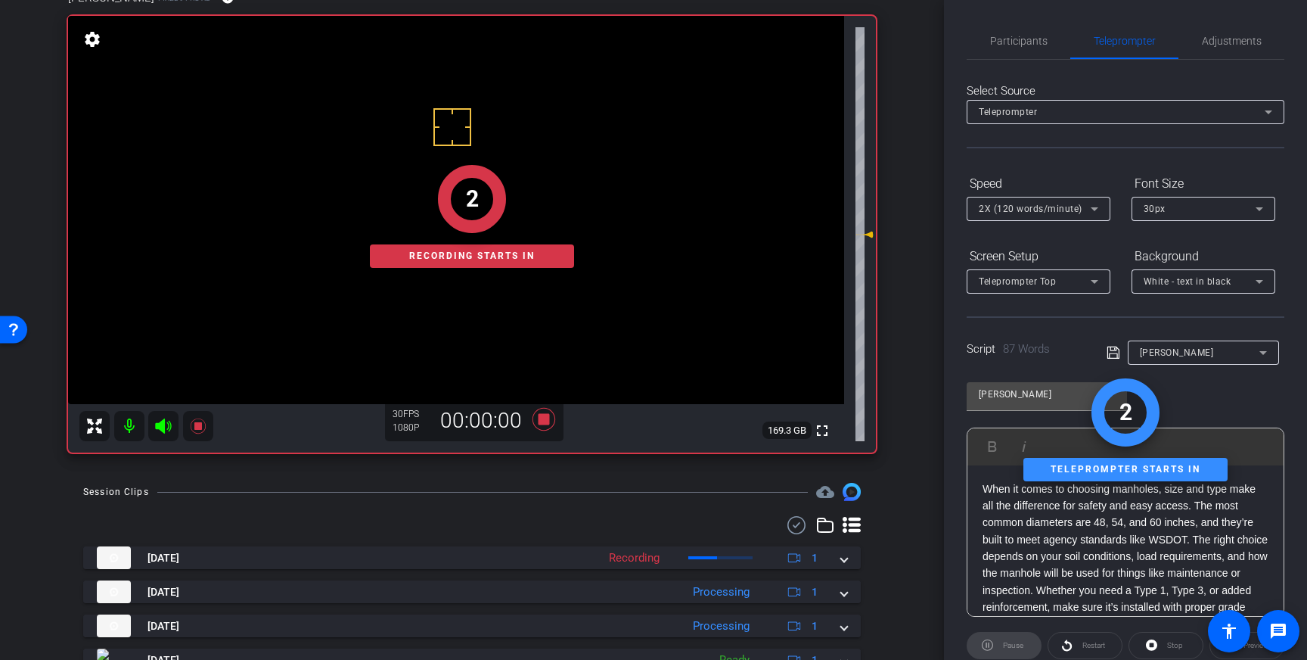
click at [1007, 18] on div "Participants Teleprompter Adjustments settings Louis Voss flip Director Everyon…" at bounding box center [1125, 330] width 363 height 660
click at [1011, 36] on span "Participants" at bounding box center [1018, 41] width 57 height 11
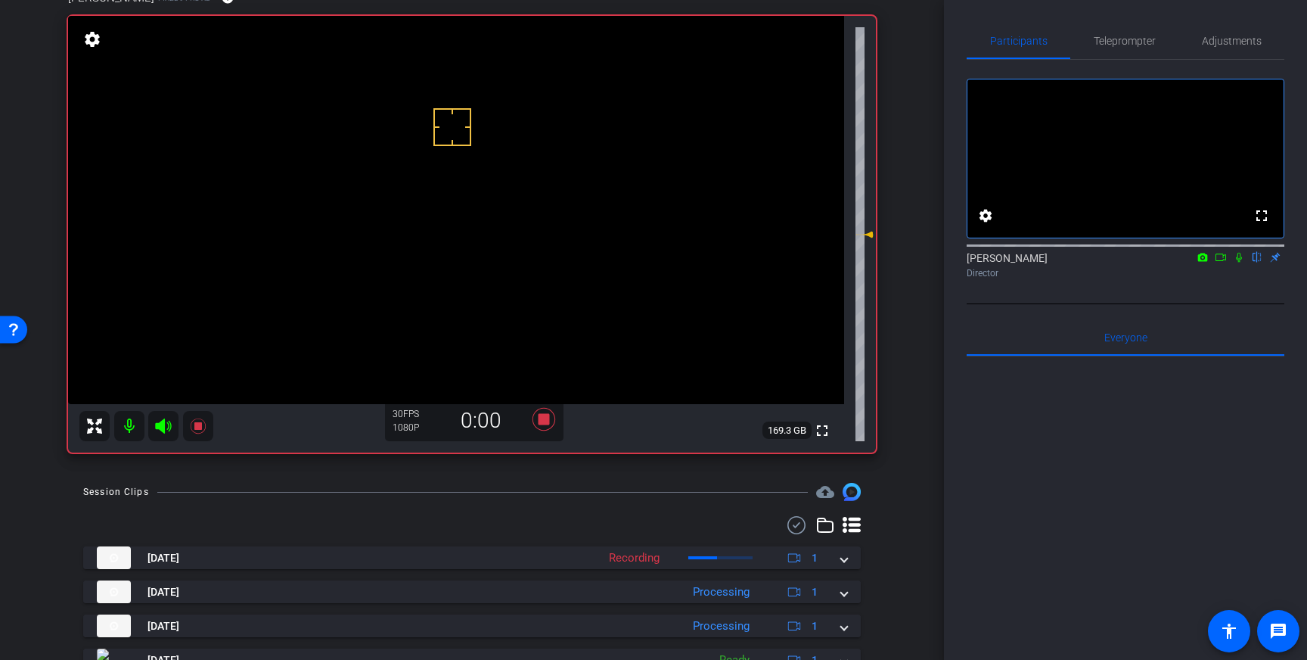
click at [1240, 262] on icon at bounding box center [1239, 257] width 12 height 11
click at [1239, 262] on icon at bounding box center [1239, 257] width 12 height 11
click at [543, 426] on icon at bounding box center [544, 418] width 36 height 27
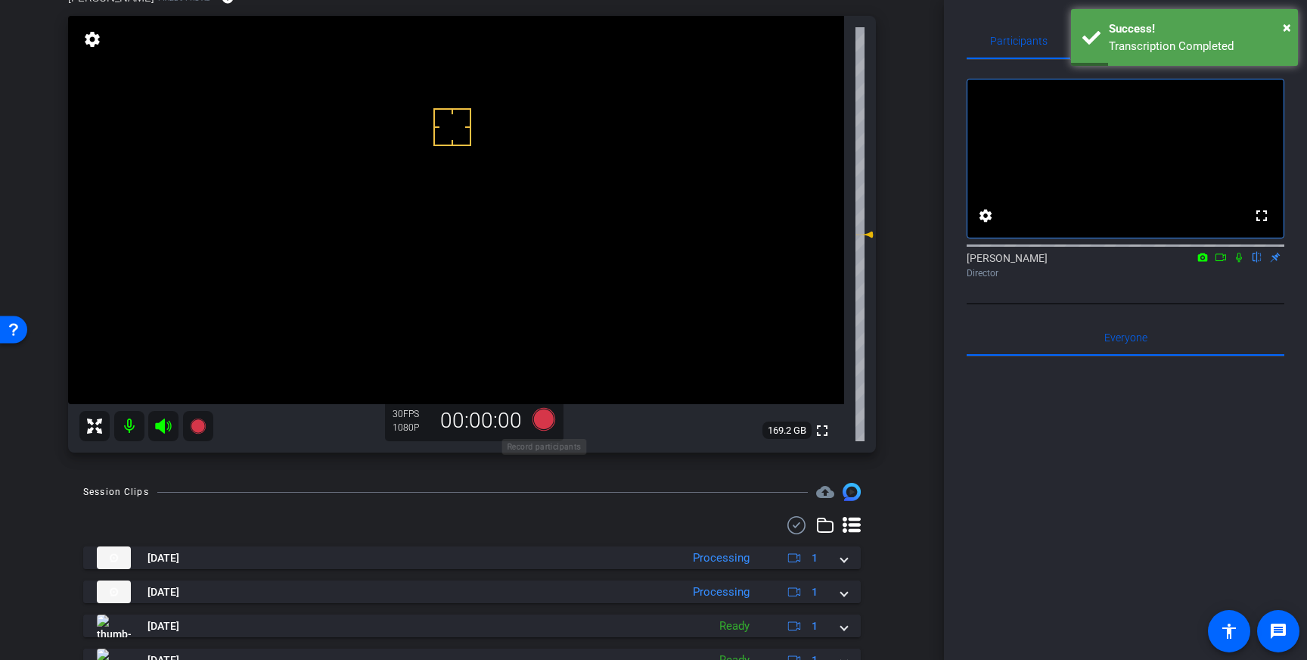
click at [547, 425] on icon at bounding box center [544, 419] width 23 height 23
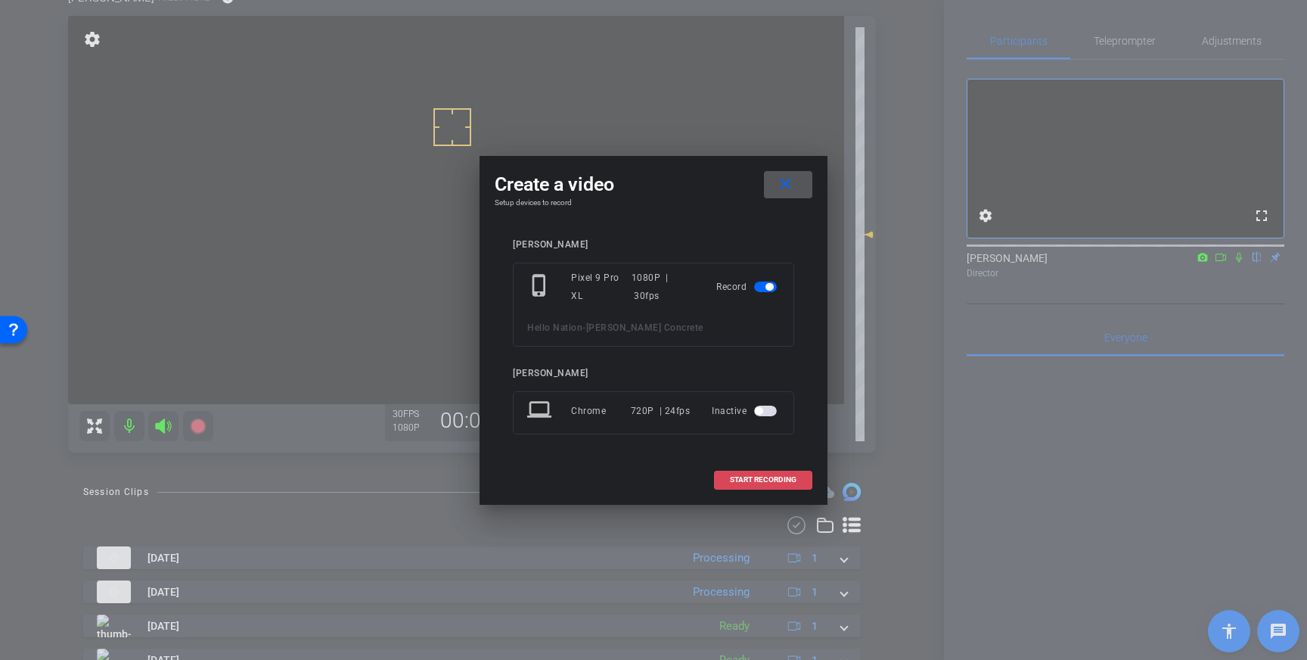
click at [748, 479] on span "START RECORDING" at bounding box center [763, 480] width 67 height 8
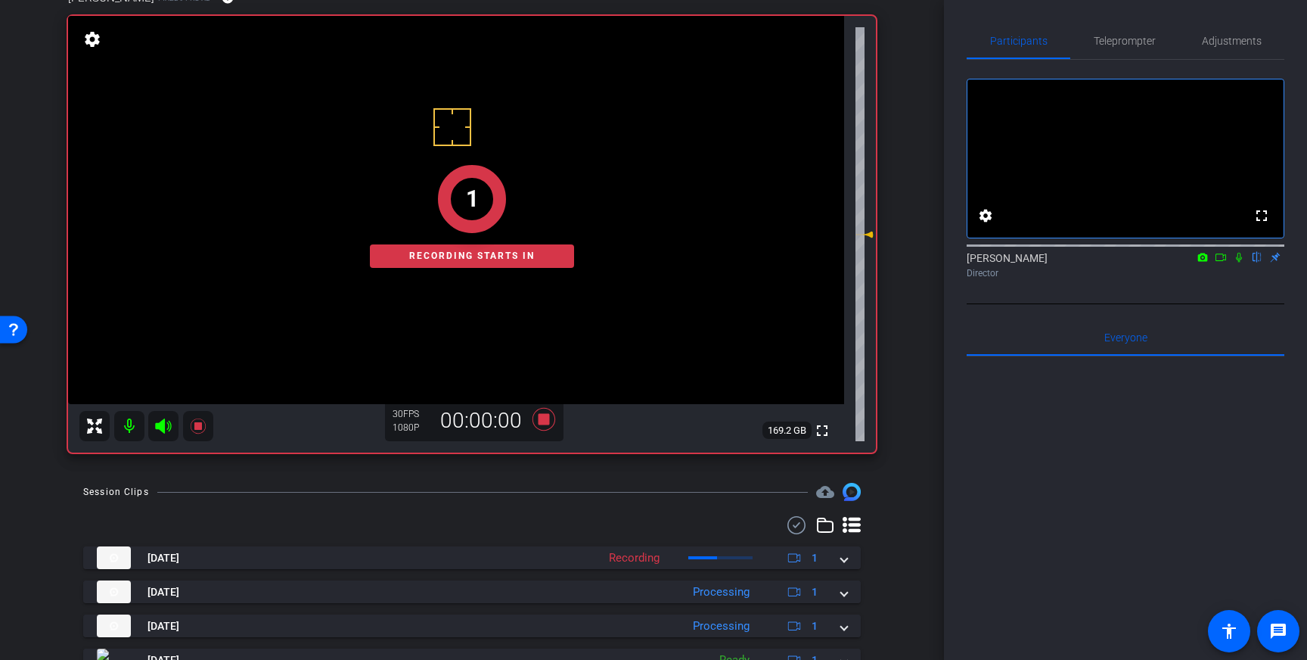
click at [1240, 262] on icon at bounding box center [1239, 257] width 12 height 11
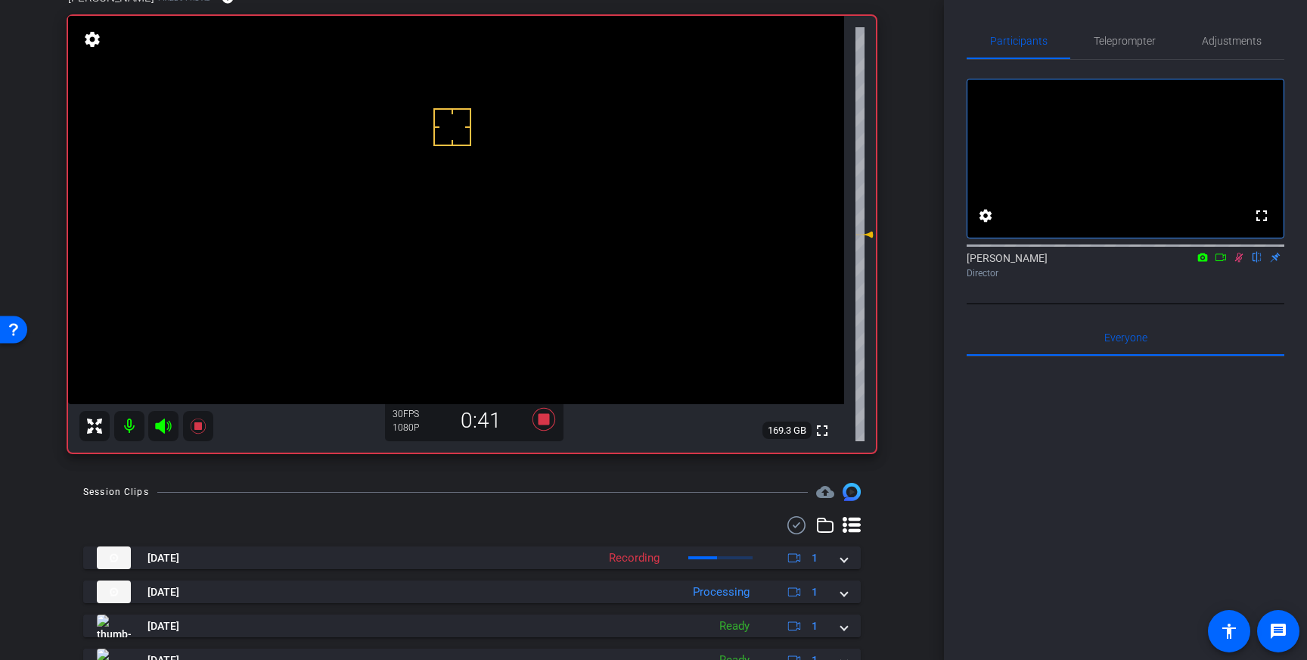
click at [1240, 262] on icon at bounding box center [1239, 257] width 12 height 11
click at [545, 421] on icon at bounding box center [544, 419] width 23 height 23
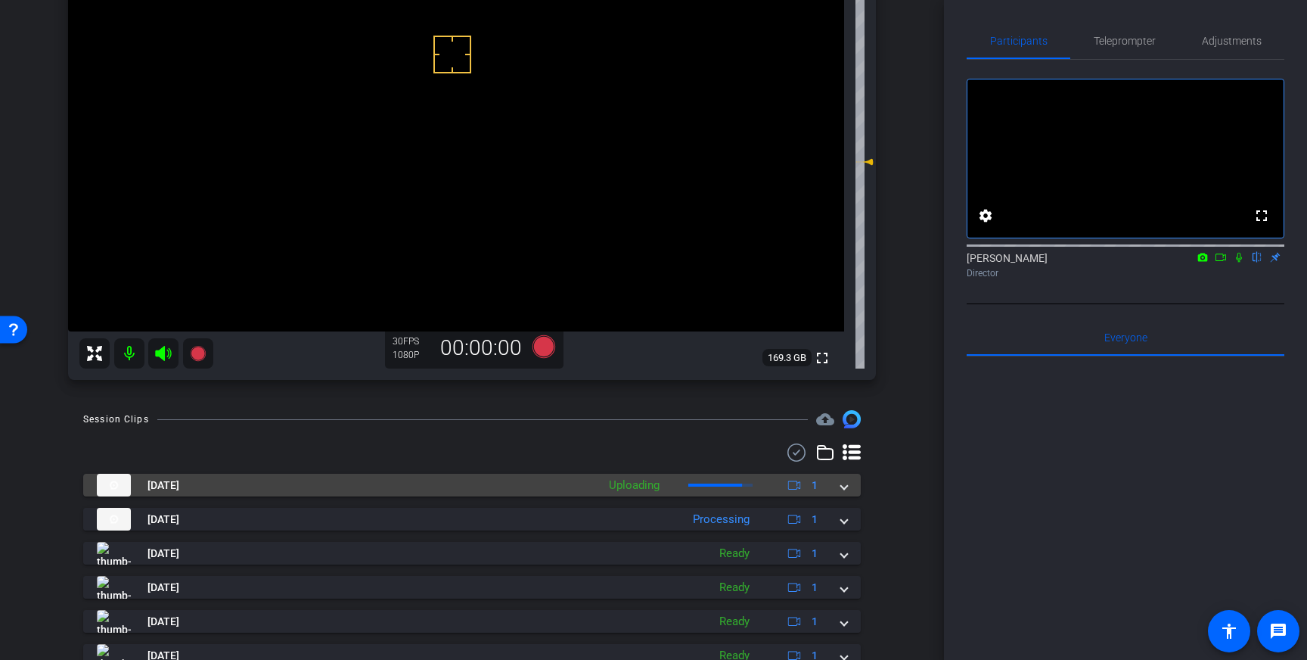
scroll to position [210, 0]
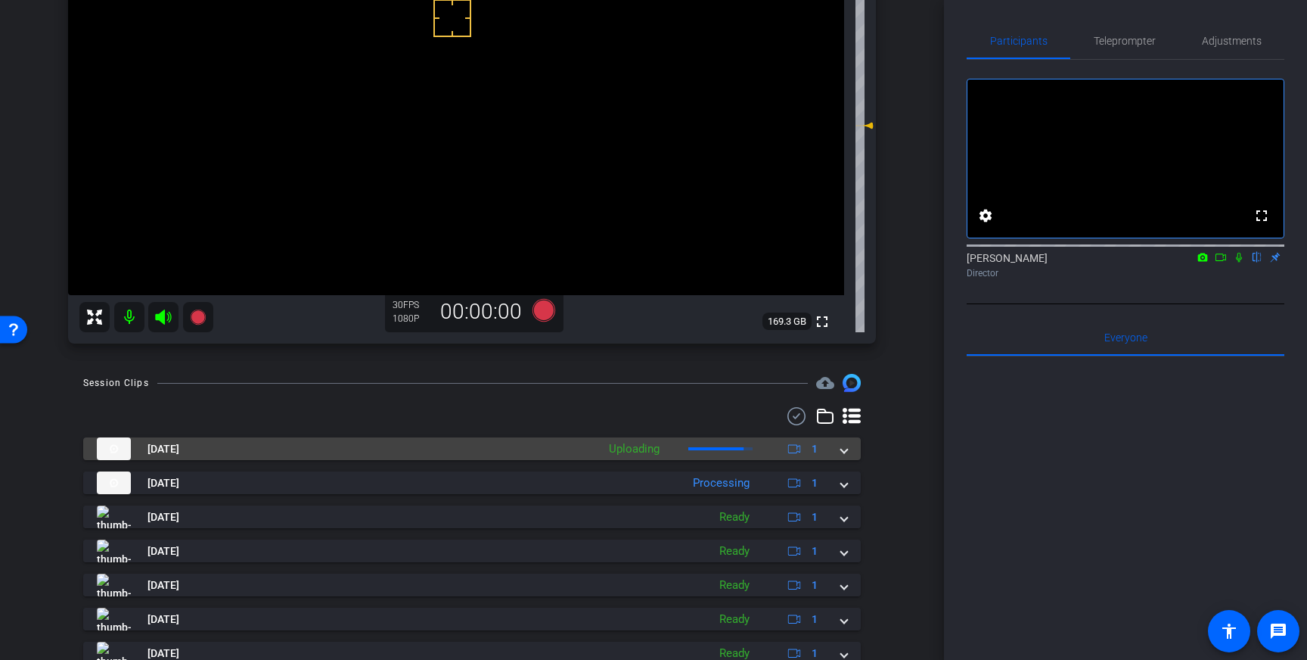
click at [841, 451] on span at bounding box center [844, 449] width 6 height 16
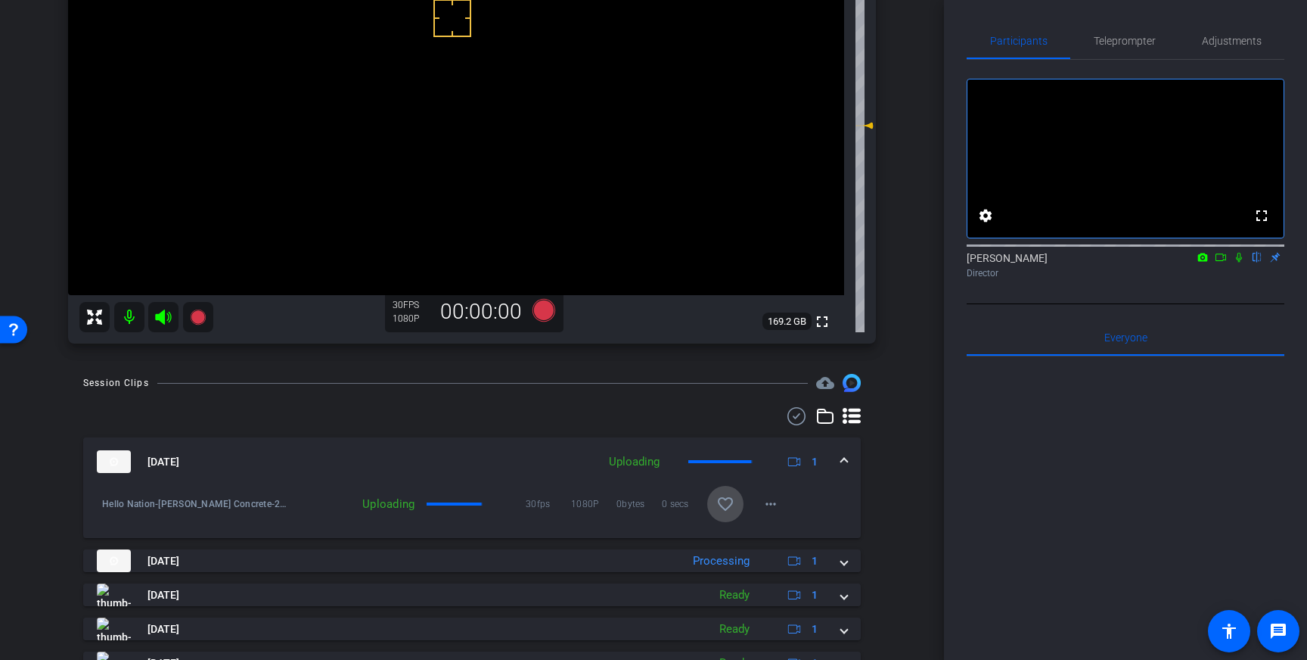
click at [731, 505] on mat-icon "favorite_border" at bounding box center [725, 504] width 18 height 18
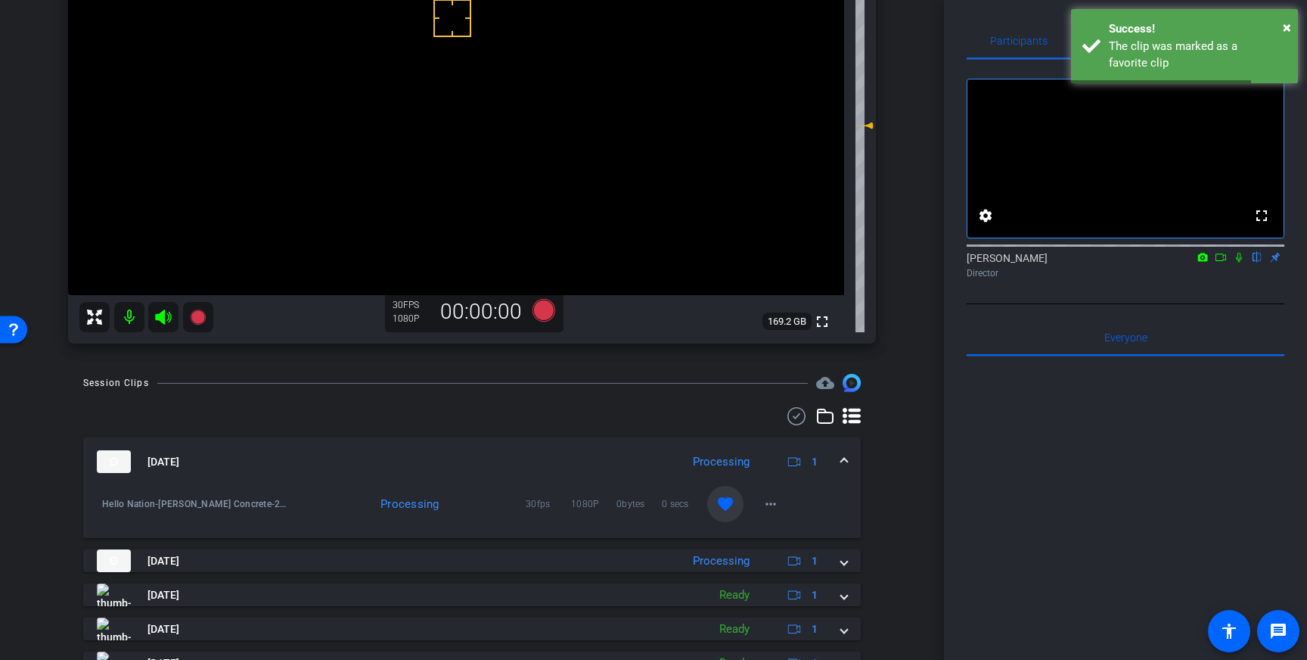
click at [849, 461] on mat-expansion-panel-header "Sep 4, 2025 Processing 1" at bounding box center [472, 461] width 778 height 48
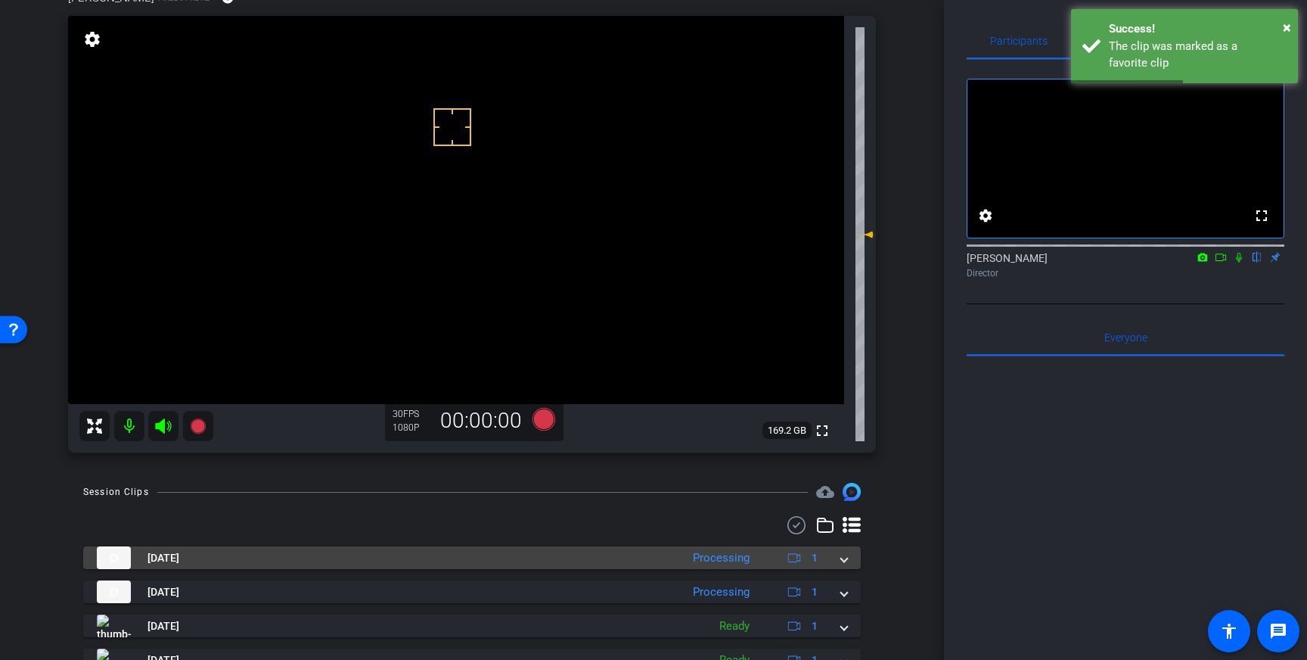
scroll to position [98, 0]
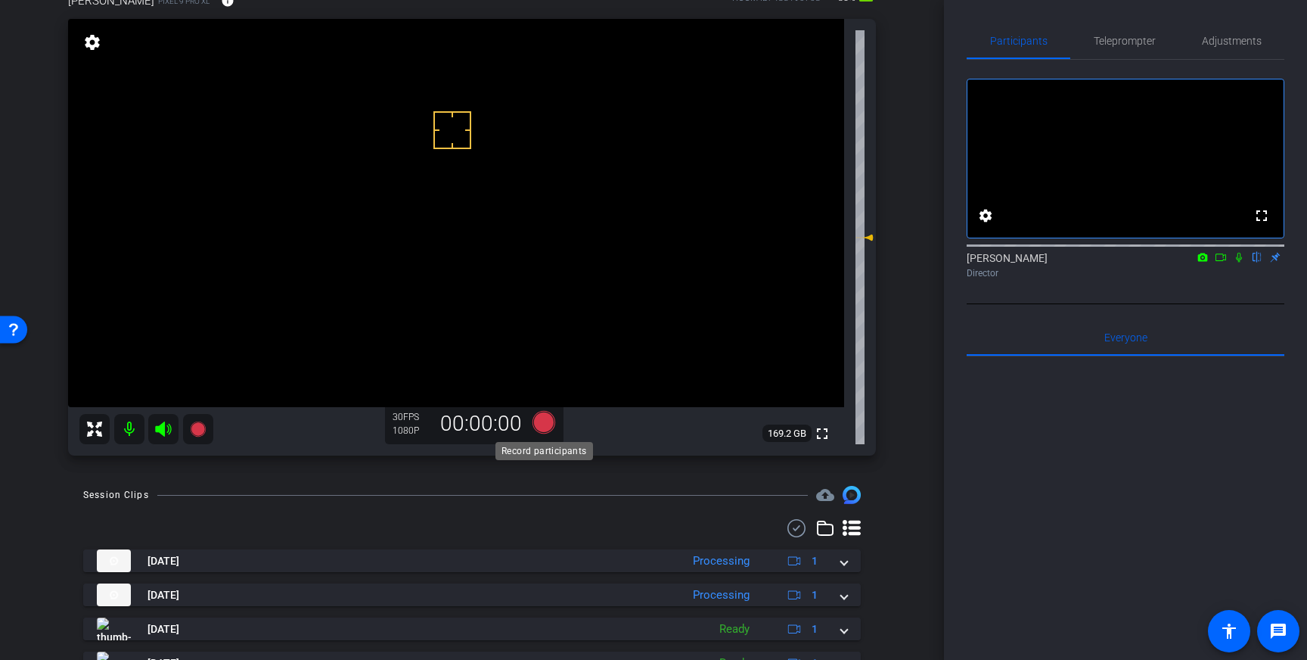
click at [541, 426] on icon at bounding box center [544, 422] width 23 height 23
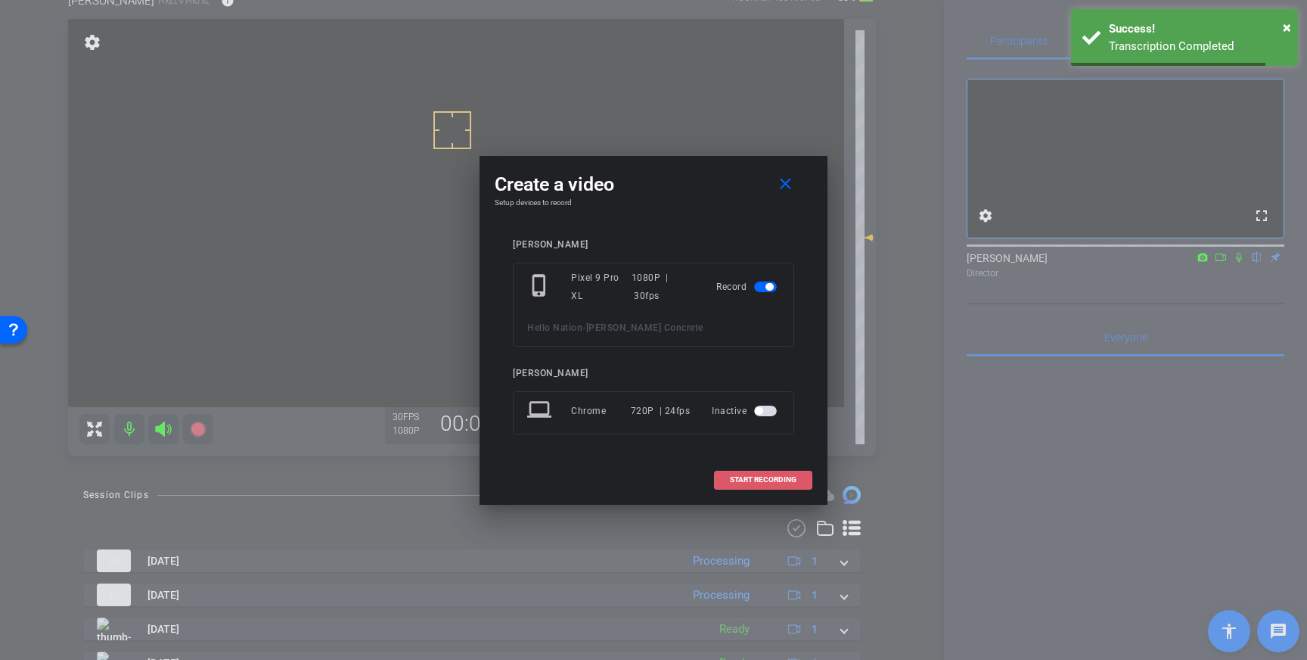
click at [777, 480] on span "START RECORDING" at bounding box center [763, 480] width 67 height 8
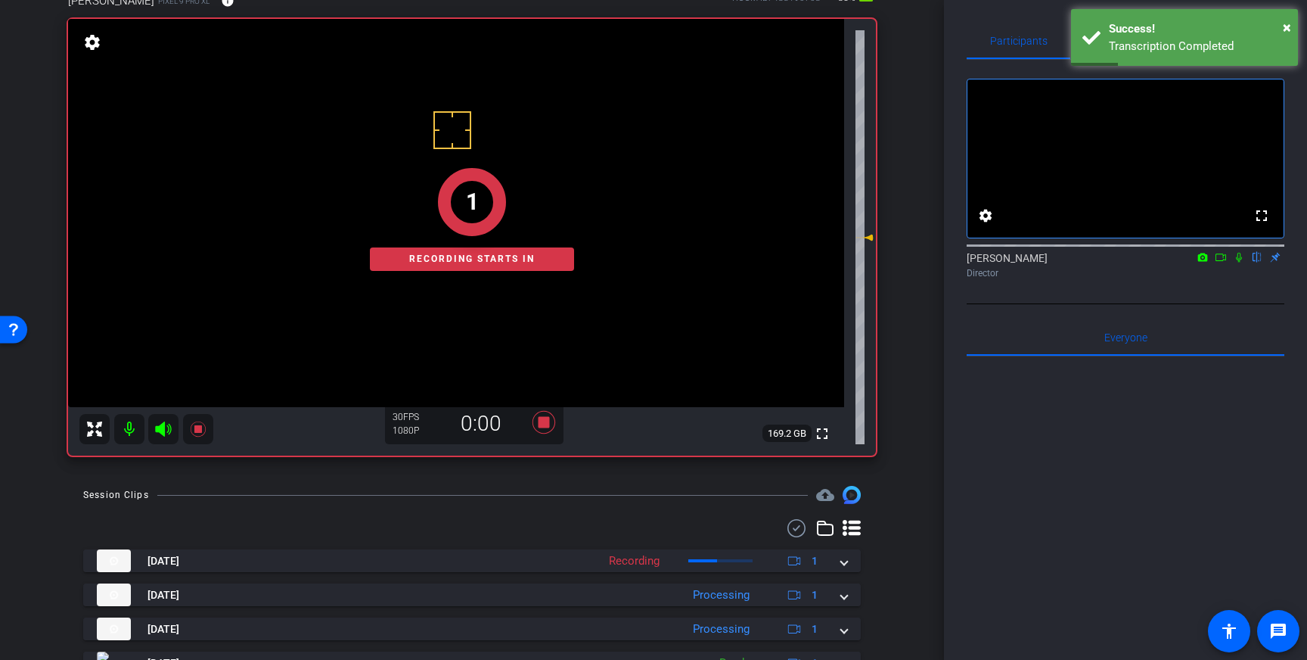
click at [1240, 262] on icon at bounding box center [1239, 257] width 12 height 11
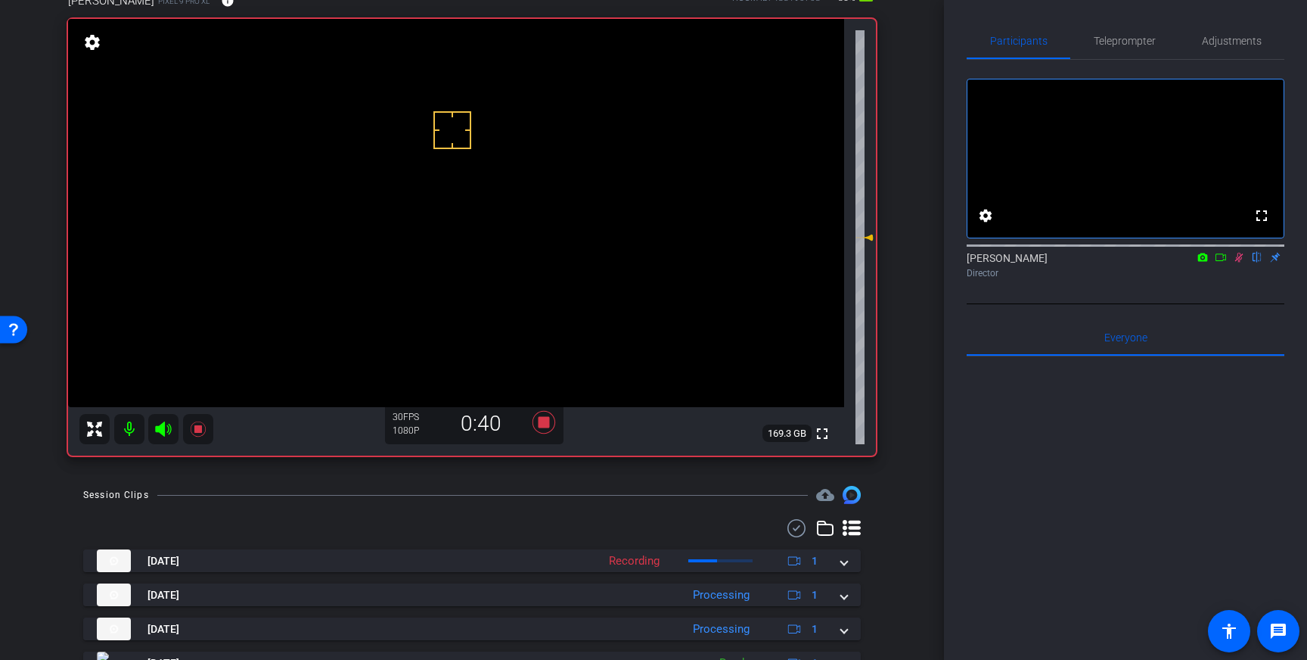
click at [1240, 262] on icon at bounding box center [1239, 258] width 8 height 10
click at [542, 424] on icon at bounding box center [544, 422] width 23 height 23
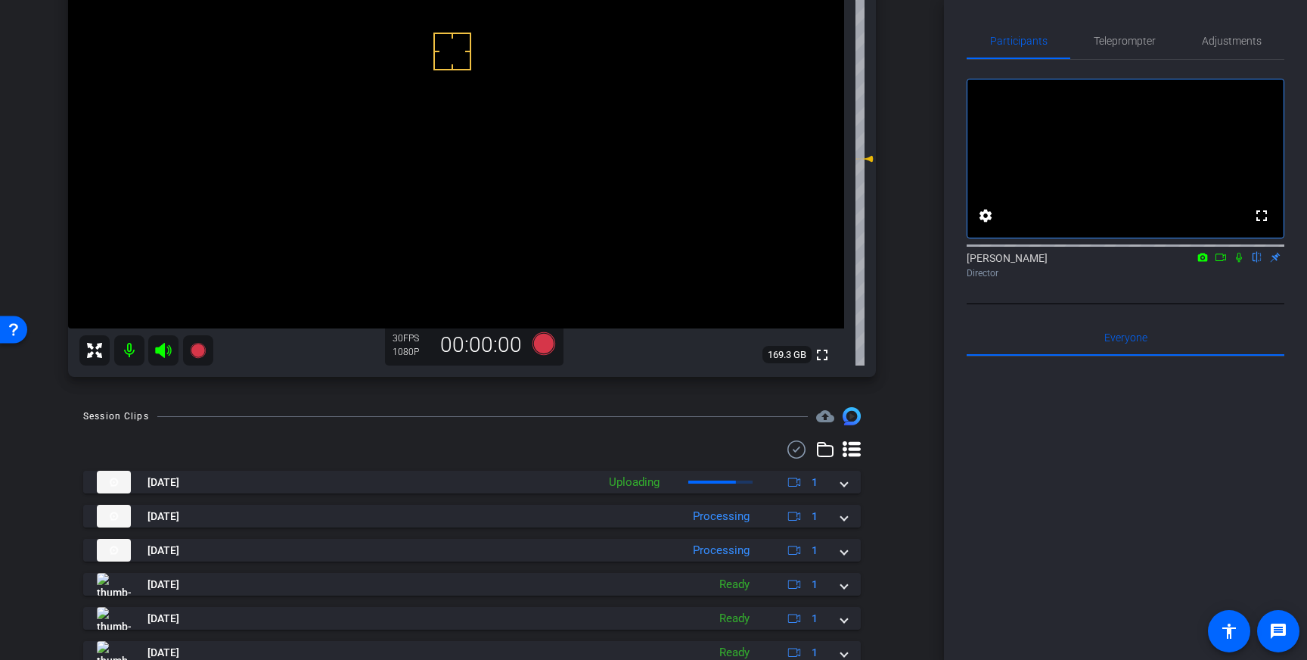
scroll to position [176, 0]
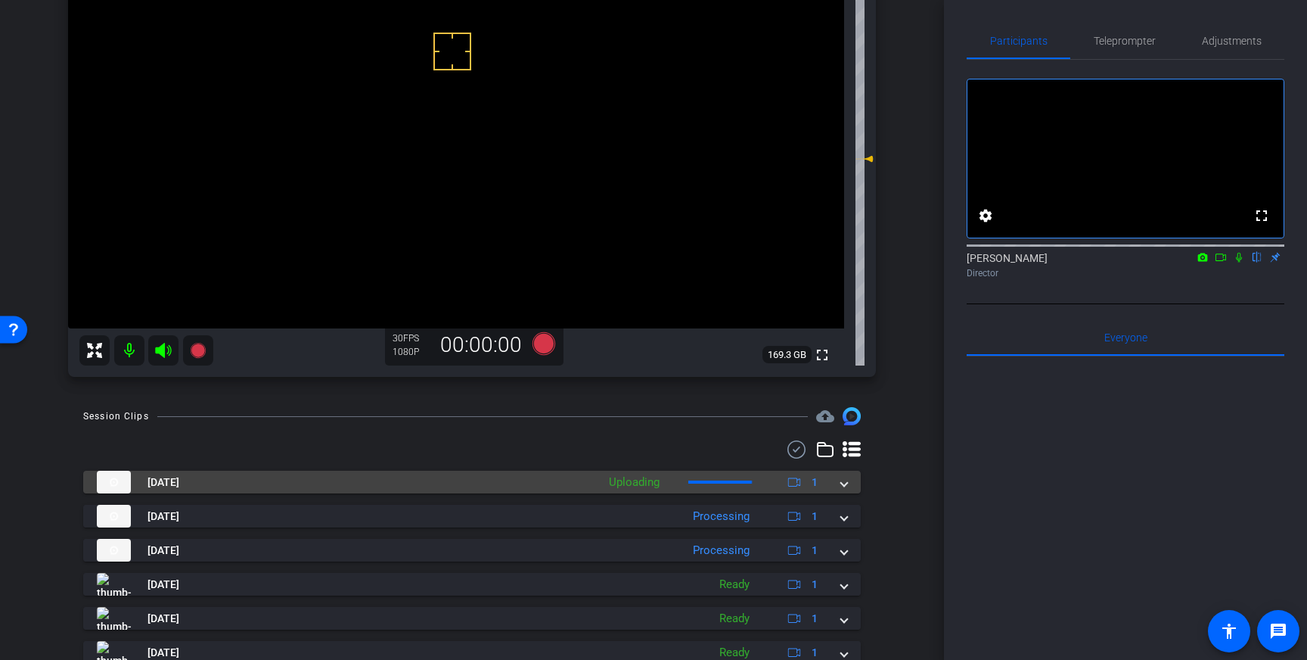
click at [841, 480] on span at bounding box center [844, 482] width 6 height 16
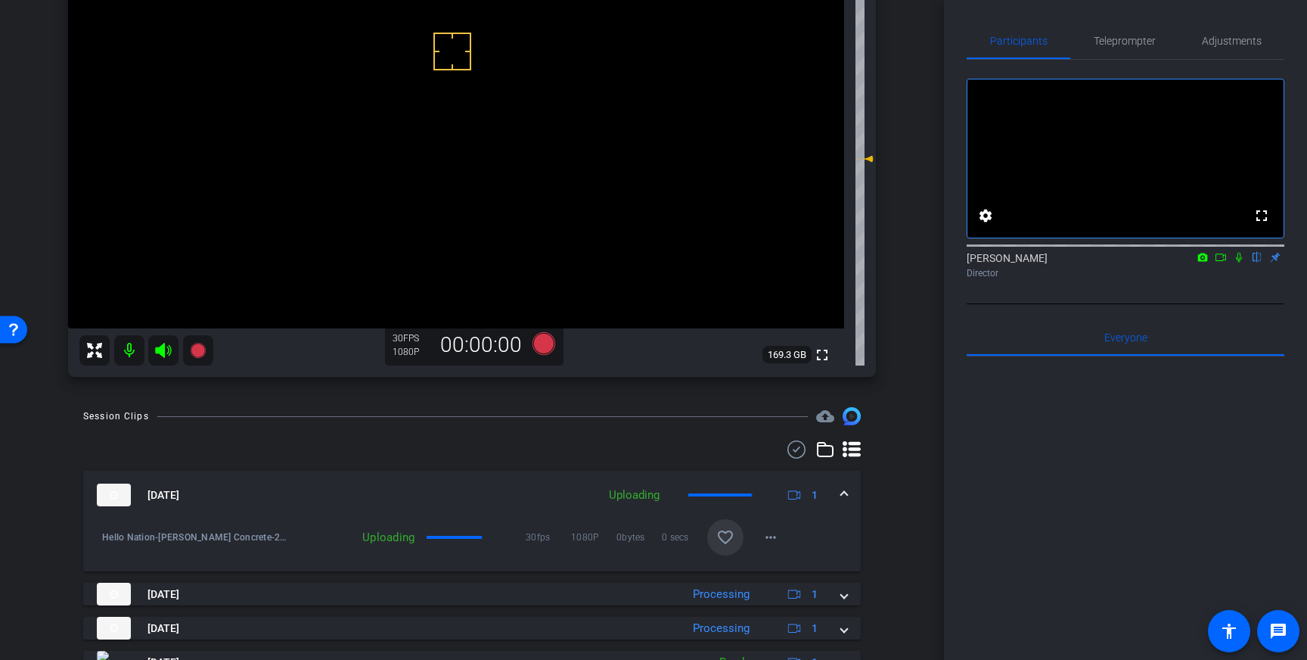
click at [724, 539] on mat-icon "favorite_border" at bounding box center [725, 537] width 18 height 18
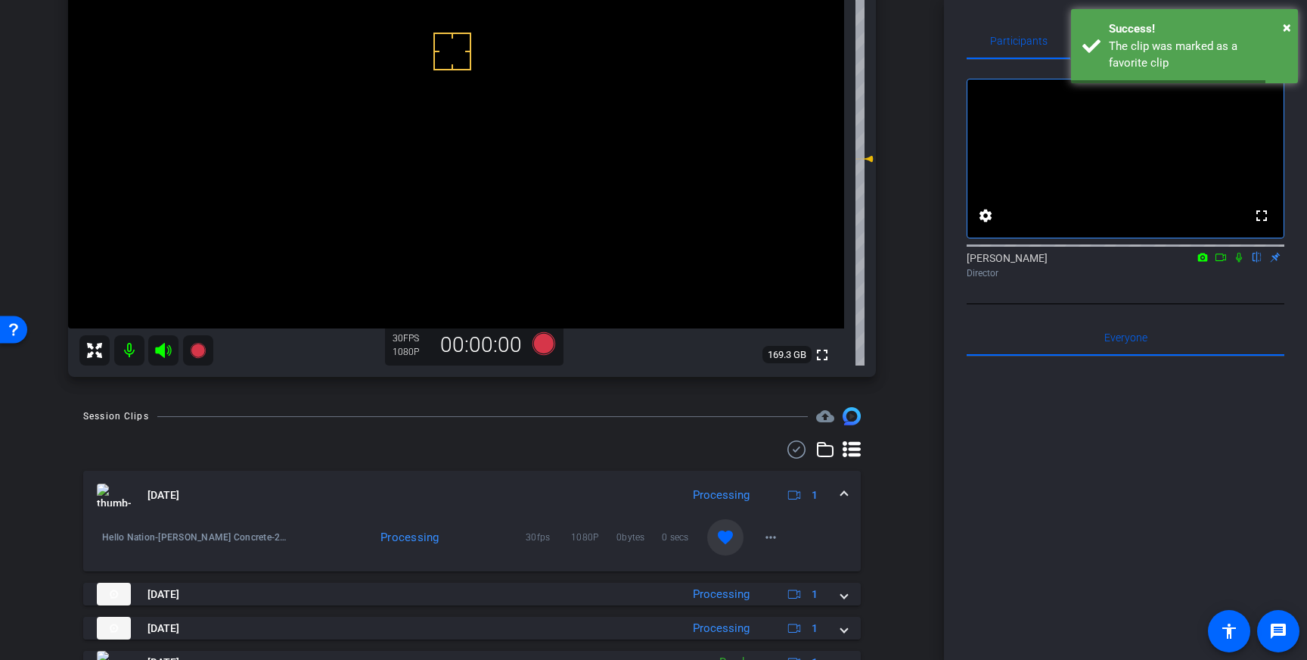
click at [843, 492] on span at bounding box center [844, 495] width 6 height 16
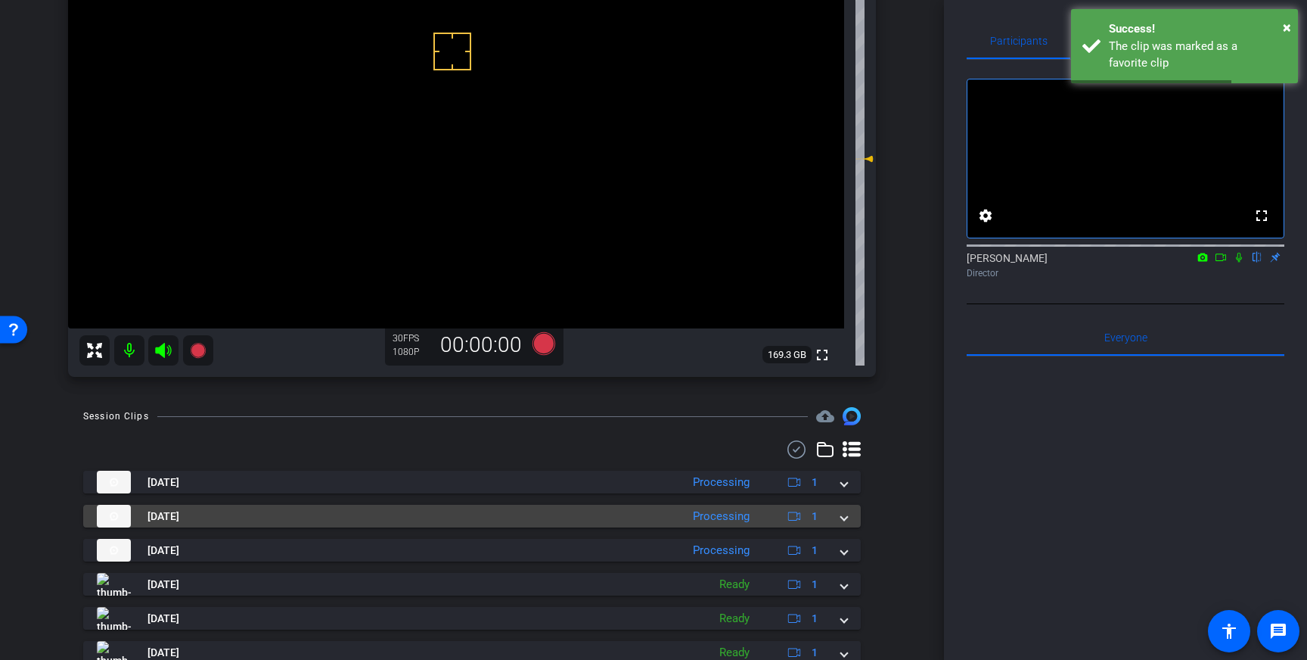
click at [843, 523] on span at bounding box center [844, 516] width 6 height 16
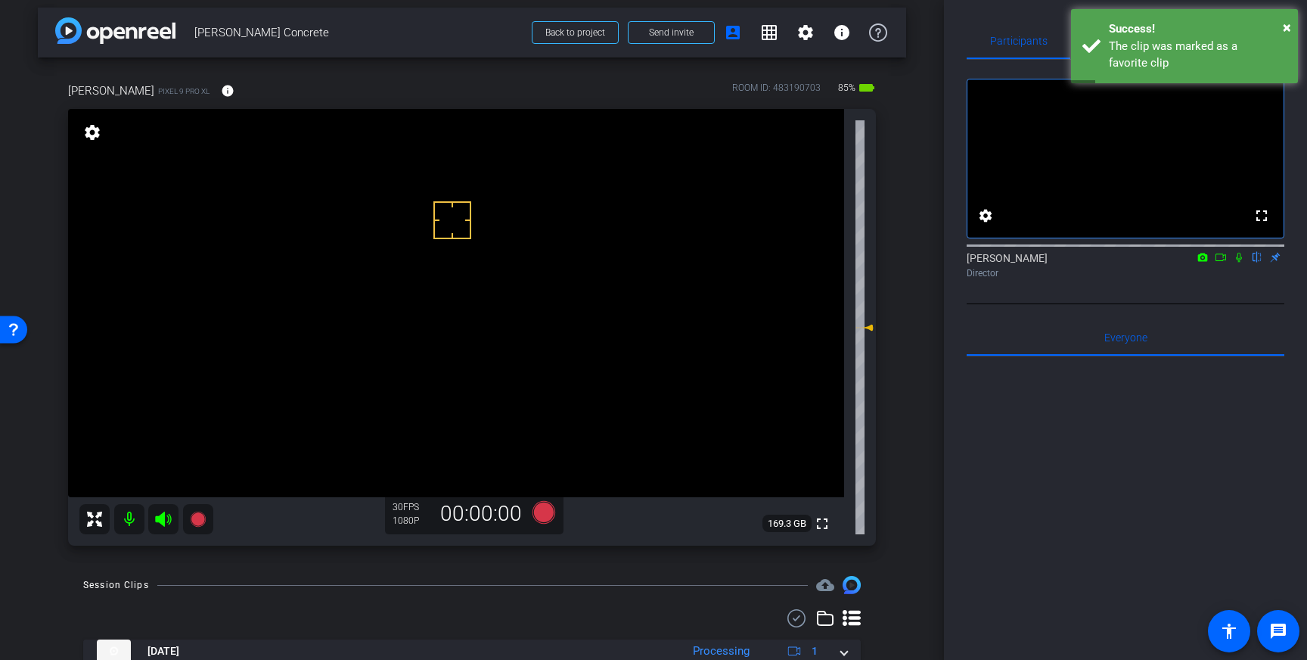
scroll to position [0, 0]
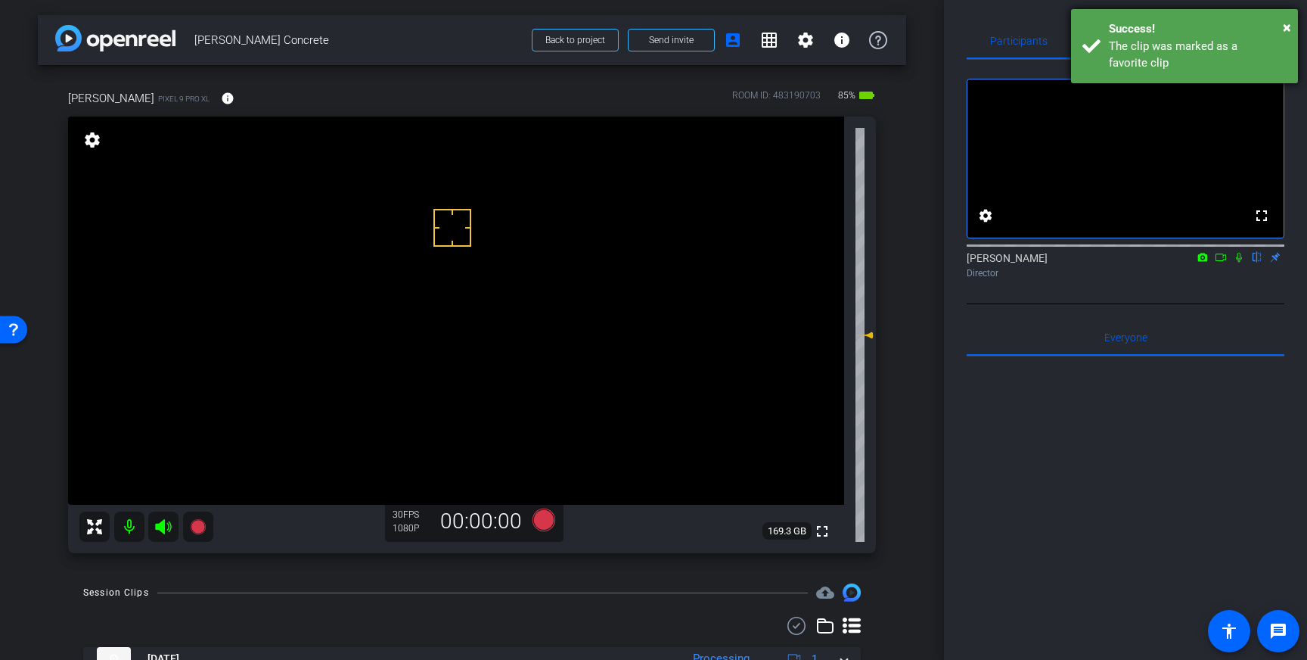
click at [1172, 32] on div "Success!" at bounding box center [1198, 28] width 178 height 17
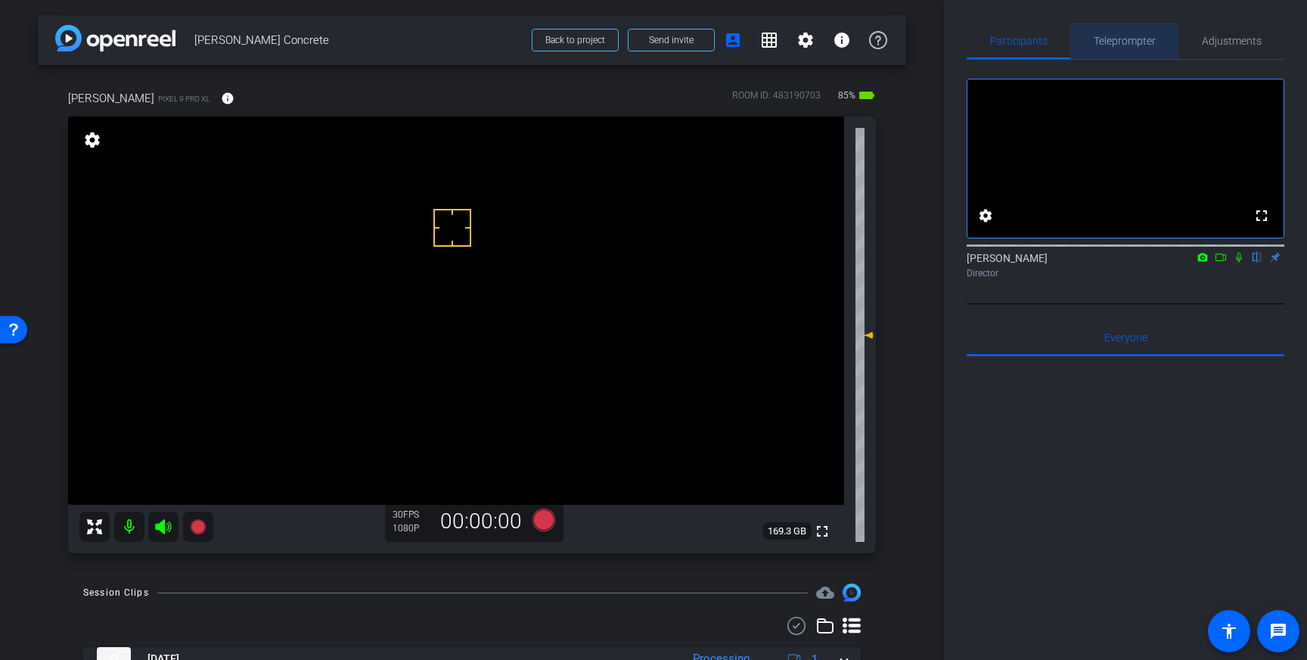
click at [1127, 39] on span "Teleprompter" at bounding box center [1125, 41] width 62 height 11
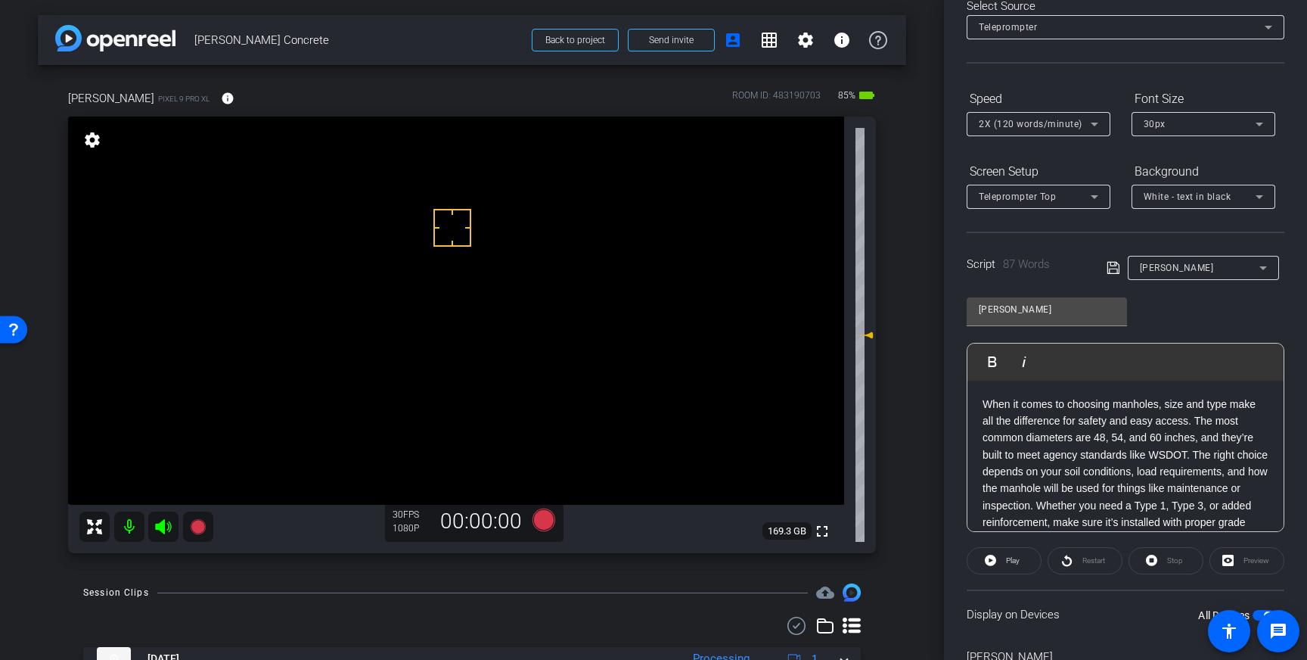
scroll to position [167, 0]
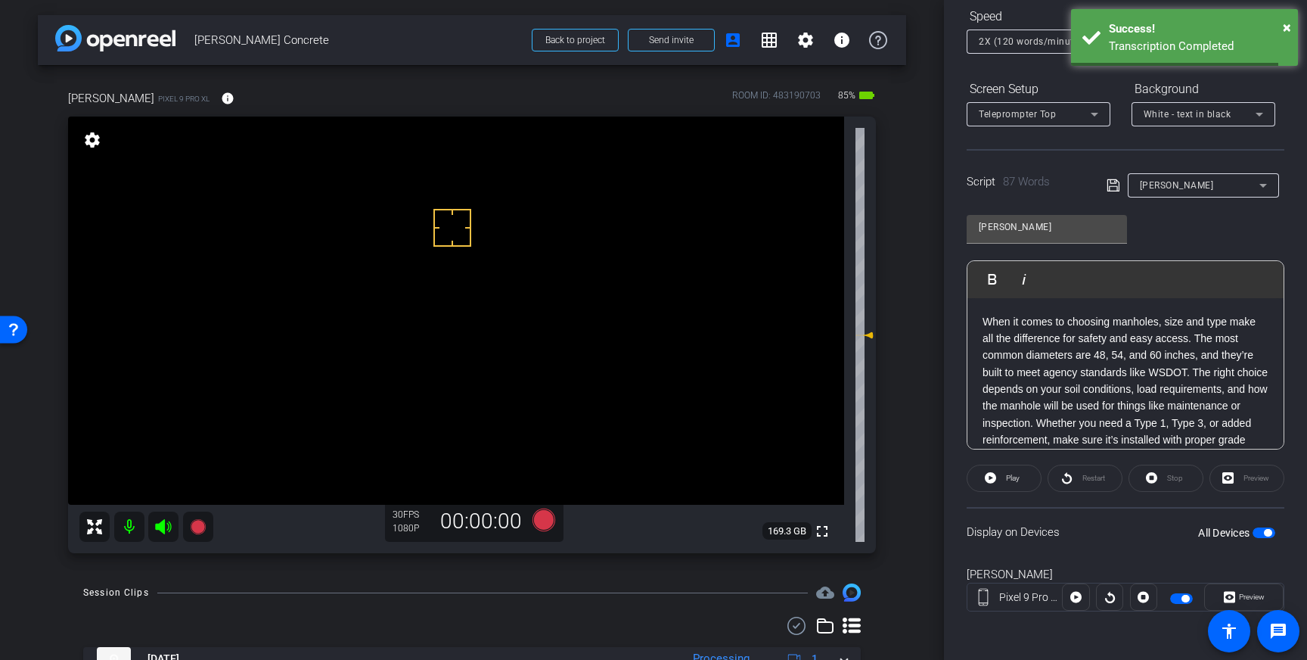
click at [1256, 533] on span "button" at bounding box center [1264, 532] width 23 height 11
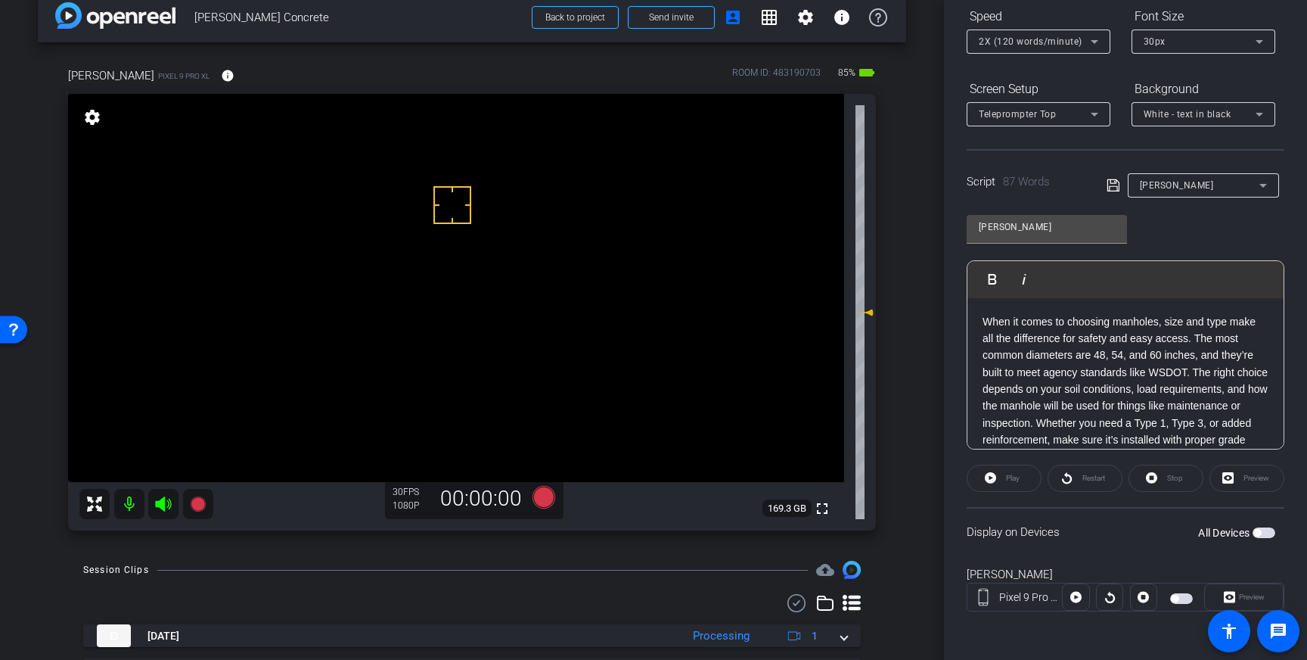
scroll to position [67, 0]
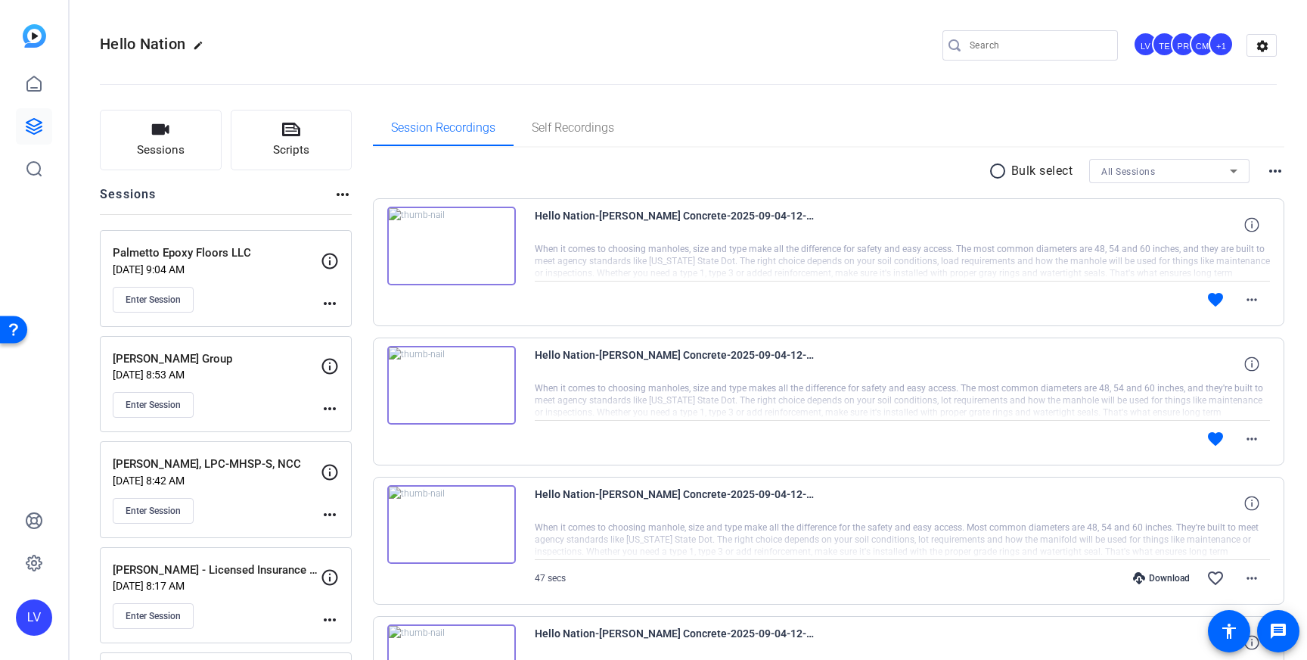
click at [245, 588] on p "[DATE] 8:17 AM" at bounding box center [217, 585] width 208 height 12
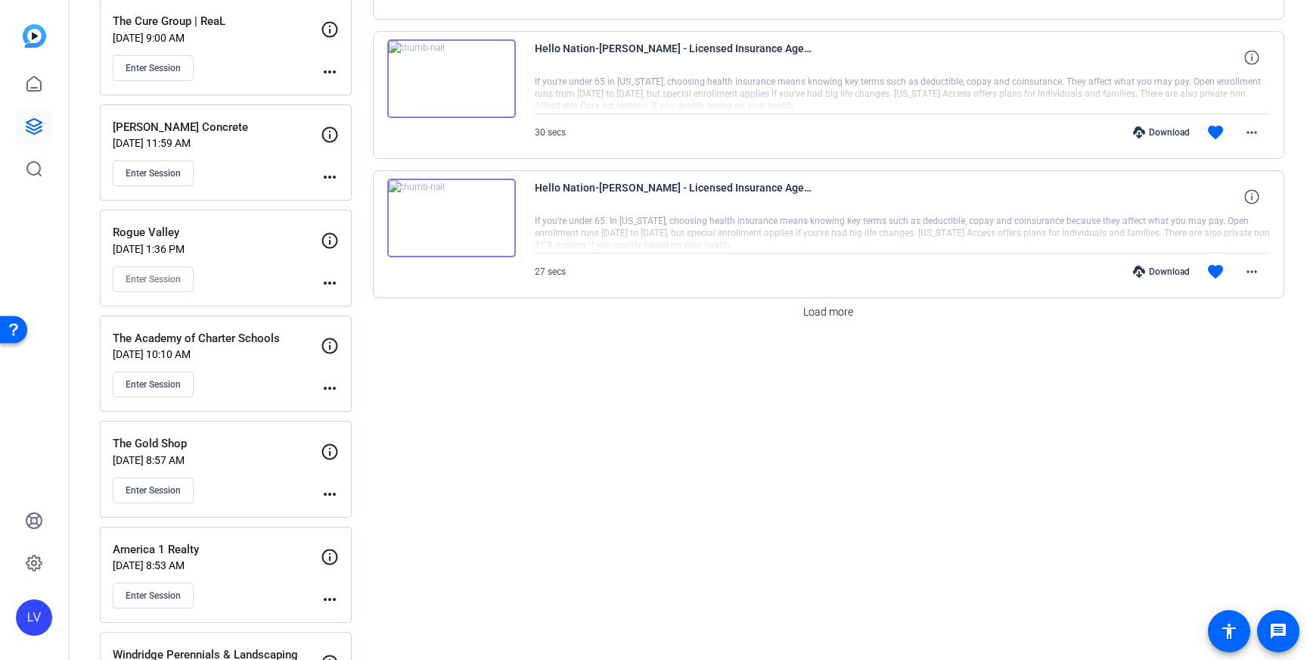
scroll to position [1307, 0]
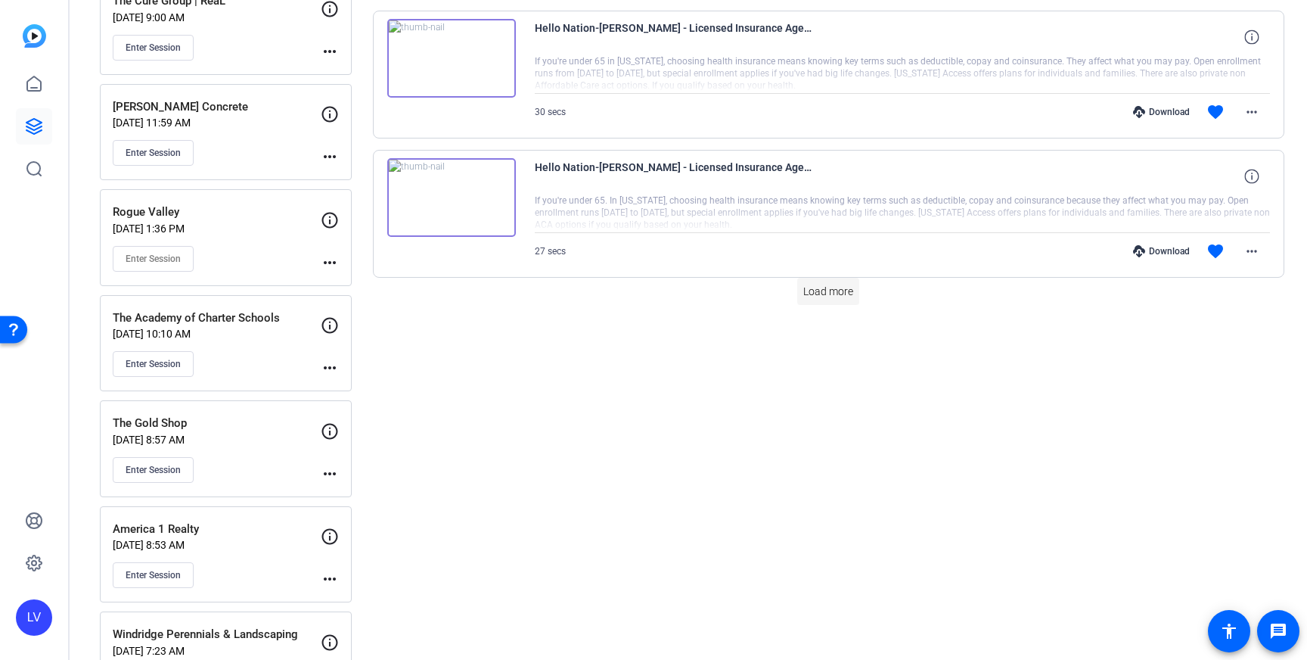
click at [845, 287] on span "Load more" at bounding box center [828, 292] width 50 height 16
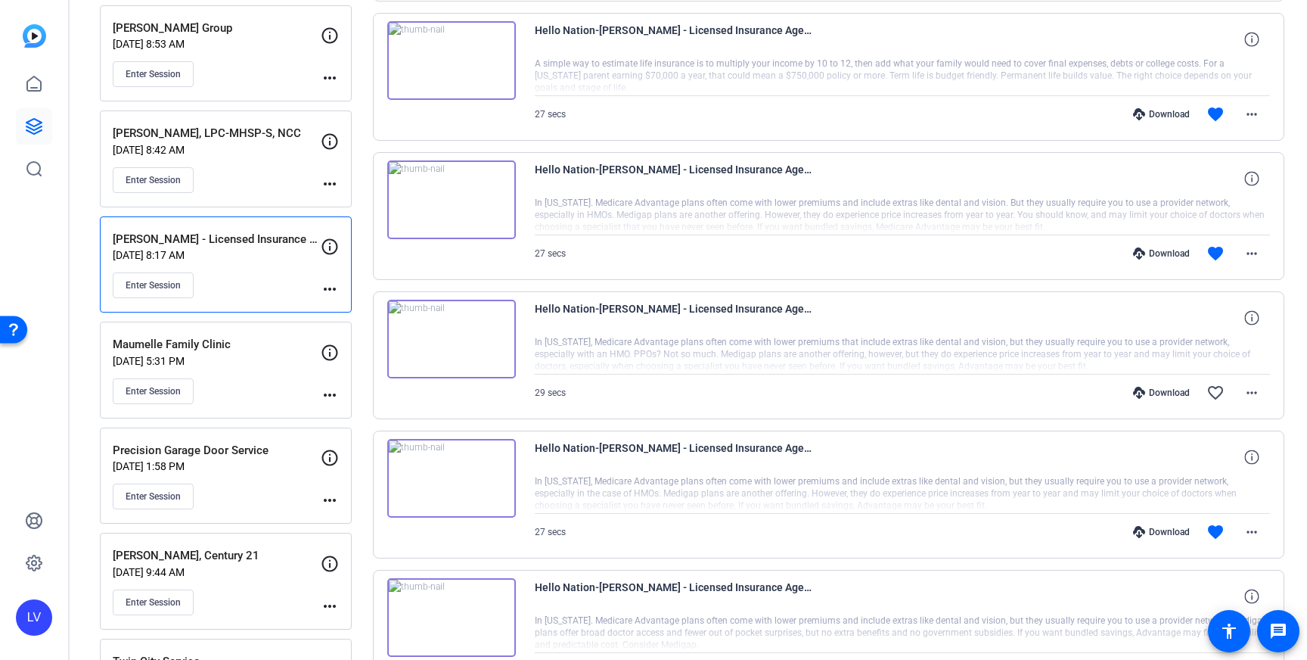
scroll to position [328, 0]
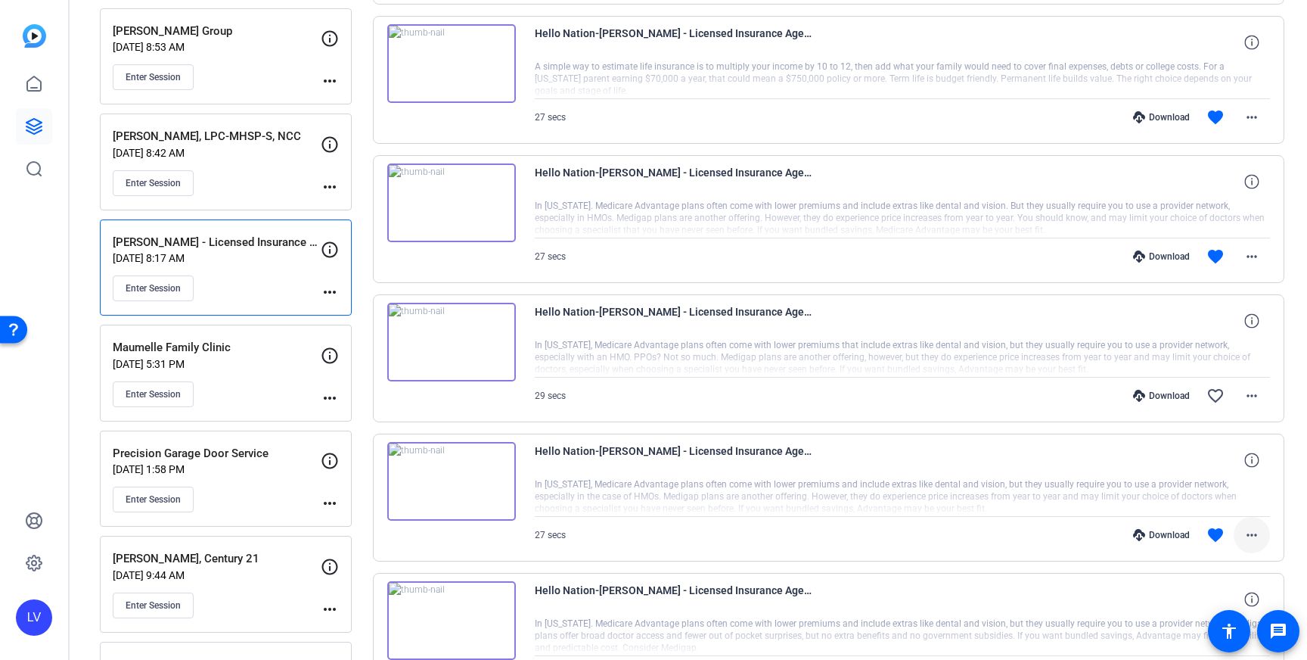
click at [1258, 539] on mat-icon "more_horiz" at bounding box center [1252, 535] width 18 height 18
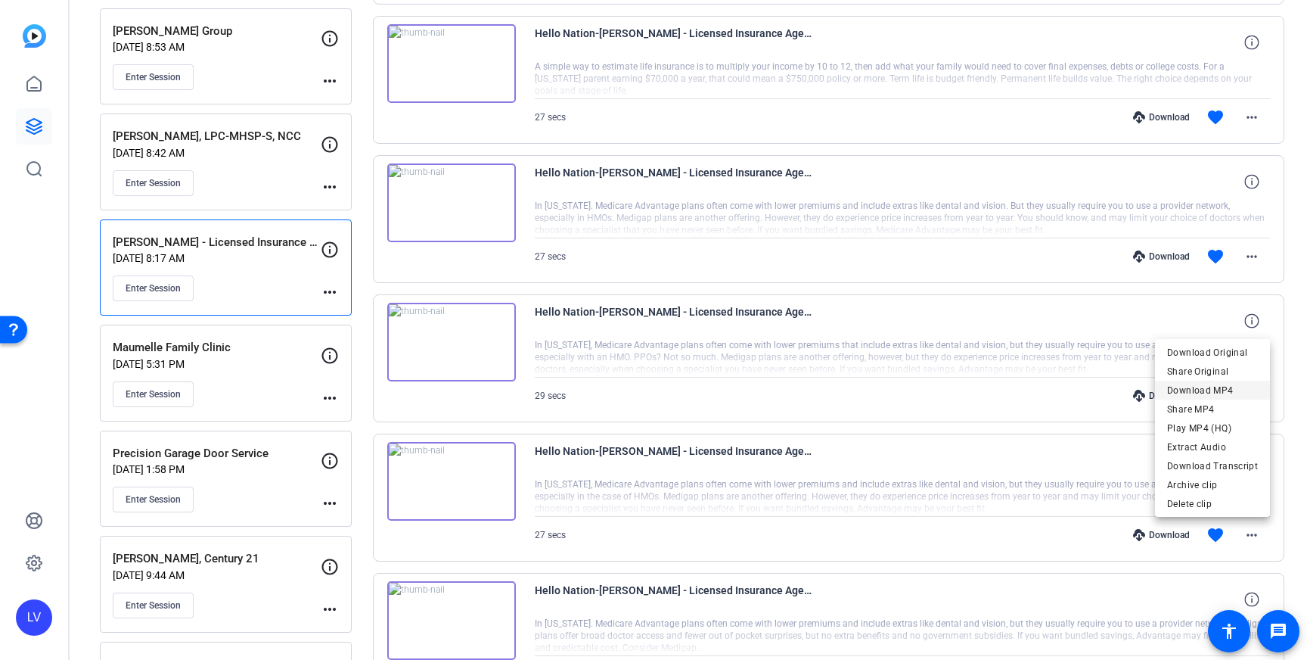
click at [1237, 383] on span "Download MP4" at bounding box center [1212, 390] width 91 height 18
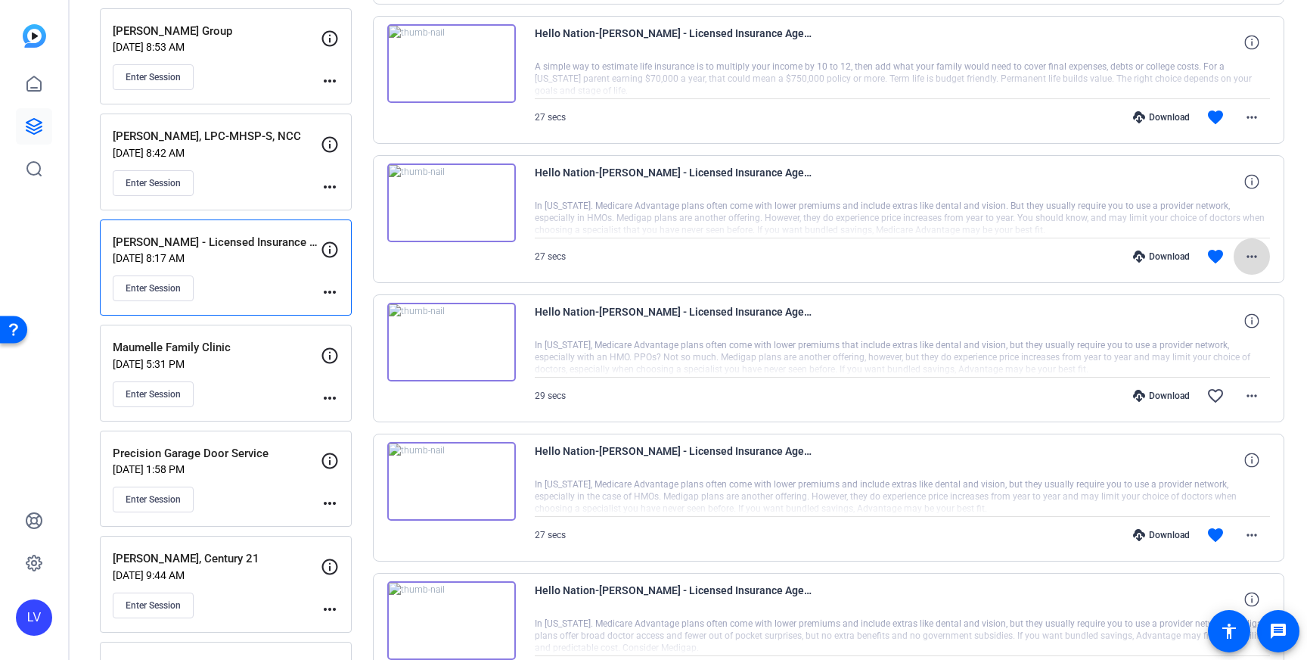
click at [1250, 259] on mat-icon "more_horiz" at bounding box center [1252, 256] width 18 height 18
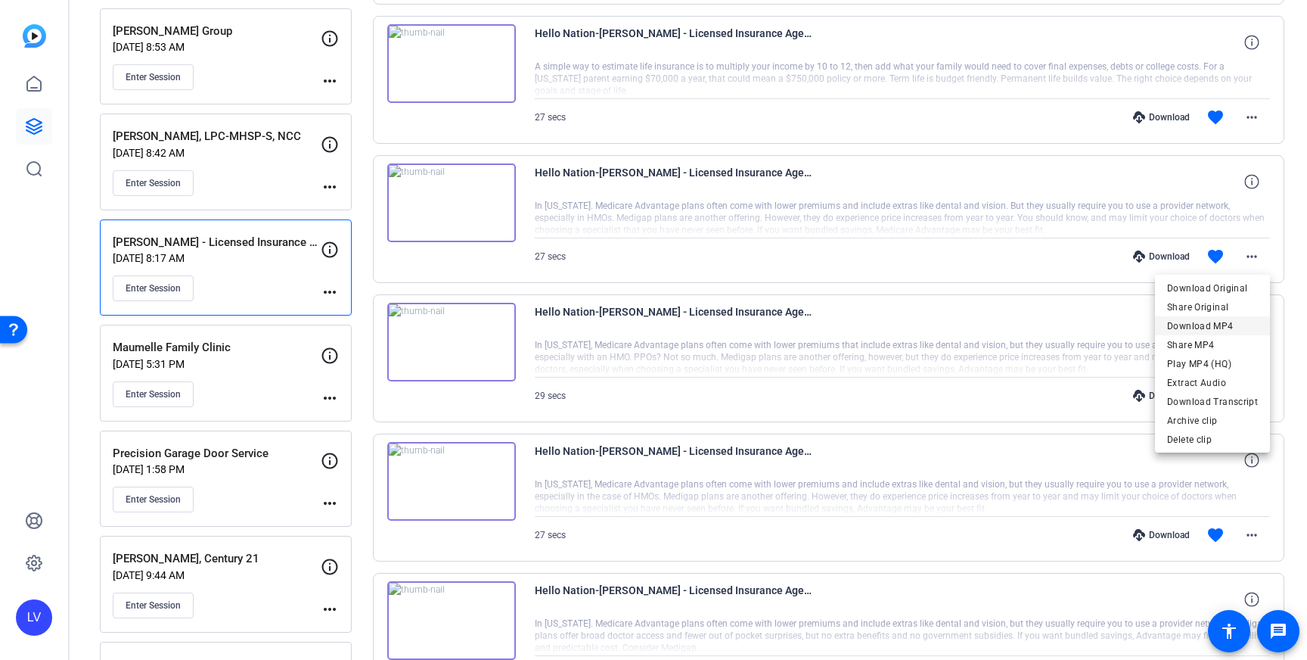
click at [1241, 321] on span "Download MP4" at bounding box center [1212, 326] width 91 height 18
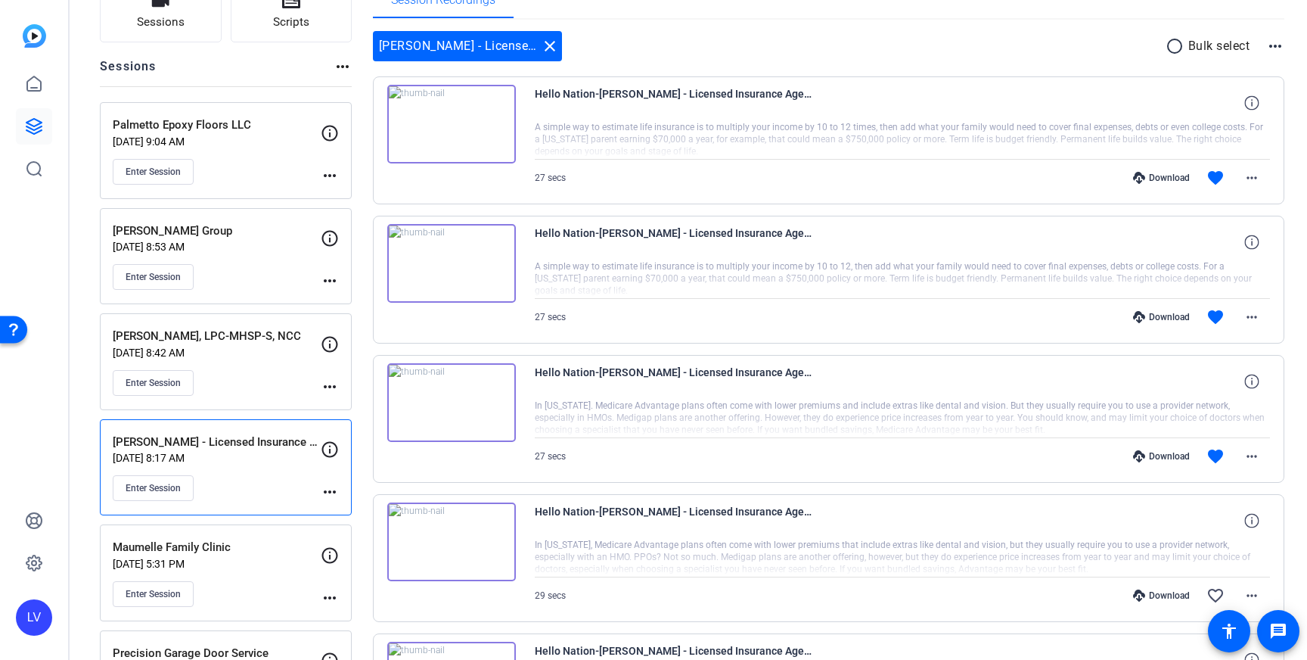
scroll to position [135, 0]
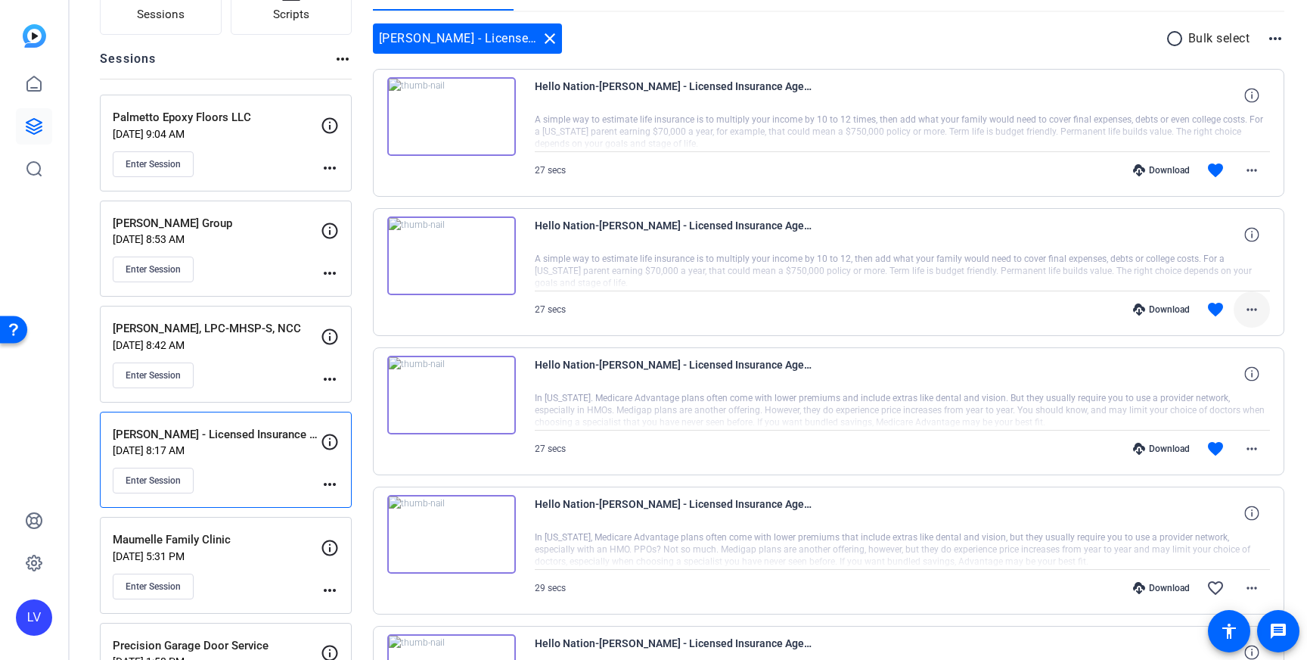
click at [1258, 310] on mat-icon "more_horiz" at bounding box center [1252, 309] width 18 height 18
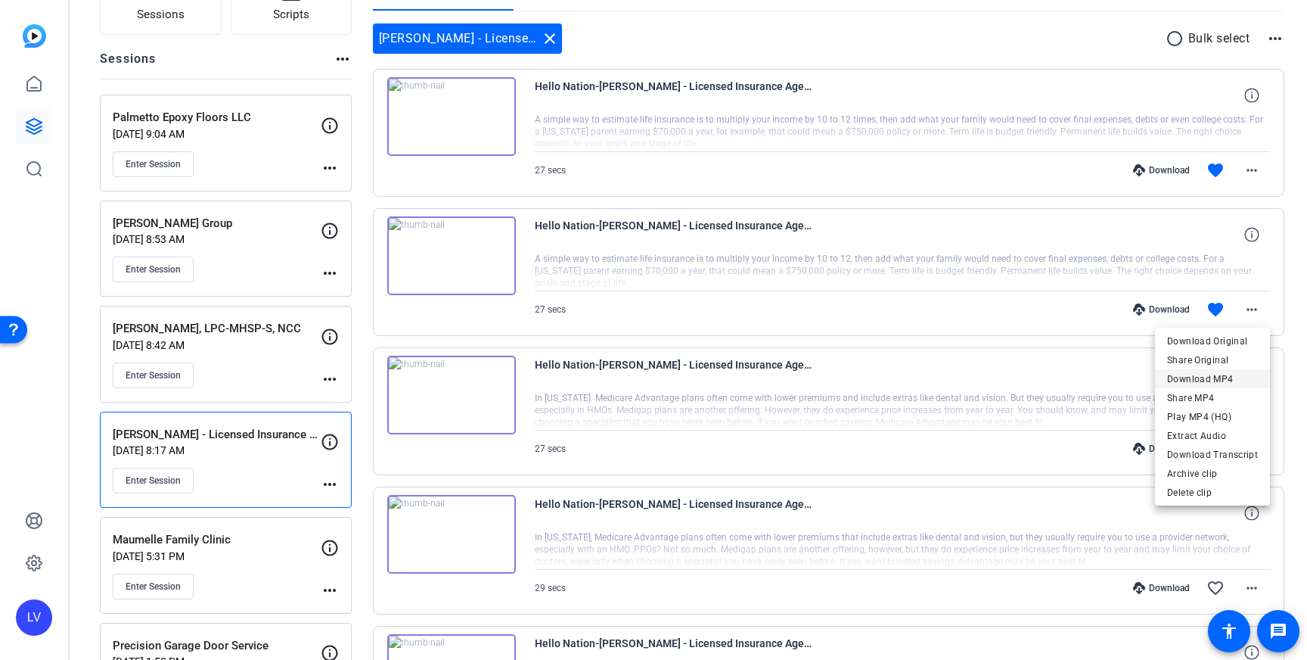
click at [1237, 374] on span "Download MP4" at bounding box center [1212, 379] width 91 height 18
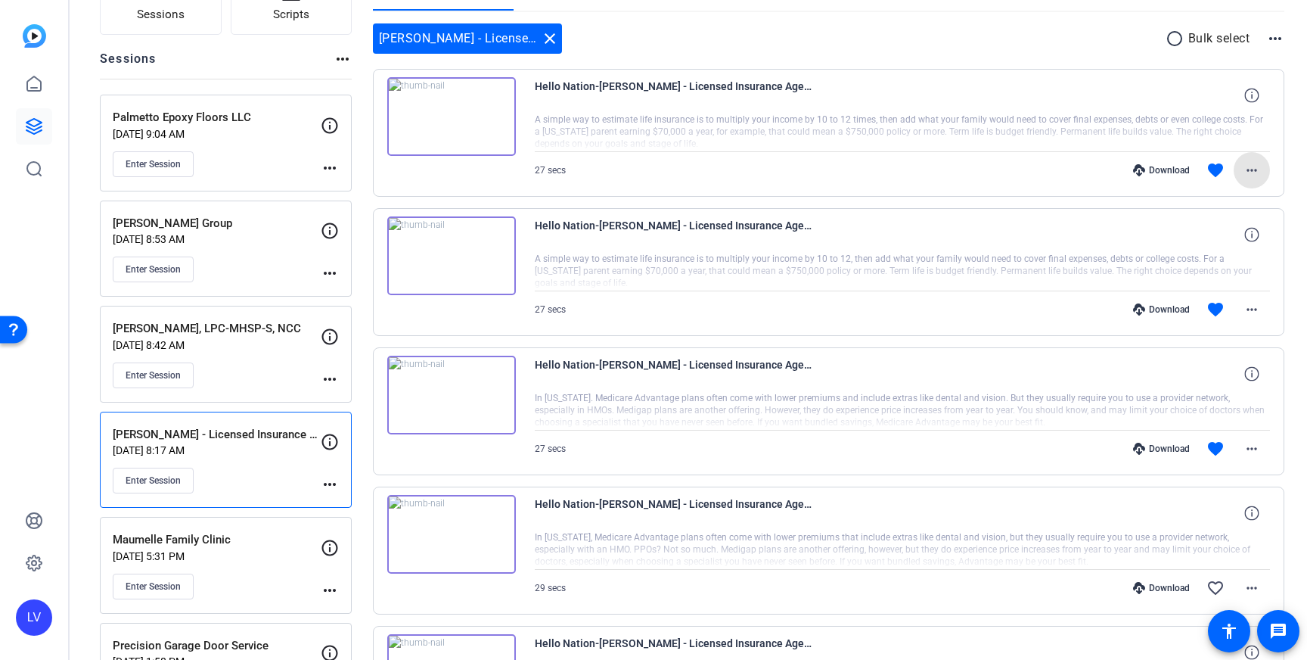
click at [1256, 173] on mat-icon "more_horiz" at bounding box center [1252, 170] width 18 height 18
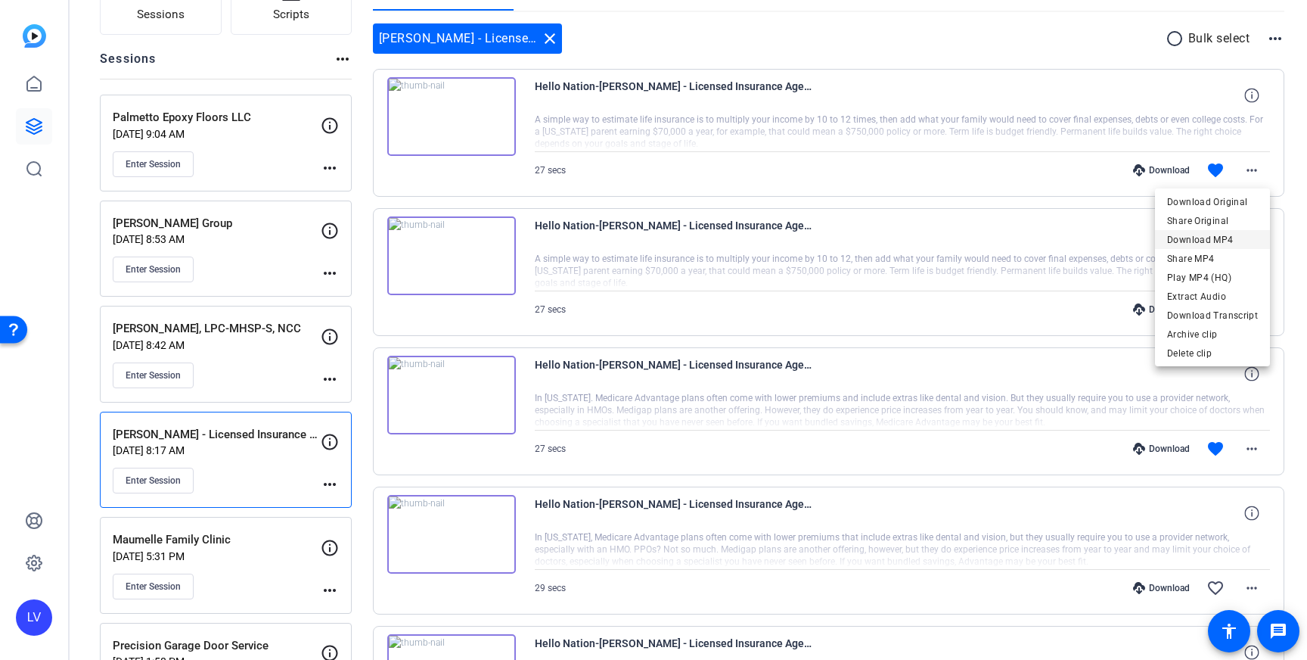
drag, startPoint x: 1233, startPoint y: 242, endPoint x: 1220, endPoint y: 244, distance: 12.9
click at [1233, 242] on span "Download MP4" at bounding box center [1212, 240] width 91 height 18
